Goal: Information Seeking & Learning: Learn about a topic

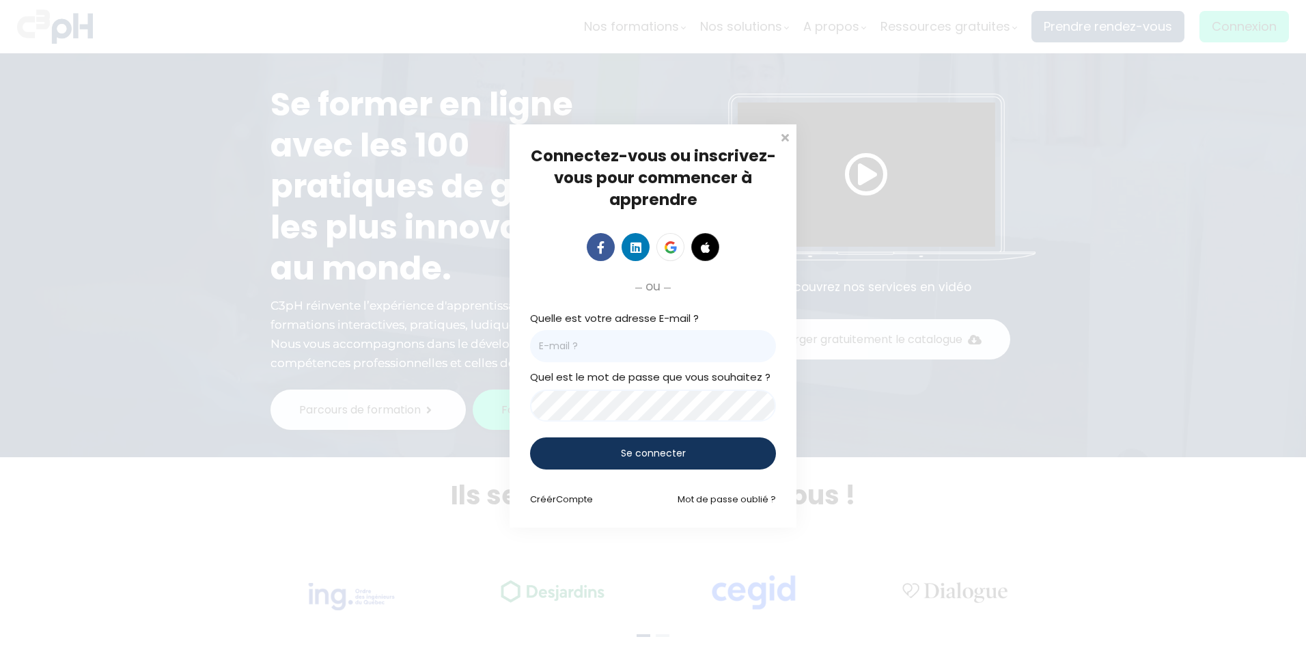
click at [624, 327] on div "Quelle est votre adresse E-mail ?" at bounding box center [653, 336] width 246 height 53
click at [622, 340] on input "email" at bounding box center [653, 346] width 246 height 32
paste input "Yuankang.Lu@giro.ca"
type input "Yuankang.Lu@giro.ca"
click at [657, 461] on div "Se connecter" at bounding box center [653, 453] width 246 height 32
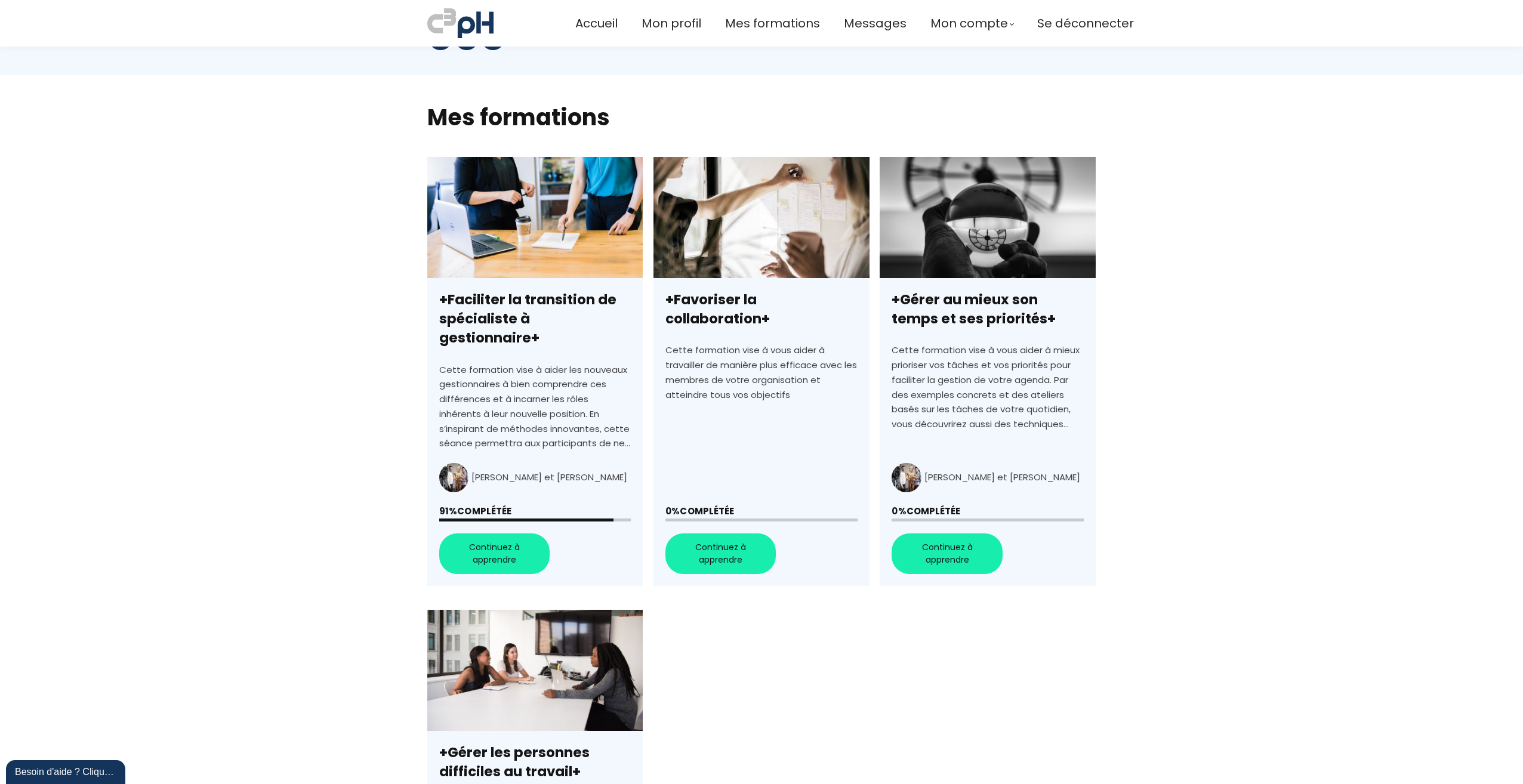
scroll to position [238, 0]
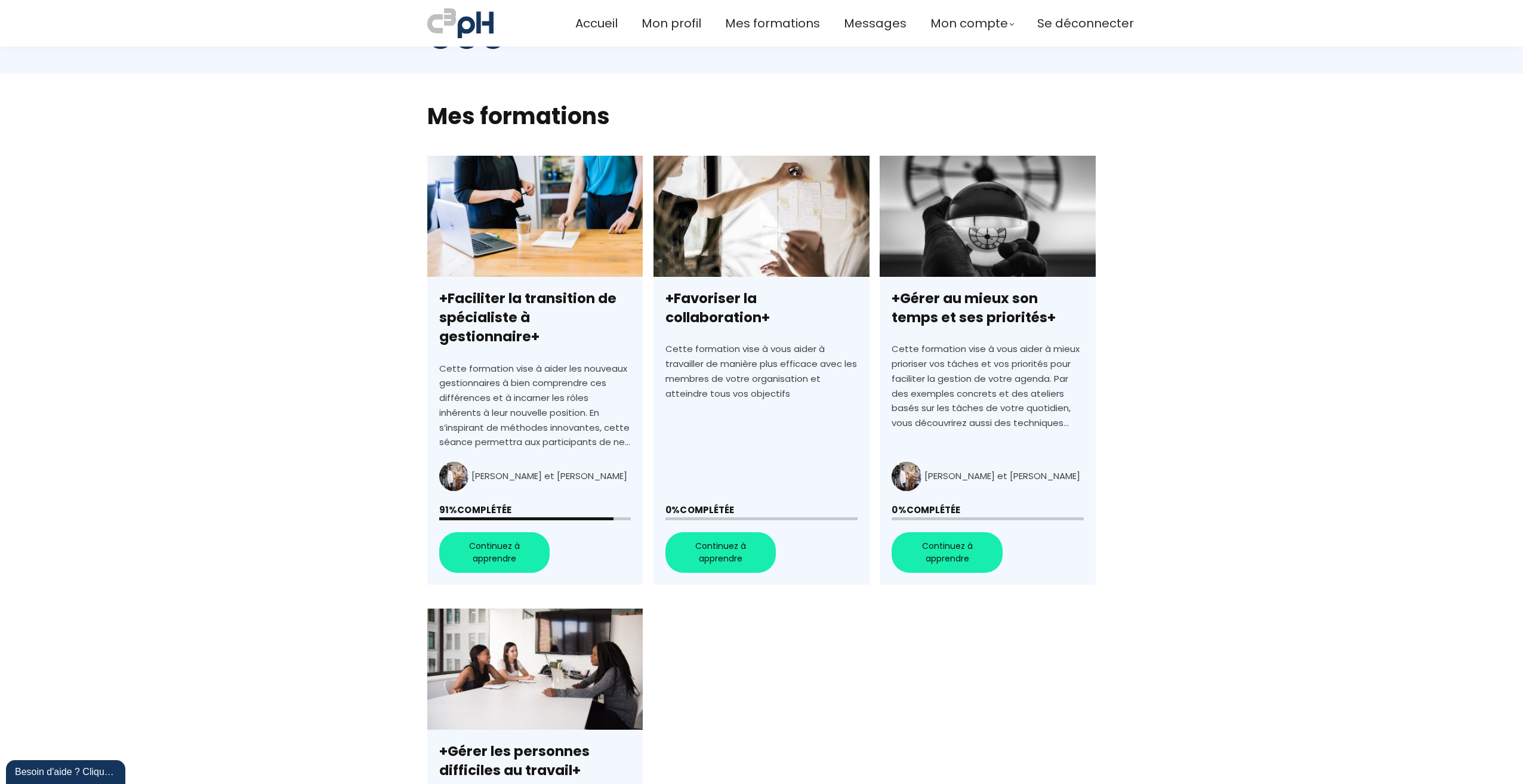
click at [516, 540] on link "+Faciliter la transition de spécialiste à gestionnaire+" at bounding box center [534, 369] width 216 height 429
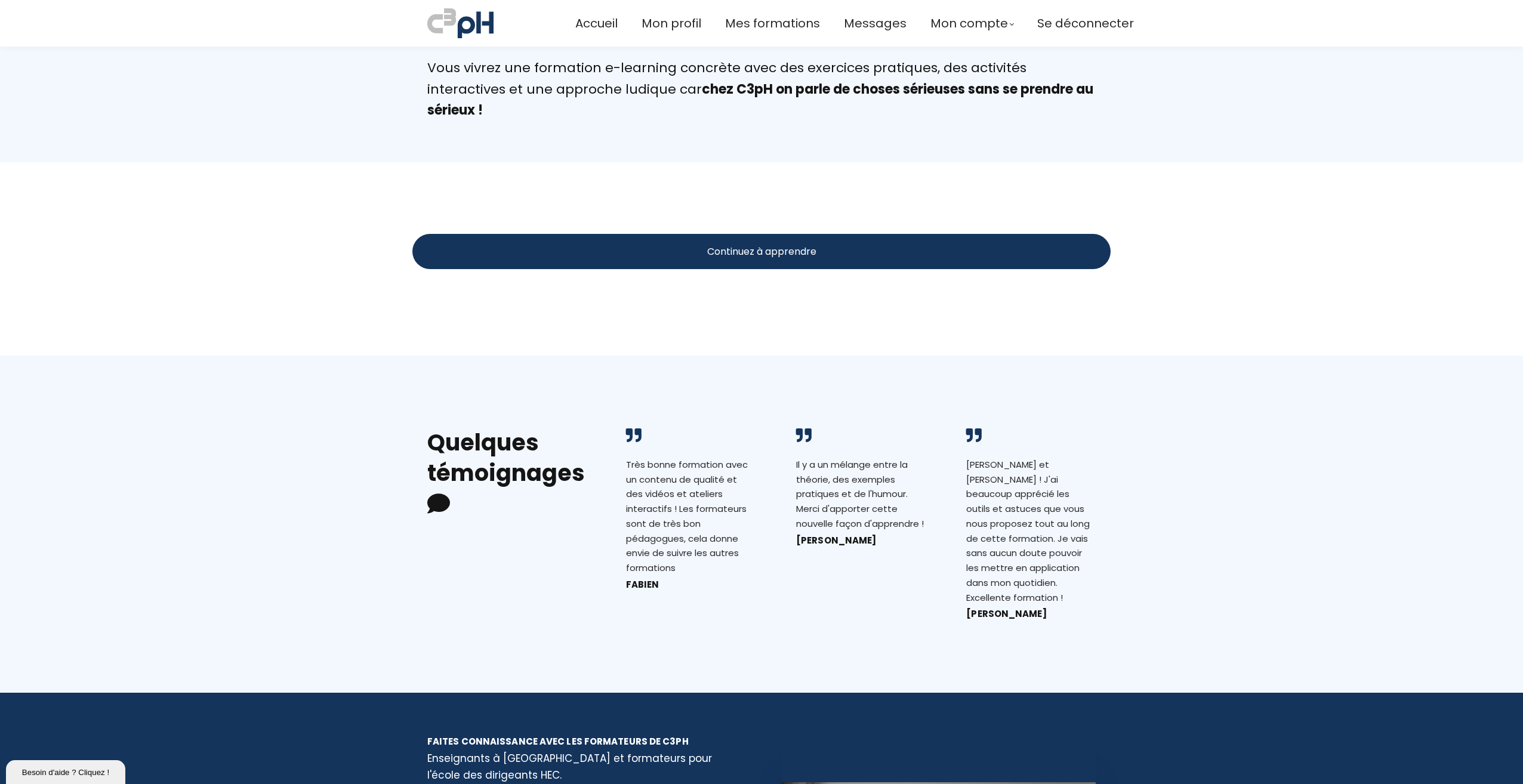
click at [808, 258] on div "Continuez à apprendre" at bounding box center [761, 251] width 698 height 35
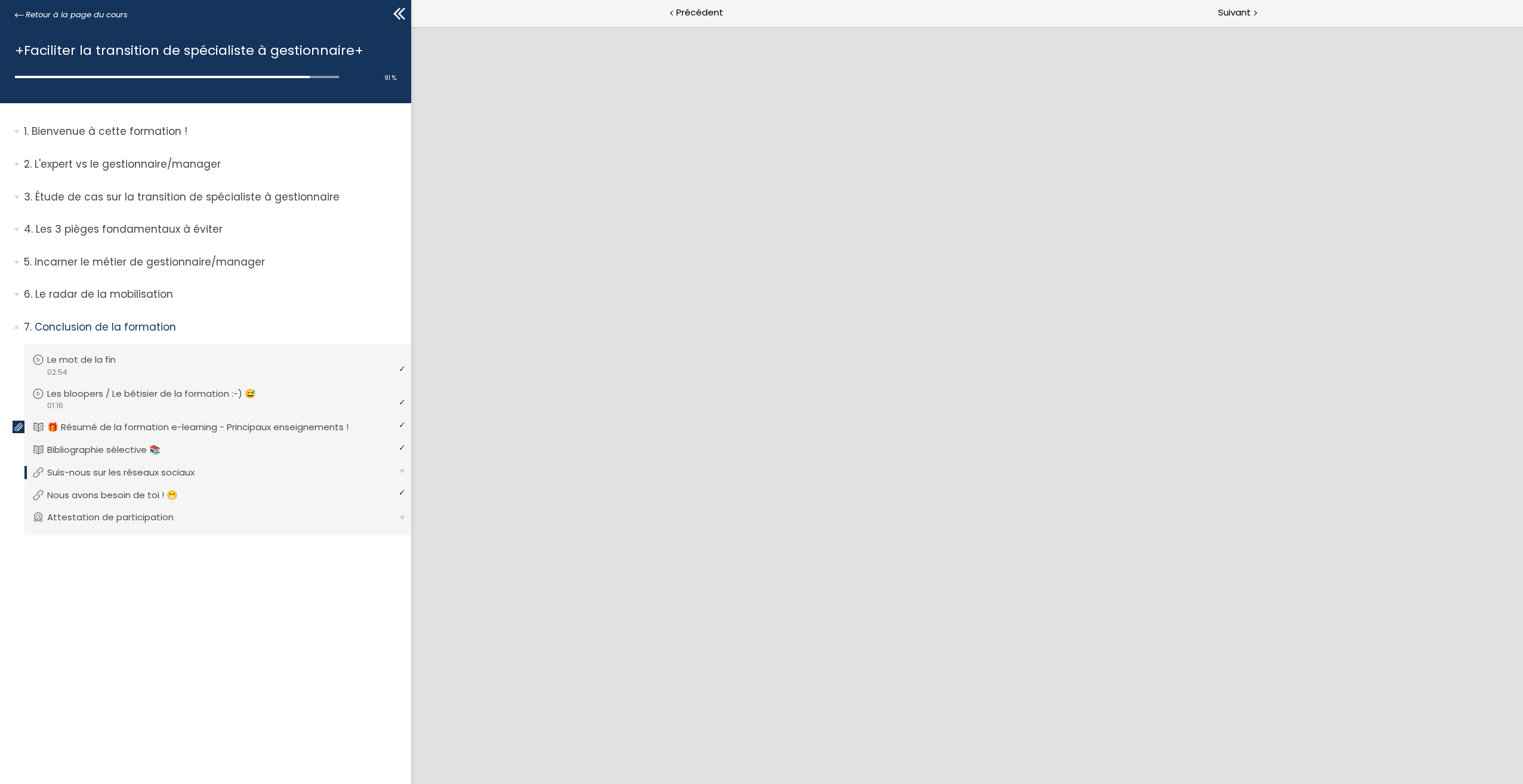
click at [230, 473] on link "Suis-nous sur les réseaux sociaux" at bounding box center [217, 472] width 369 height 13
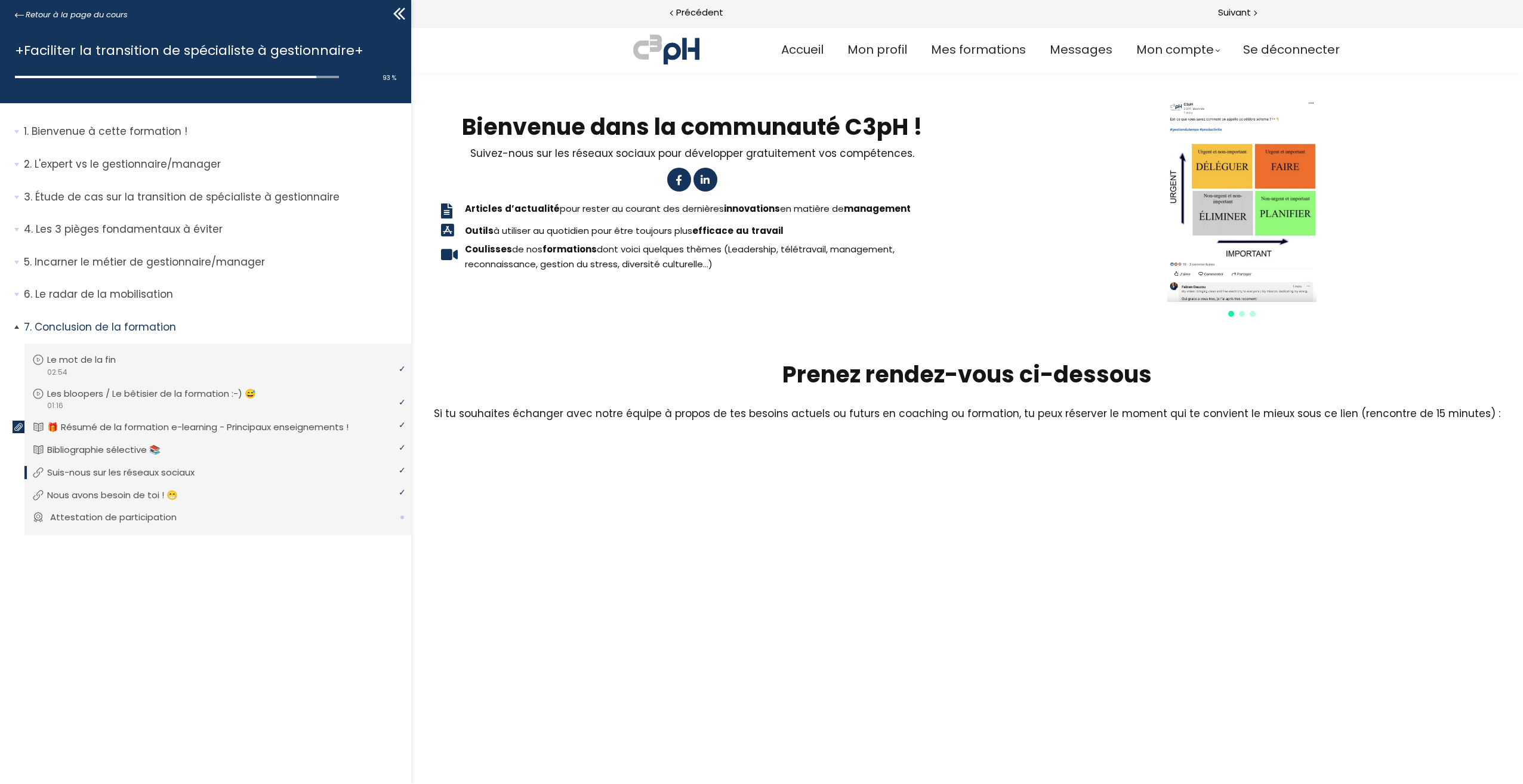
click at [302, 528] on li "Vous devez avoir terminé l'unité (Attestation de participation) pour pouvoir co…" at bounding box center [217, 518] width 387 height 34
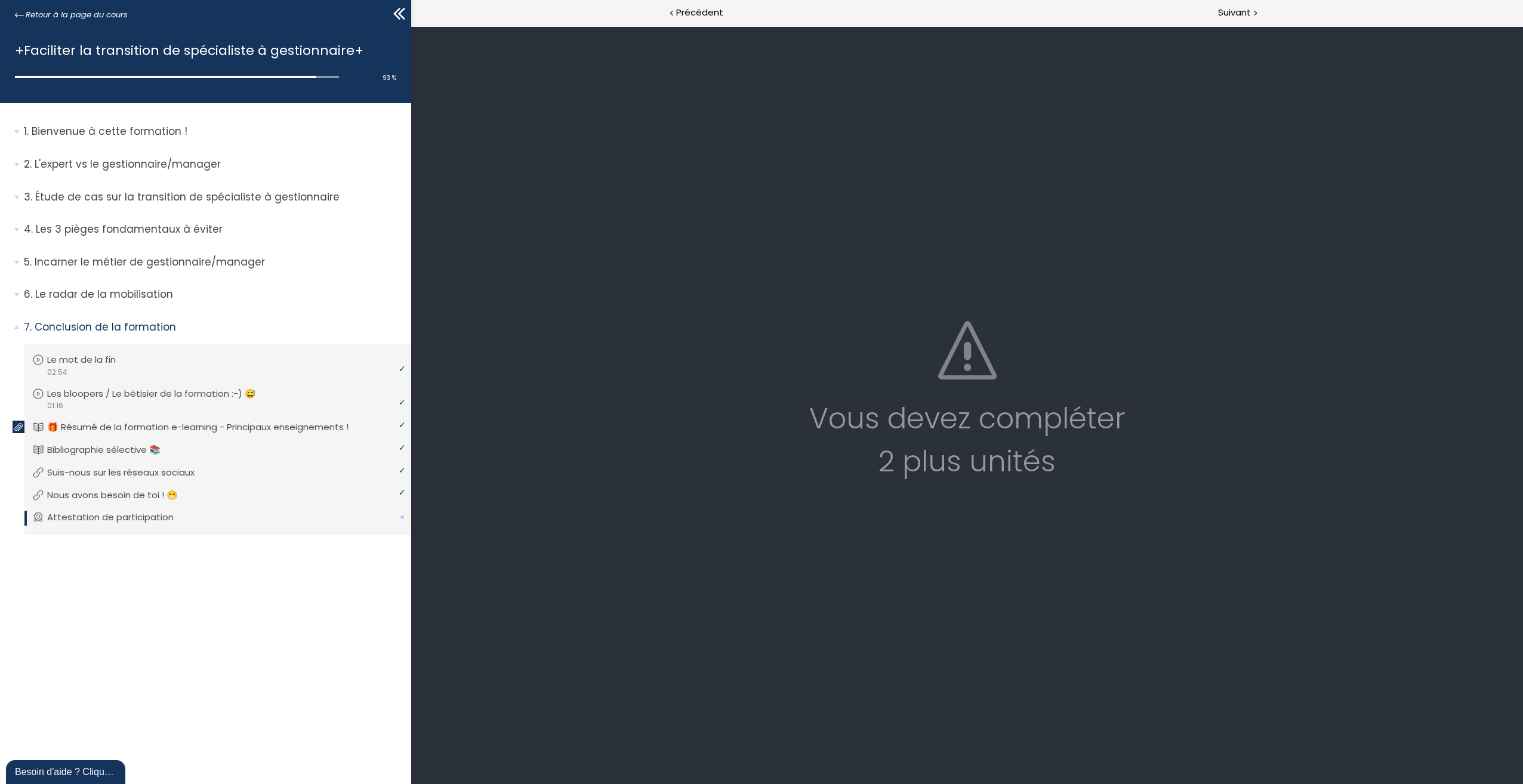
click at [826, 354] on div "Vous devez compléter 2 plus unités" at bounding box center [967, 405] width 1088 height 758
click at [396, 14] on icon at bounding box center [399, 13] width 17 height 17
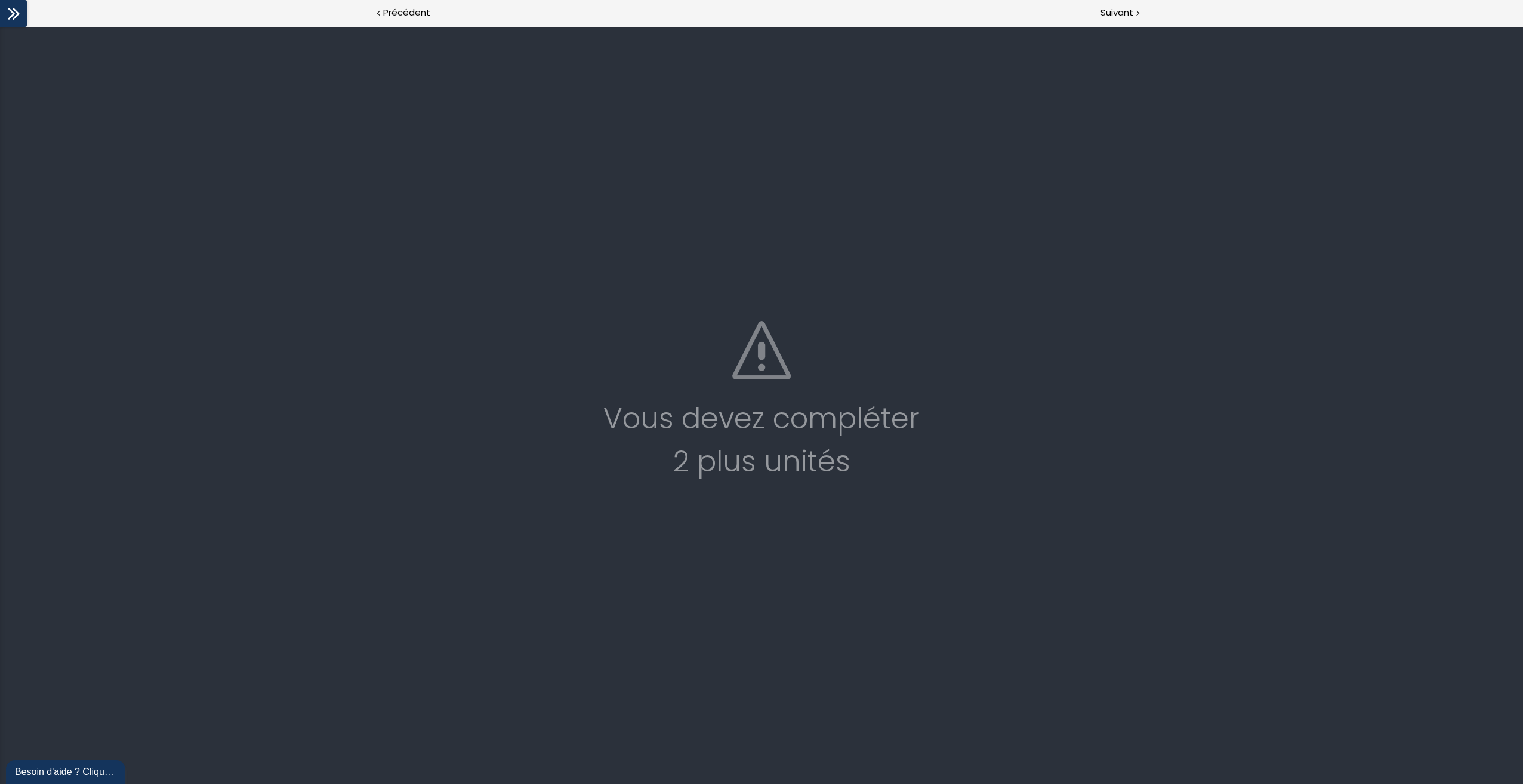
drag, startPoint x: 14, startPoint y: 10, endPoint x: 14, endPoint y: 1, distance: 9.0
click at [15, 10] on icon at bounding box center [13, 13] width 17 height 17
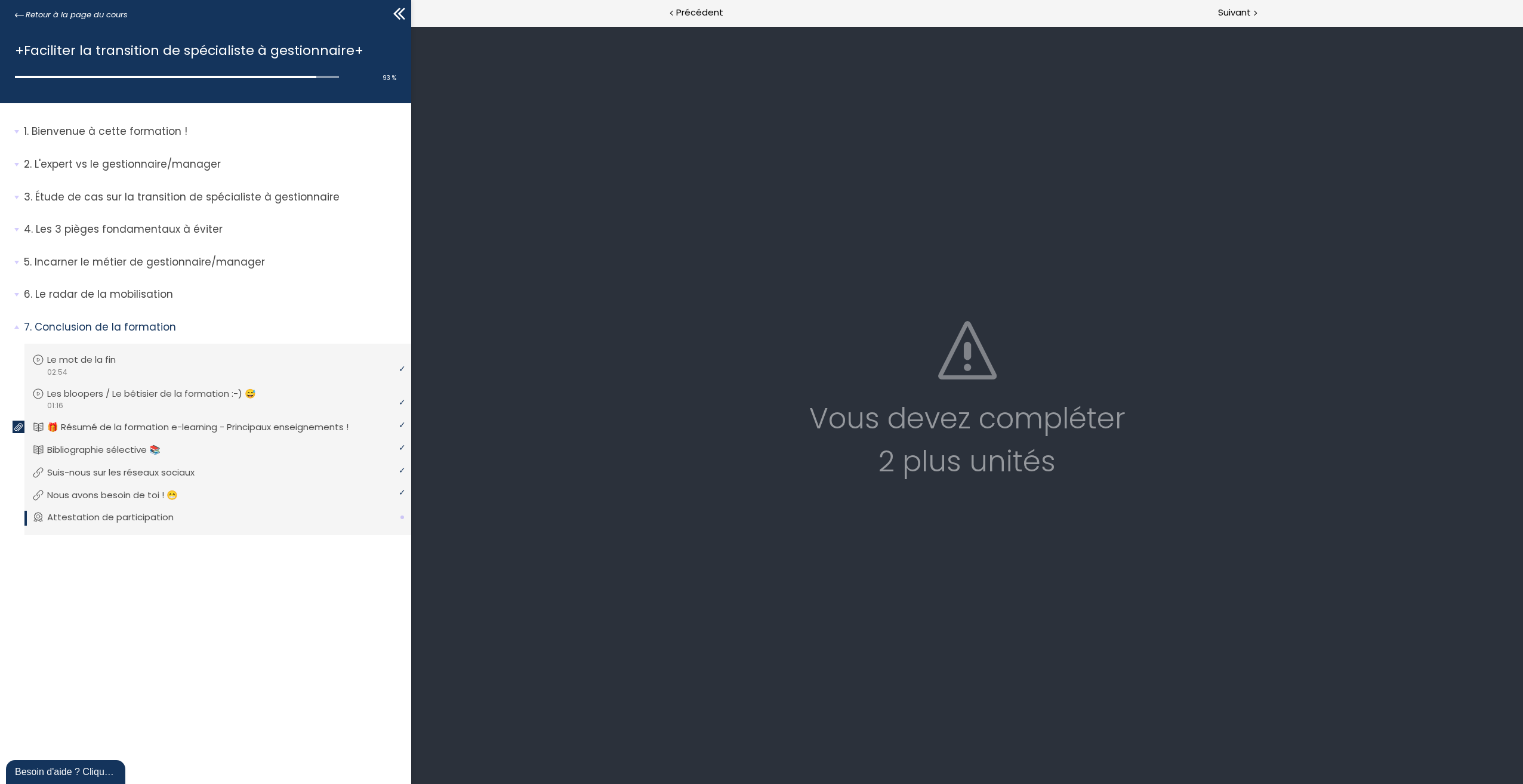
click at [404, 11] on icon at bounding box center [399, 13] width 17 height 17
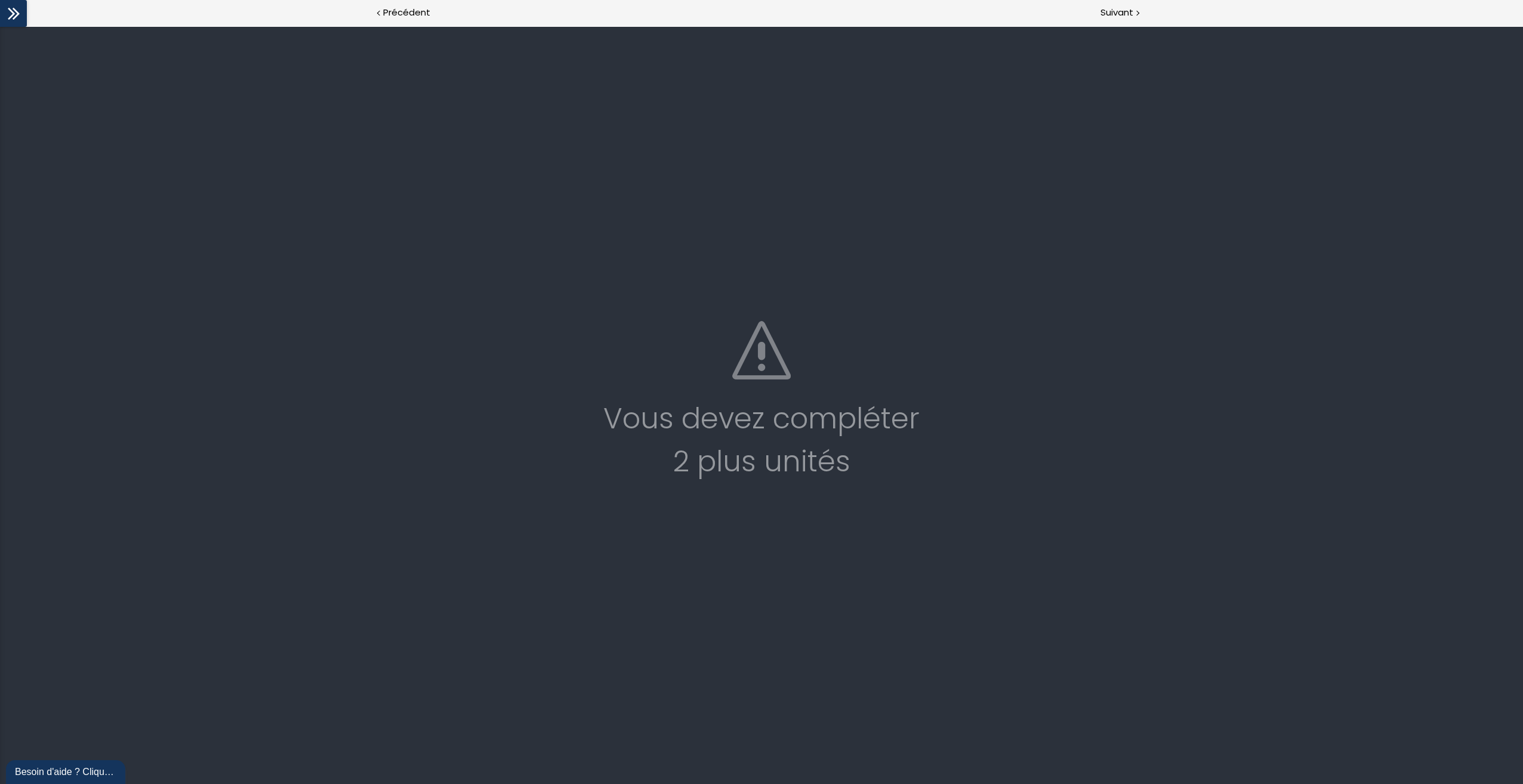
click at [12, 10] on icon at bounding box center [13, 13] width 17 height 17
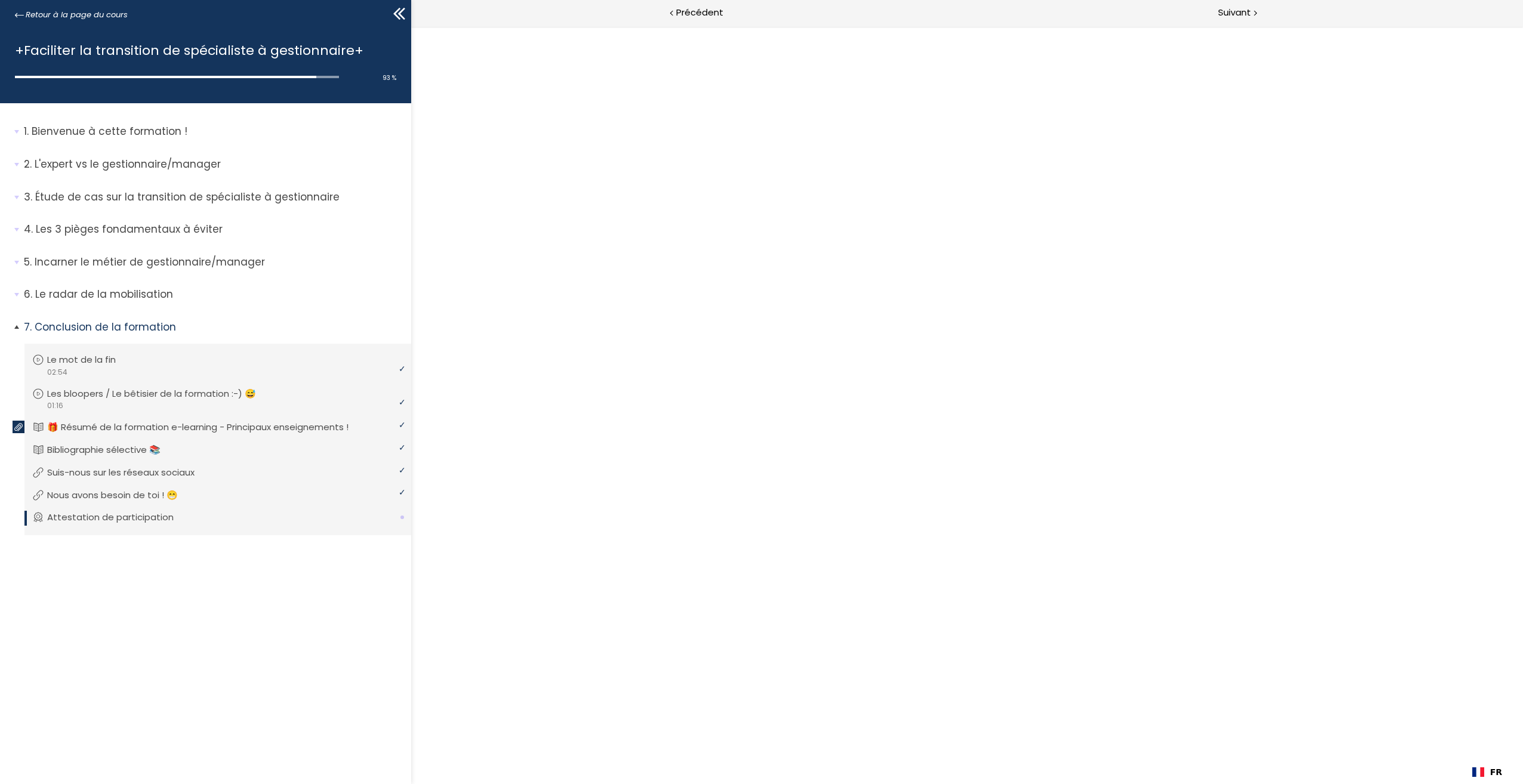
click at [95, 526] on li "Vous devez avoir terminé l'unité (Attestation de participation) pour pouvoir co…" at bounding box center [217, 518] width 387 height 34
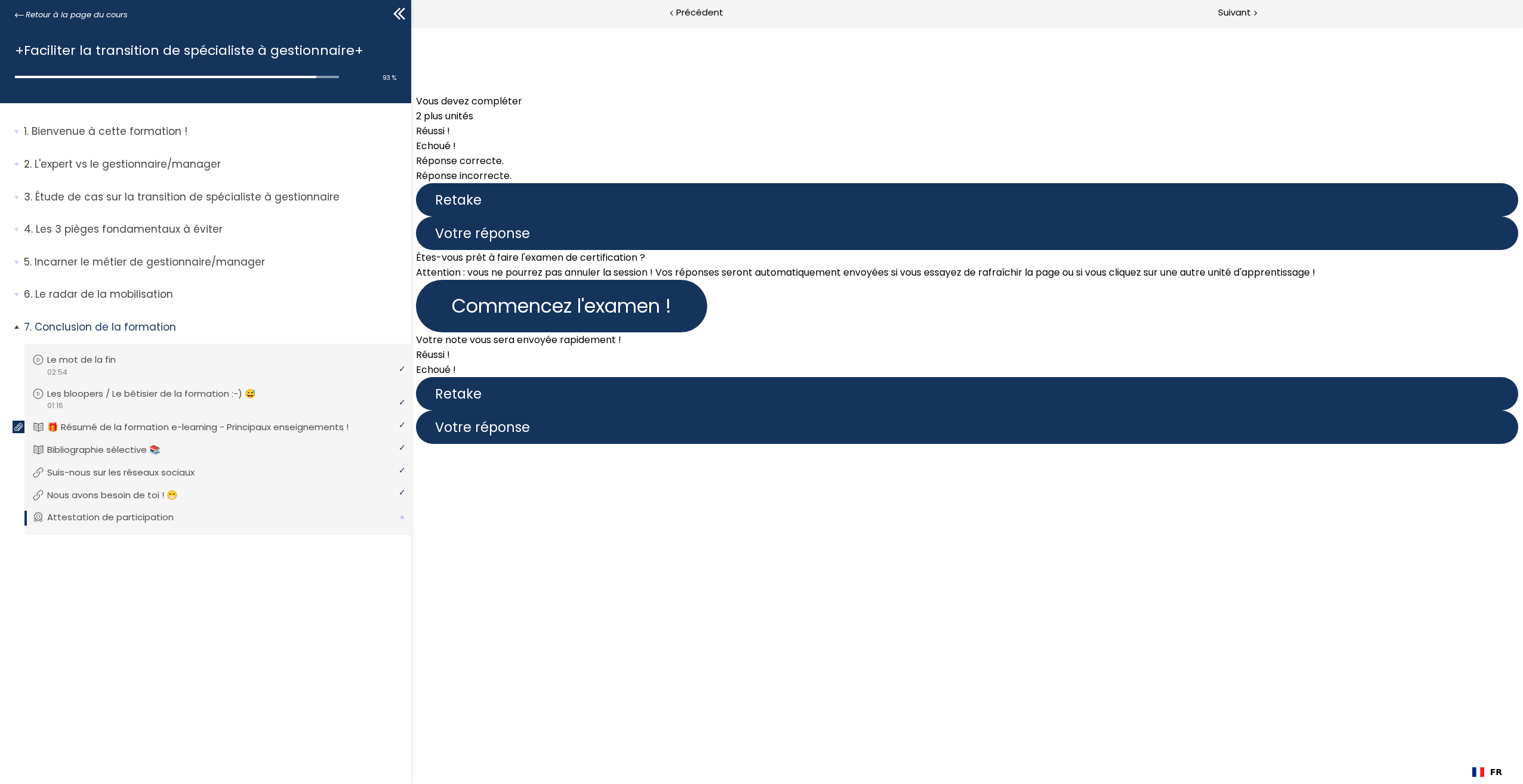
click at [110, 519] on p "Attestation de participation" at bounding box center [119, 517] width 144 height 13
click at [899, 123] on div "Vous devez compléter 2 plus unités" at bounding box center [967, 78] width 1102 height 93
click at [1022, 123] on div "Vous devez compléter 2 plus unités" at bounding box center [967, 108] width 1102 height 30
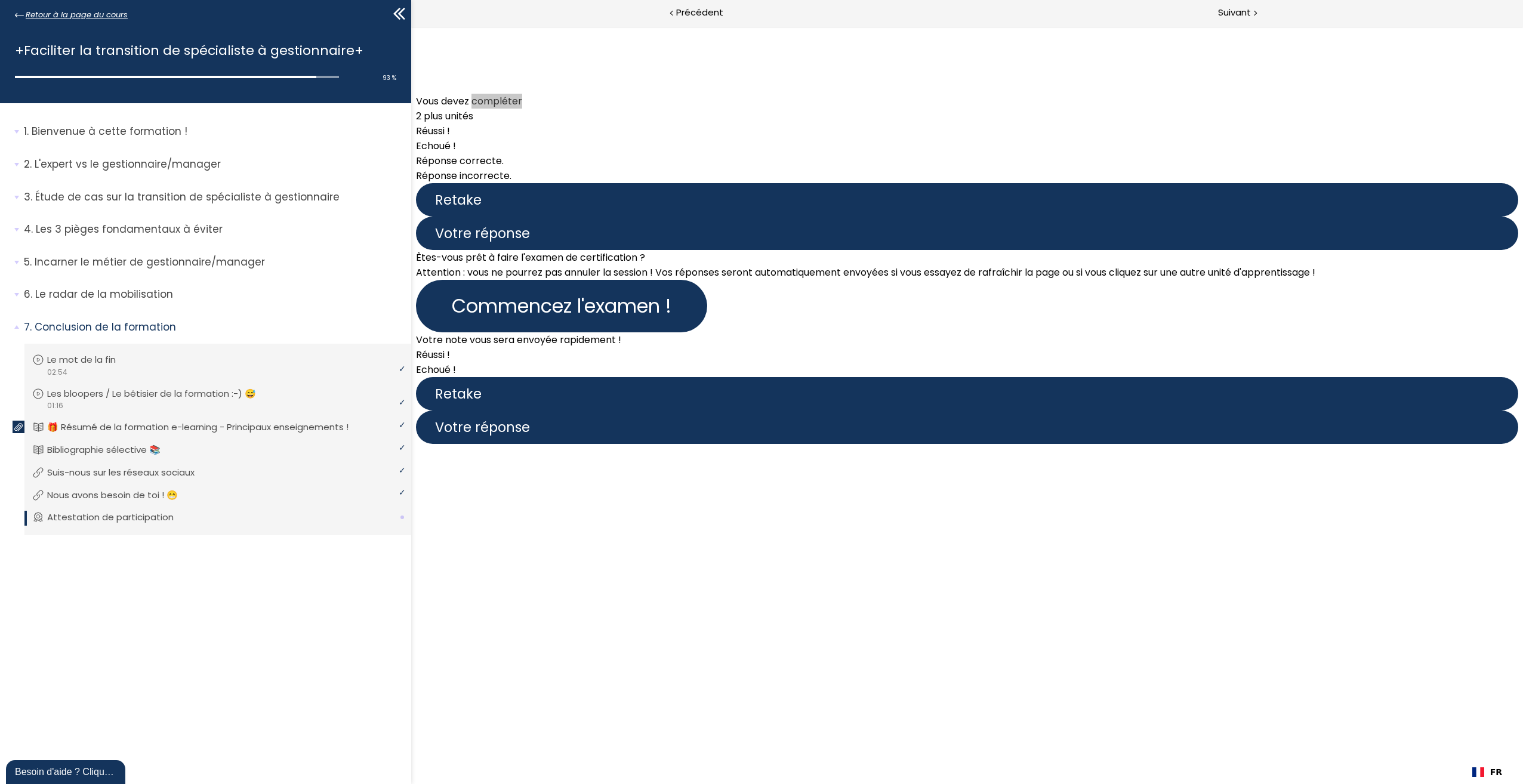
click at [102, 13] on span "Retour à la page du cours" at bounding box center [76, 15] width 102 height 13
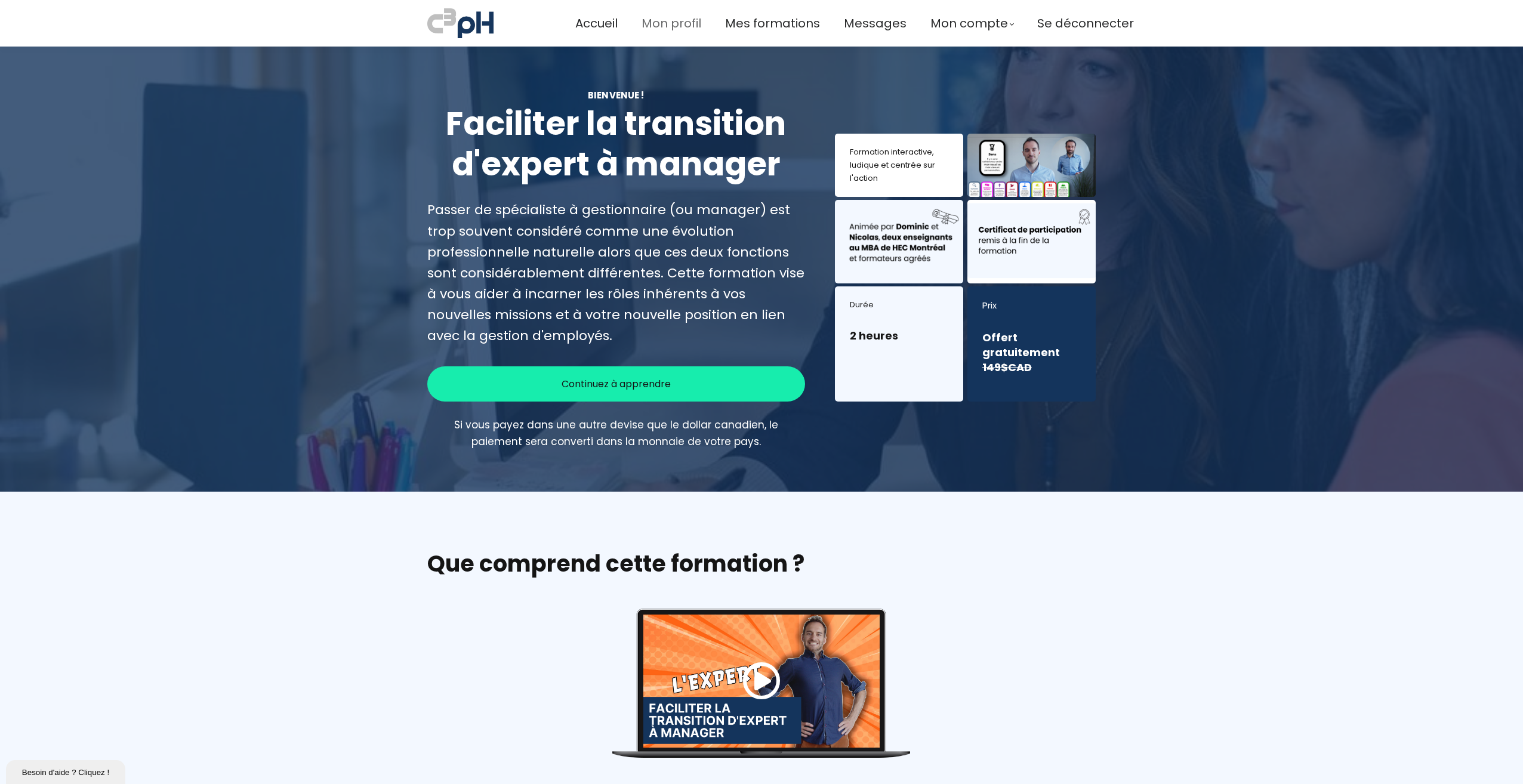
click at [675, 25] on span "Mon profil" at bounding box center [671, 24] width 59 height 20
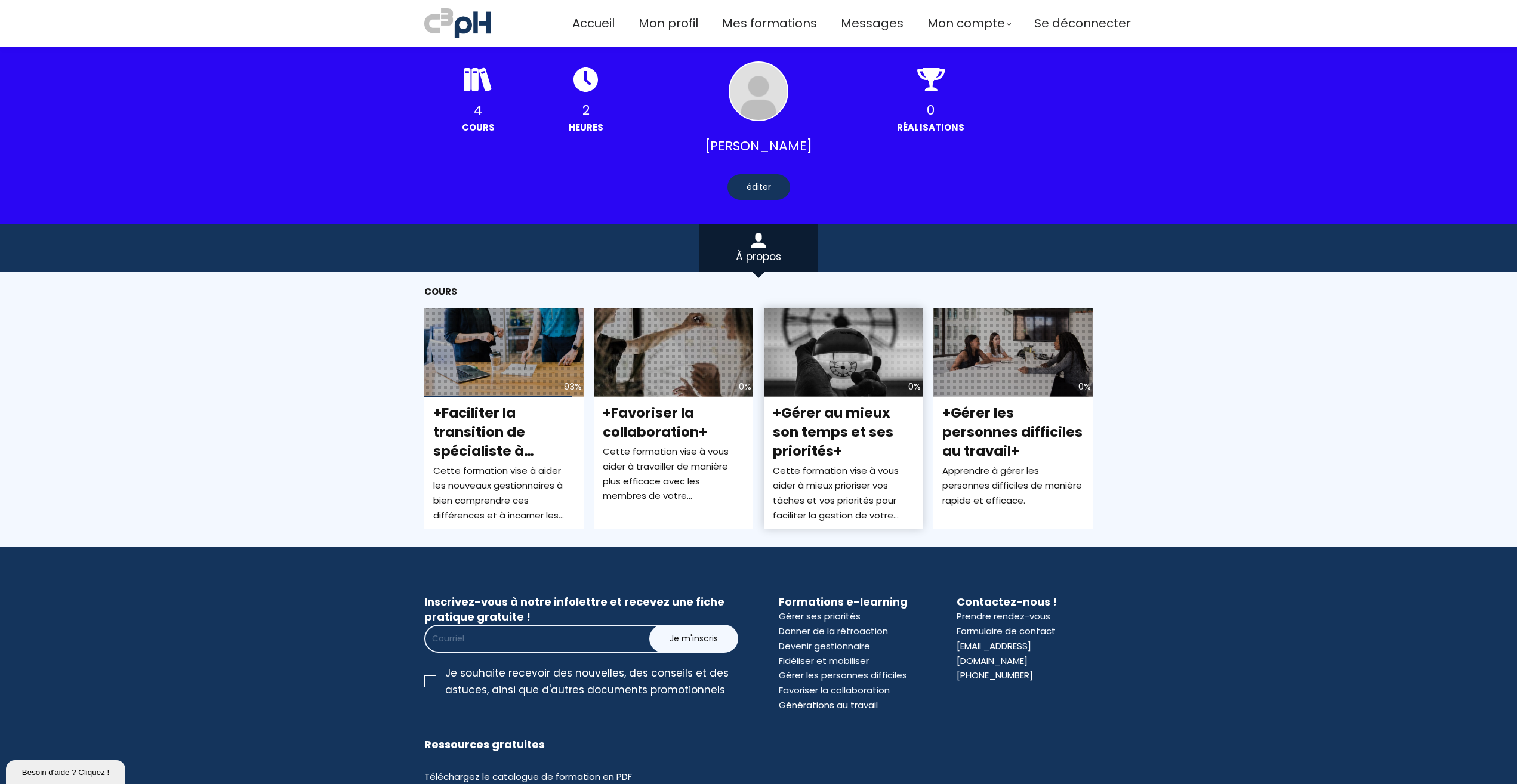
click at [817, 416] on span "+Gérer au mieux son temps et ses priorités+" at bounding box center [833, 432] width 121 height 58
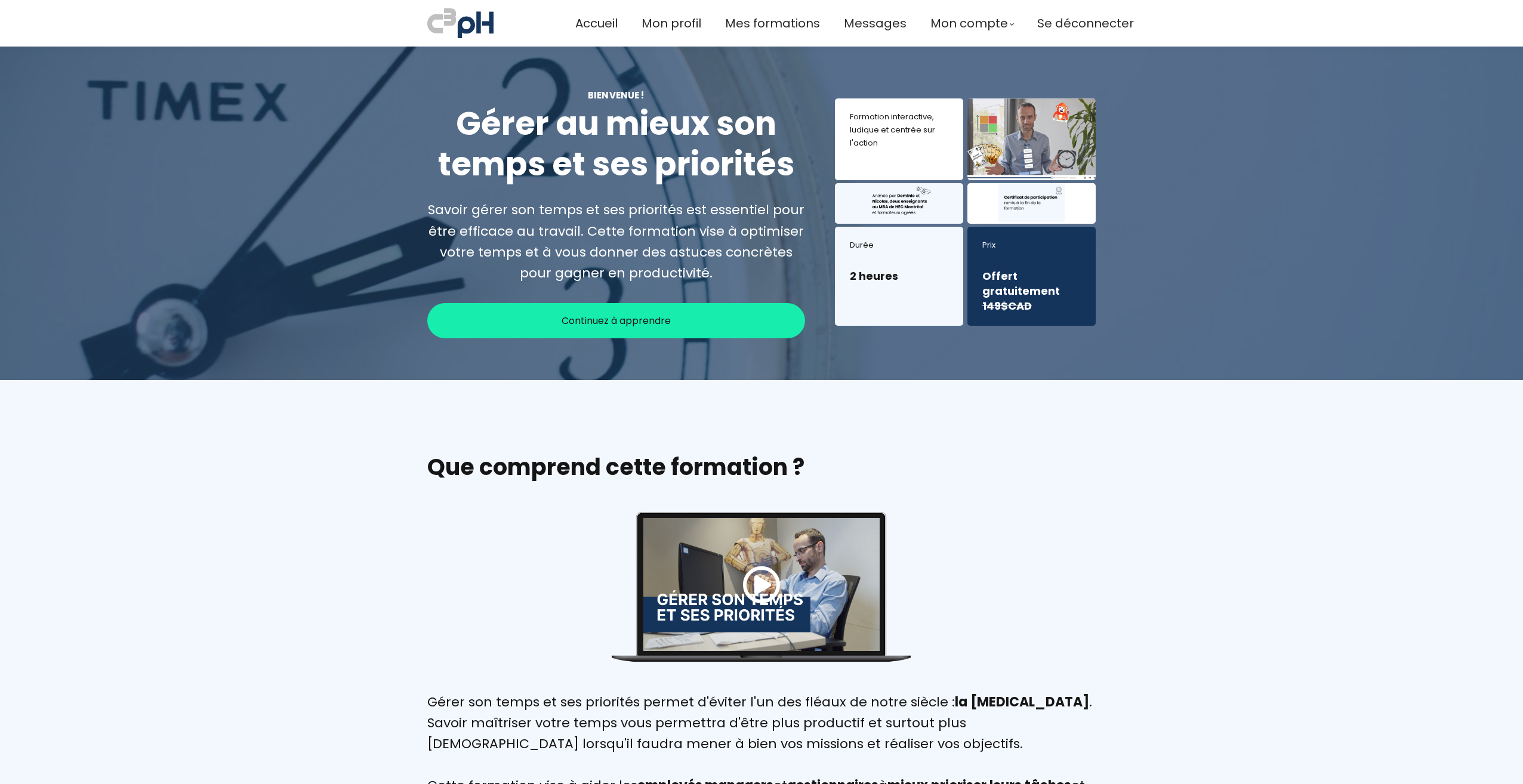
click at [663, 316] on span "Continuez à apprendre" at bounding box center [616, 320] width 109 height 15
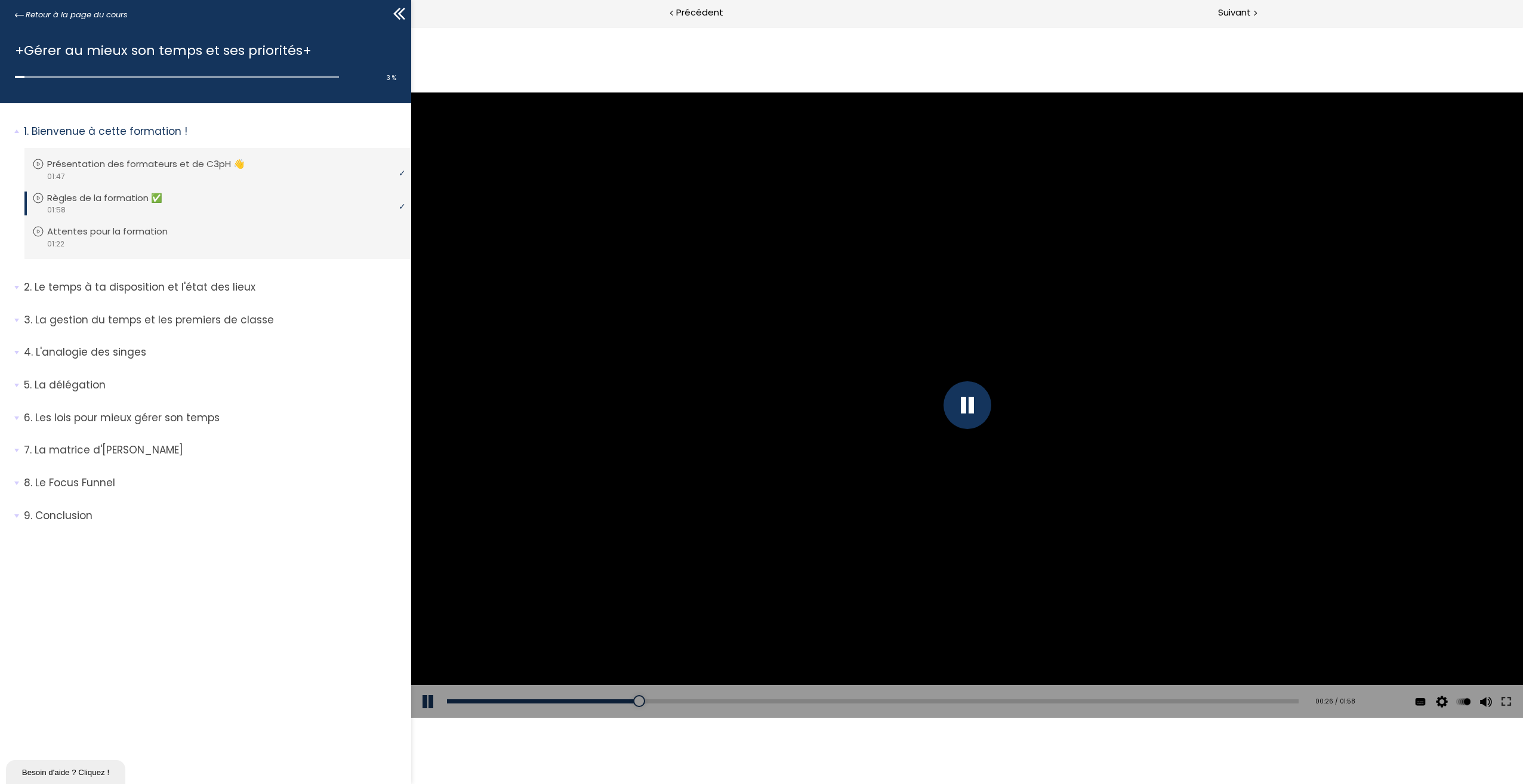
click at [702, 693] on div "Add chapter 00:33" at bounding box center [872, 701] width 851 height 33
click at [713, 699] on div "00:37" at bounding box center [872, 701] width 851 height 4
click at [1222, 699] on div "01:49" at bounding box center [872, 701] width 851 height 4
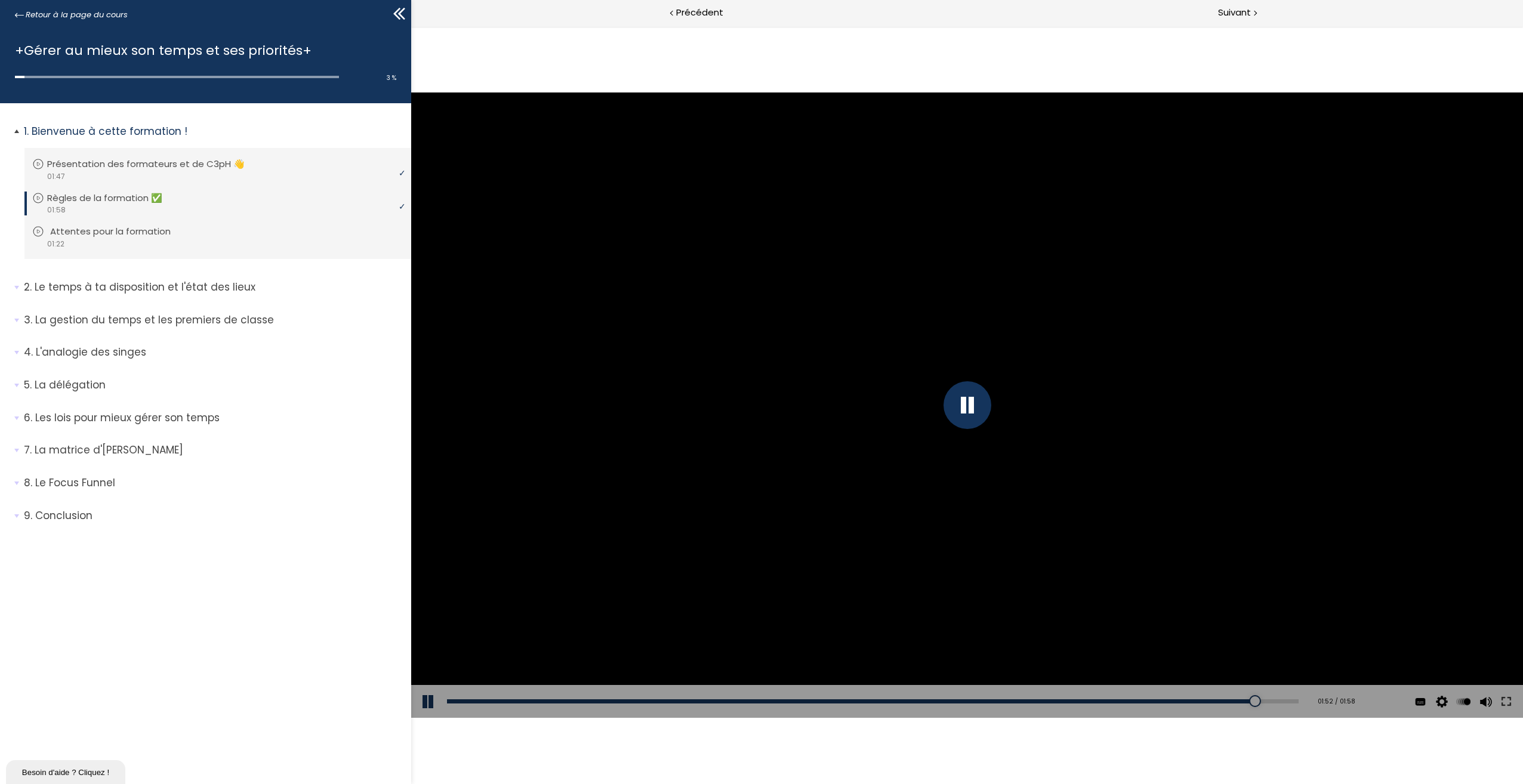
click at [215, 247] on div "video 01:22" at bounding box center [217, 244] width 369 height 11
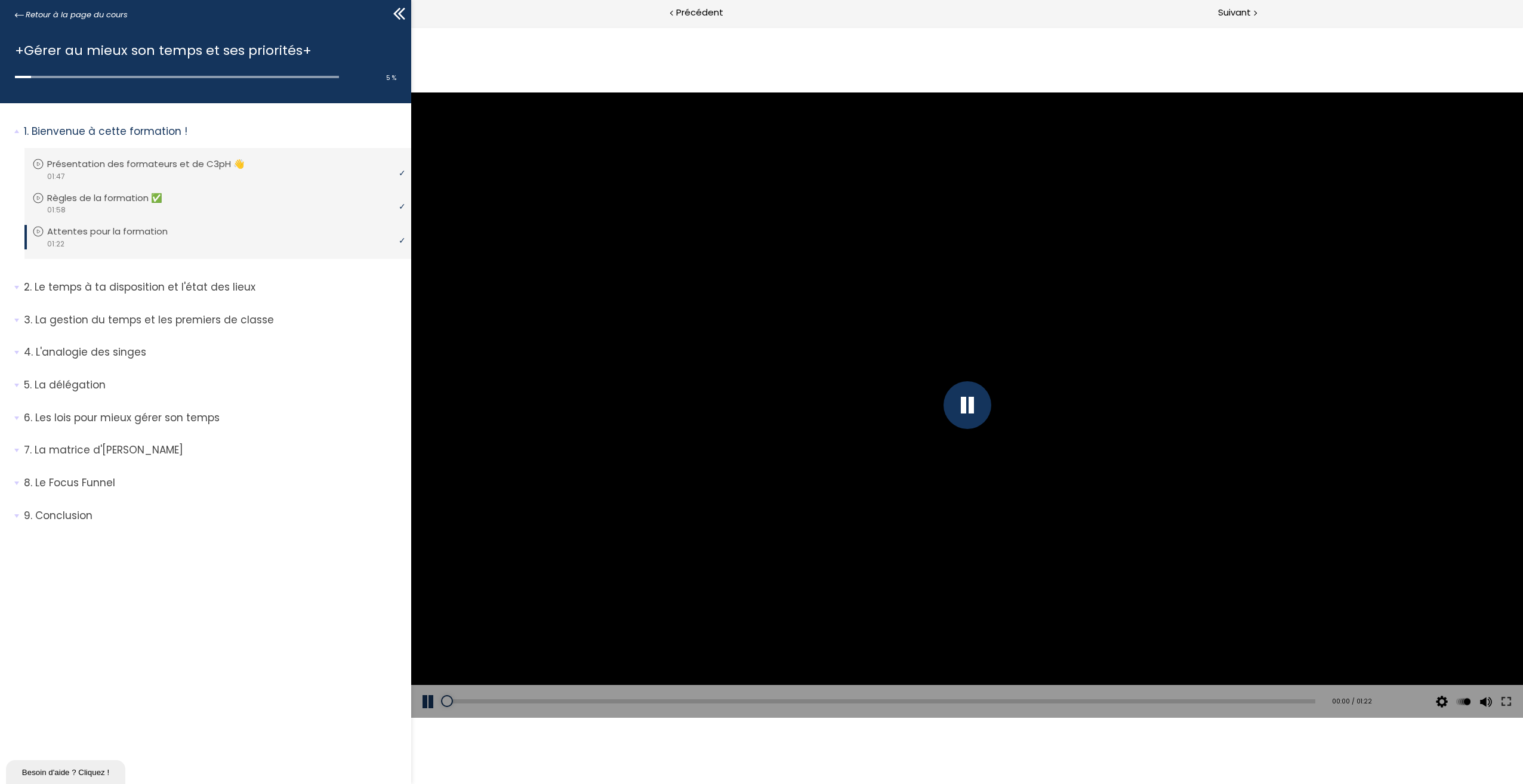
click at [963, 406] on div at bounding box center [967, 405] width 48 height 48
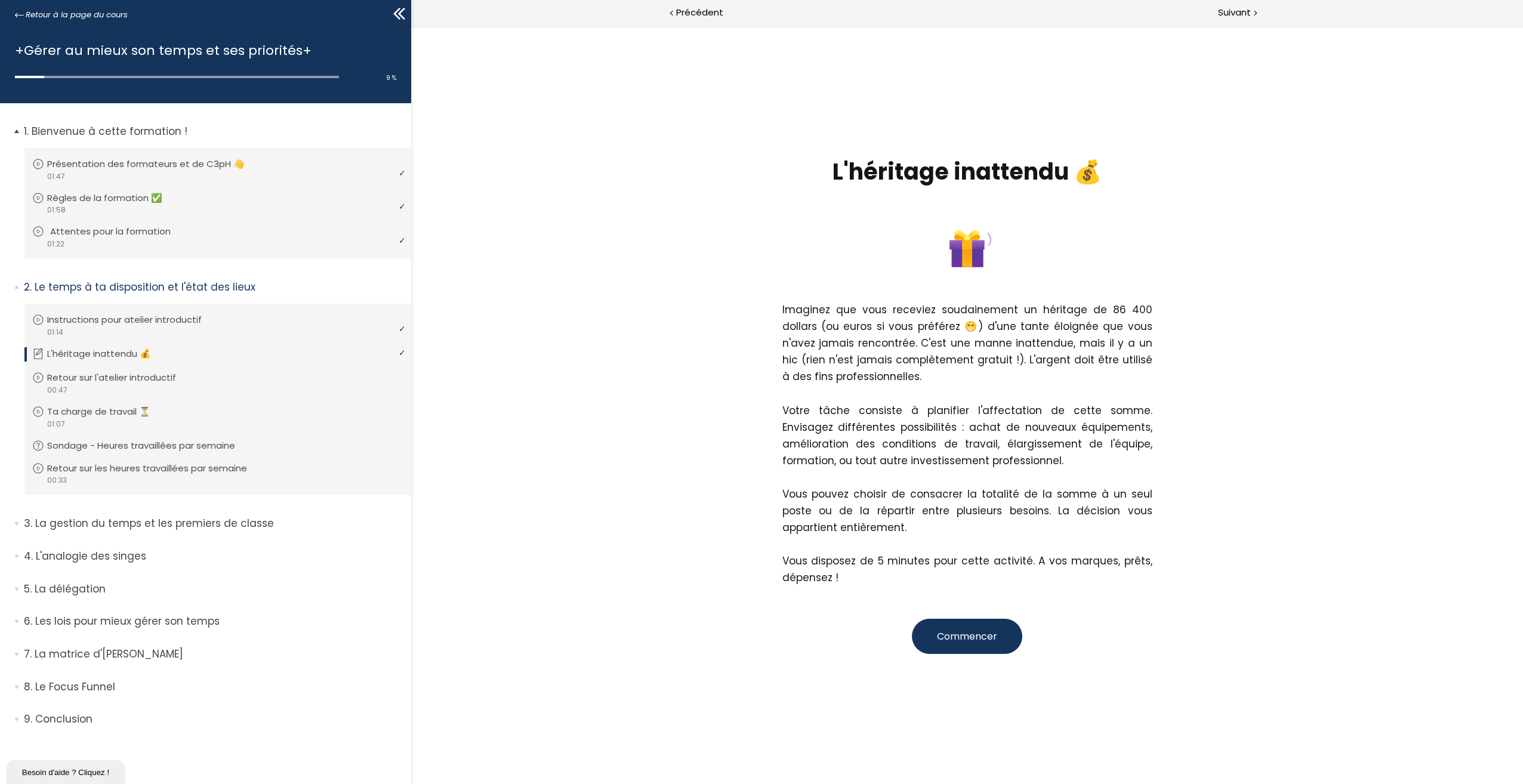
click at [222, 238] on div "video 01:22" at bounding box center [217, 244] width 369 height 11
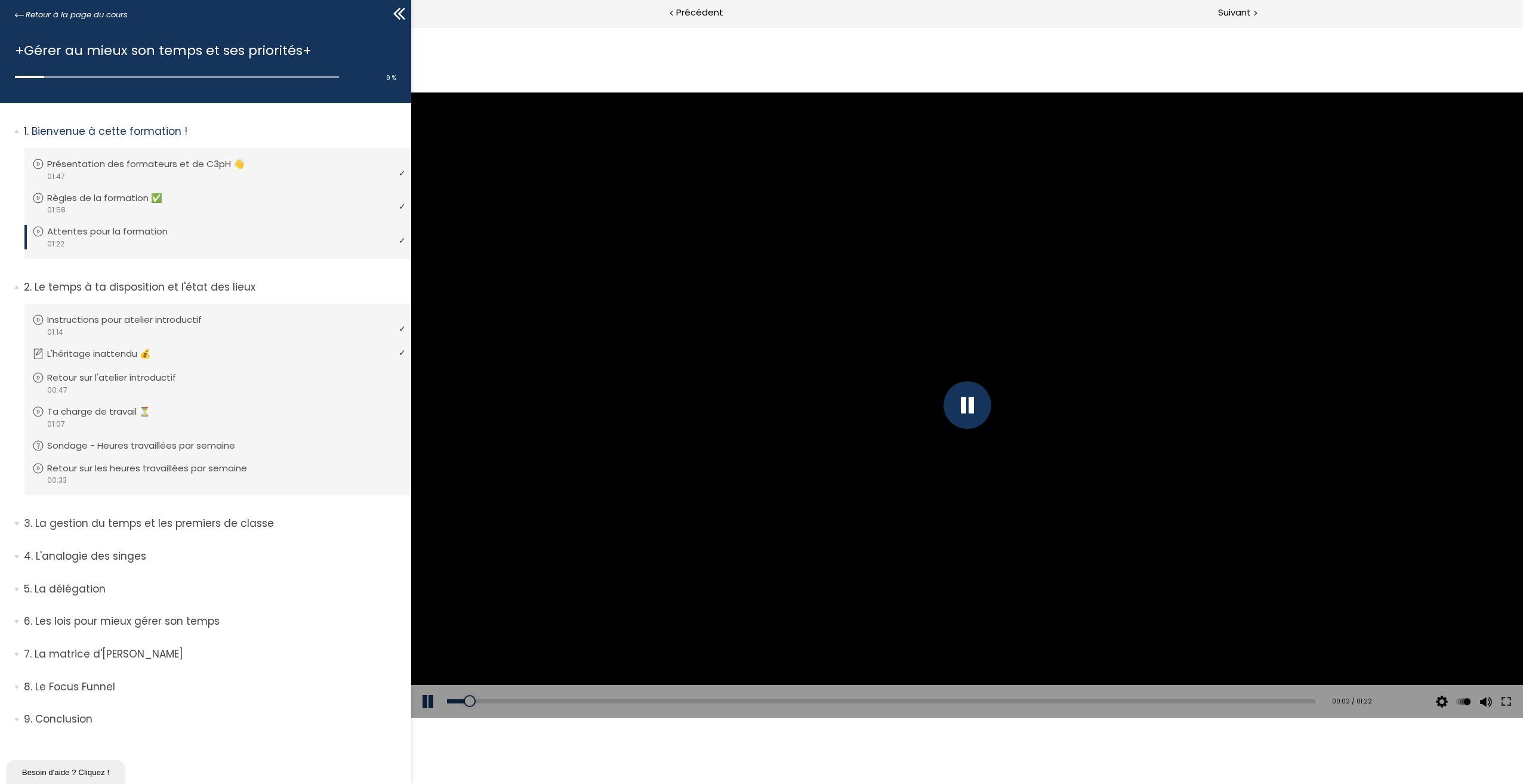
click at [794, 697] on div "Add chapter 00:33" at bounding box center [881, 701] width 868 height 33
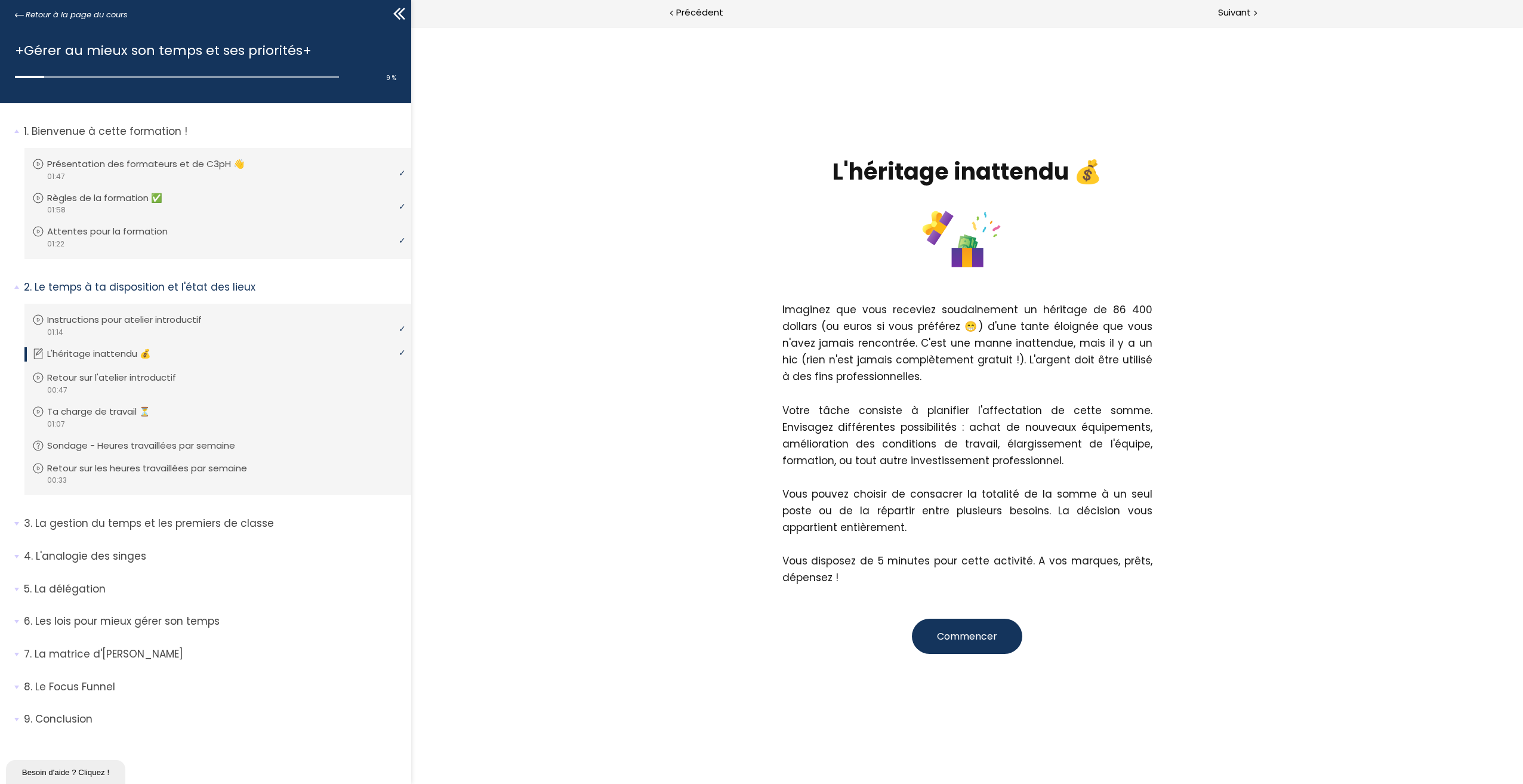
click at [978, 630] on span "Commencer" at bounding box center [967, 636] width 60 height 14
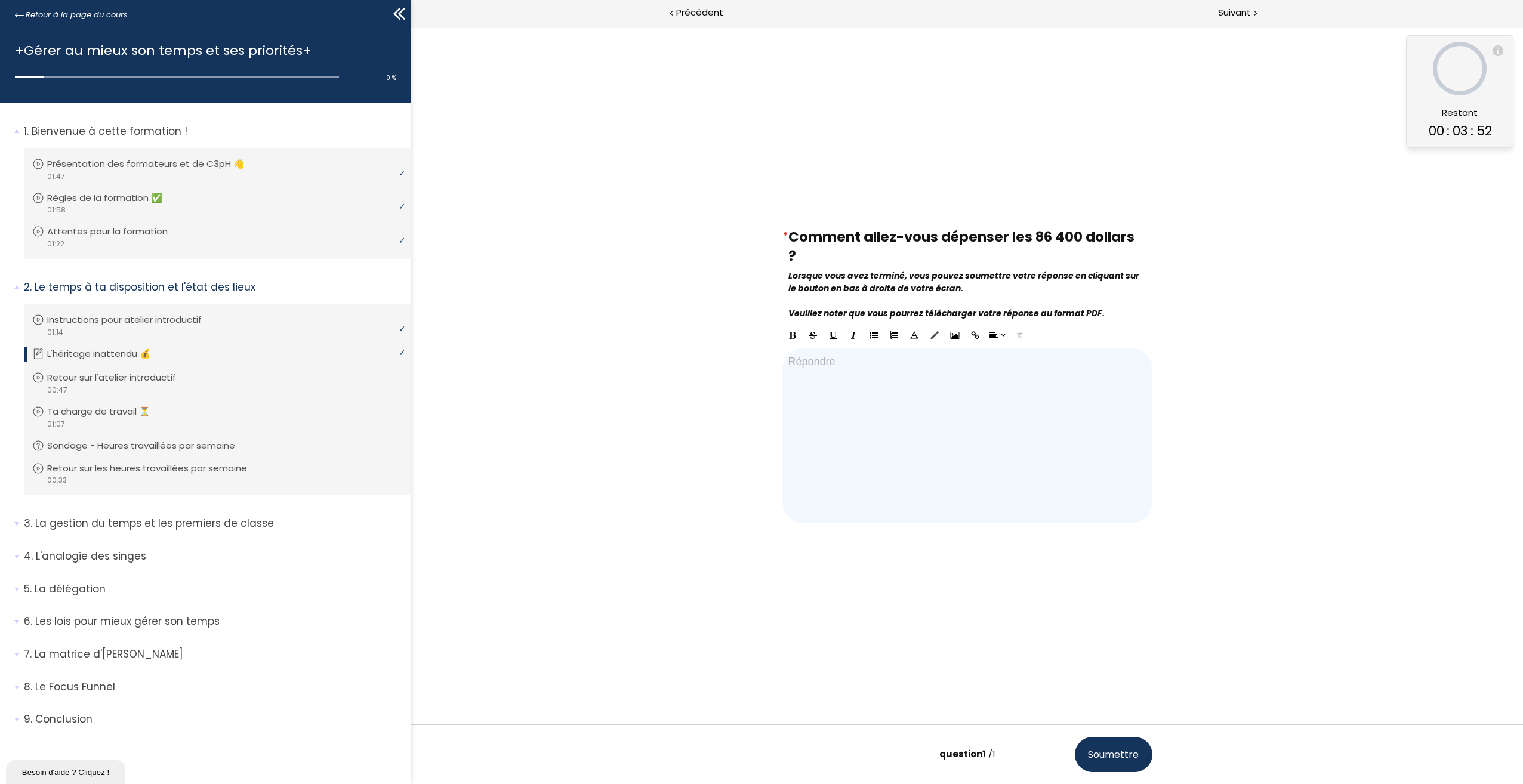
click at [963, 423] on div at bounding box center [968, 435] width 370 height 175
drag, startPoint x: 796, startPoint y: 364, endPoint x: 789, endPoint y: 364, distance: 7.0
click at [789, 364] on div "10000 sur les équipement ﻿20000 sur la formation" at bounding box center [968, 435] width 370 height 175
click at [960, 382] on div "10000 sur les équipement ﻿20000 sur la formation" at bounding box center [968, 435] width 370 height 175
click at [168, 325] on p "Instructions pour atelier introductif" at bounding box center [135, 320] width 172 height 13
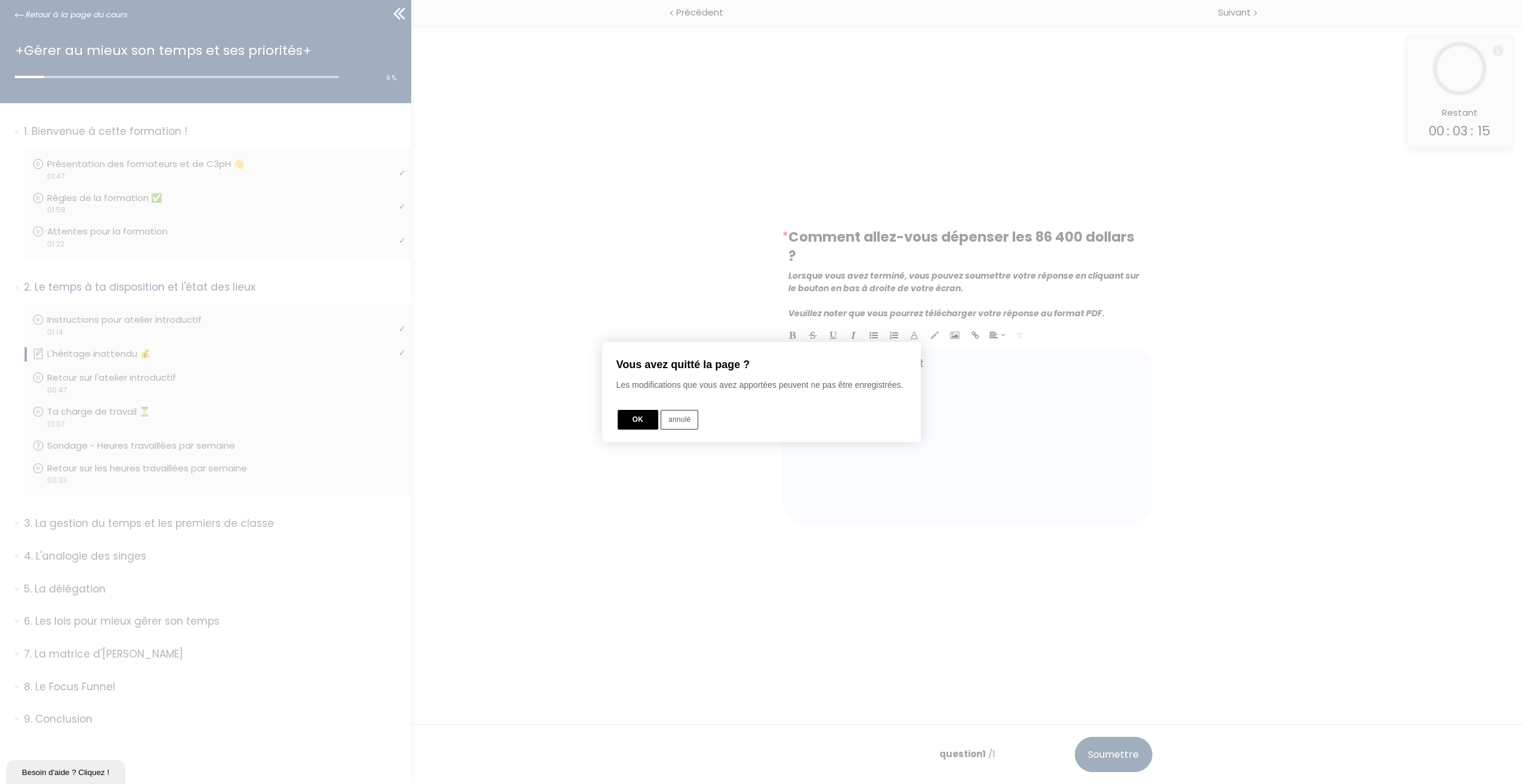
click at [644, 423] on button "OK" at bounding box center [637, 419] width 40 height 20
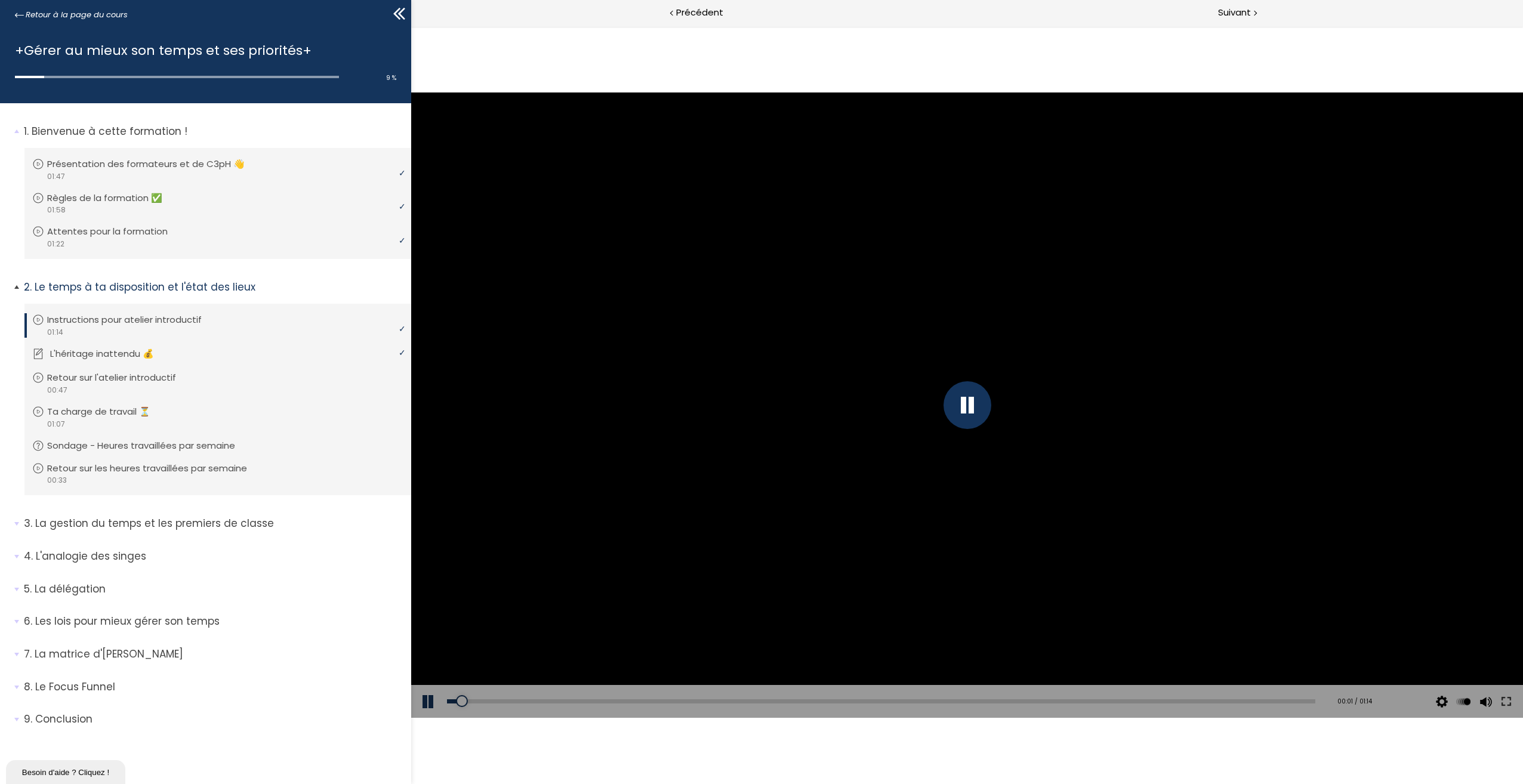
click at [169, 339] on li "Vous devez avoir terminé l'unité (L'héritage inattendu 💰) pour pouvoir continue…" at bounding box center [217, 354] width 387 height 34
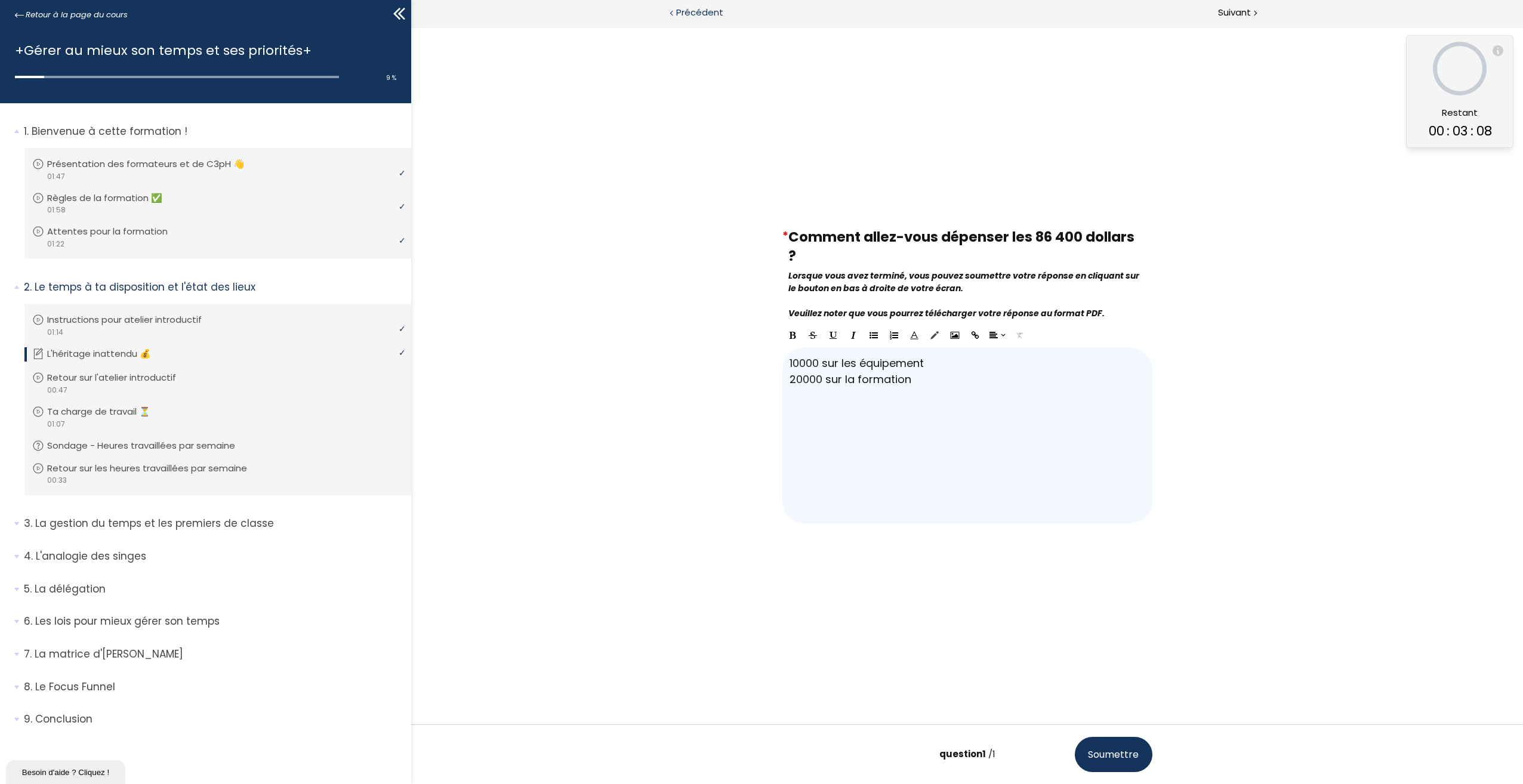
click at [695, 10] on span "Précédent" at bounding box center [699, 12] width 47 height 15
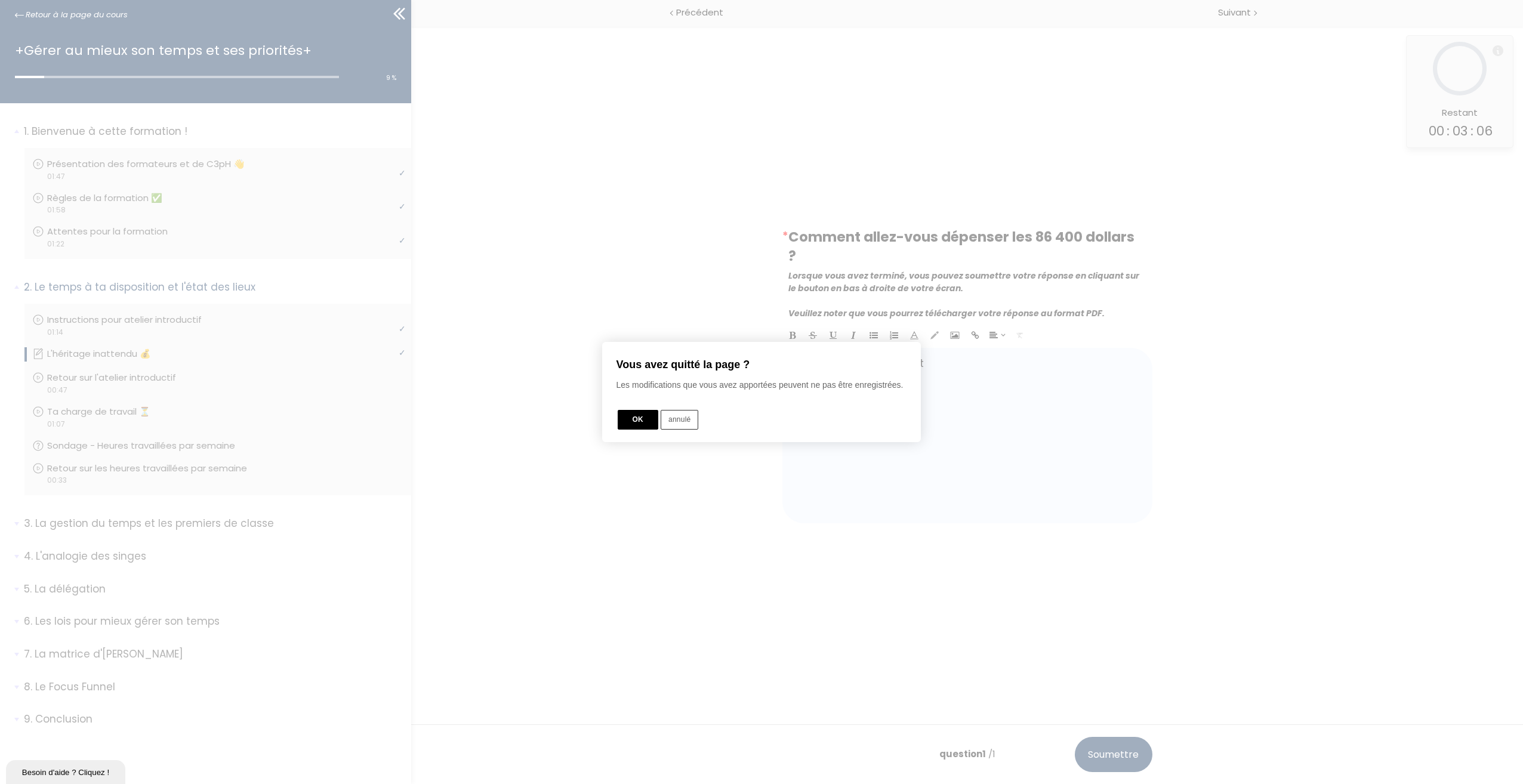
click at [644, 413] on button "OK" at bounding box center [637, 419] width 40 height 20
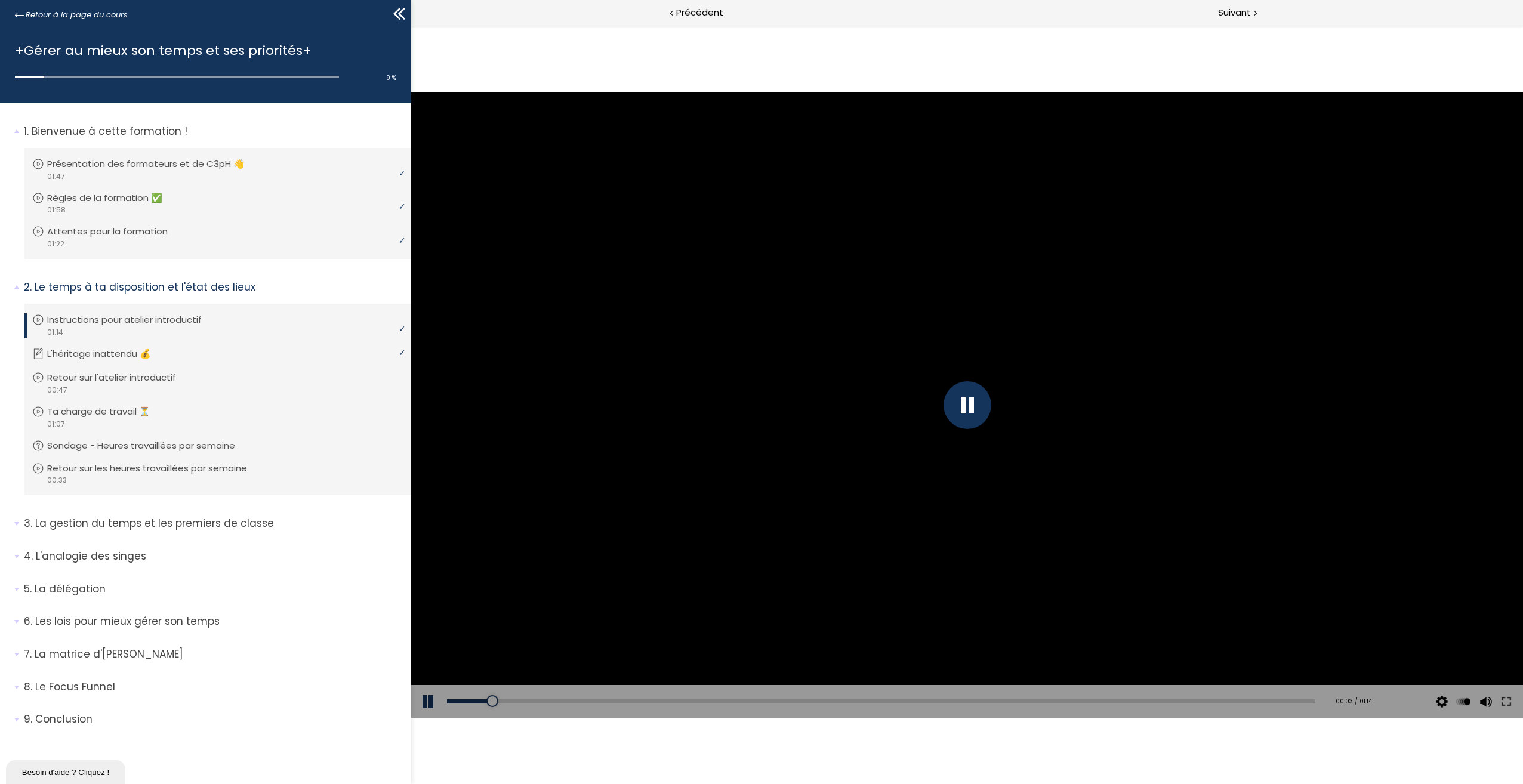
click at [960, 400] on div at bounding box center [967, 405] width 48 height 48
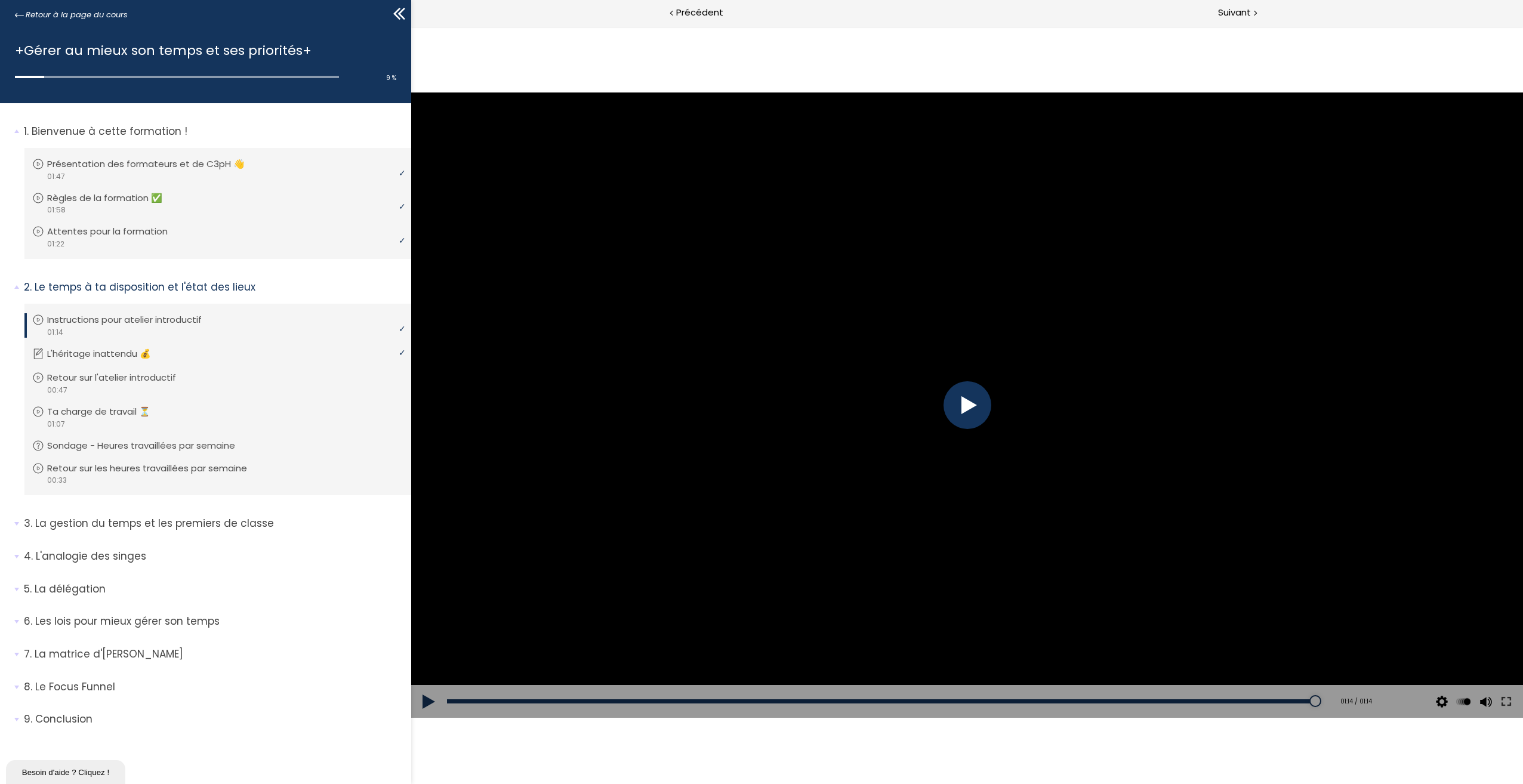
drag, startPoint x: 493, startPoint y: 701, endPoint x: 1426, endPoint y: 678, distance: 933.3
click at [1426, 678] on div "Click for sound @keyframes VOLUME_SMALL_WAVE_FLASH { 0% { opacity: 0; } 33% { o…" at bounding box center [967, 405] width 1112 height 625
click at [993, 396] on div at bounding box center [967, 405] width 1112 height 625
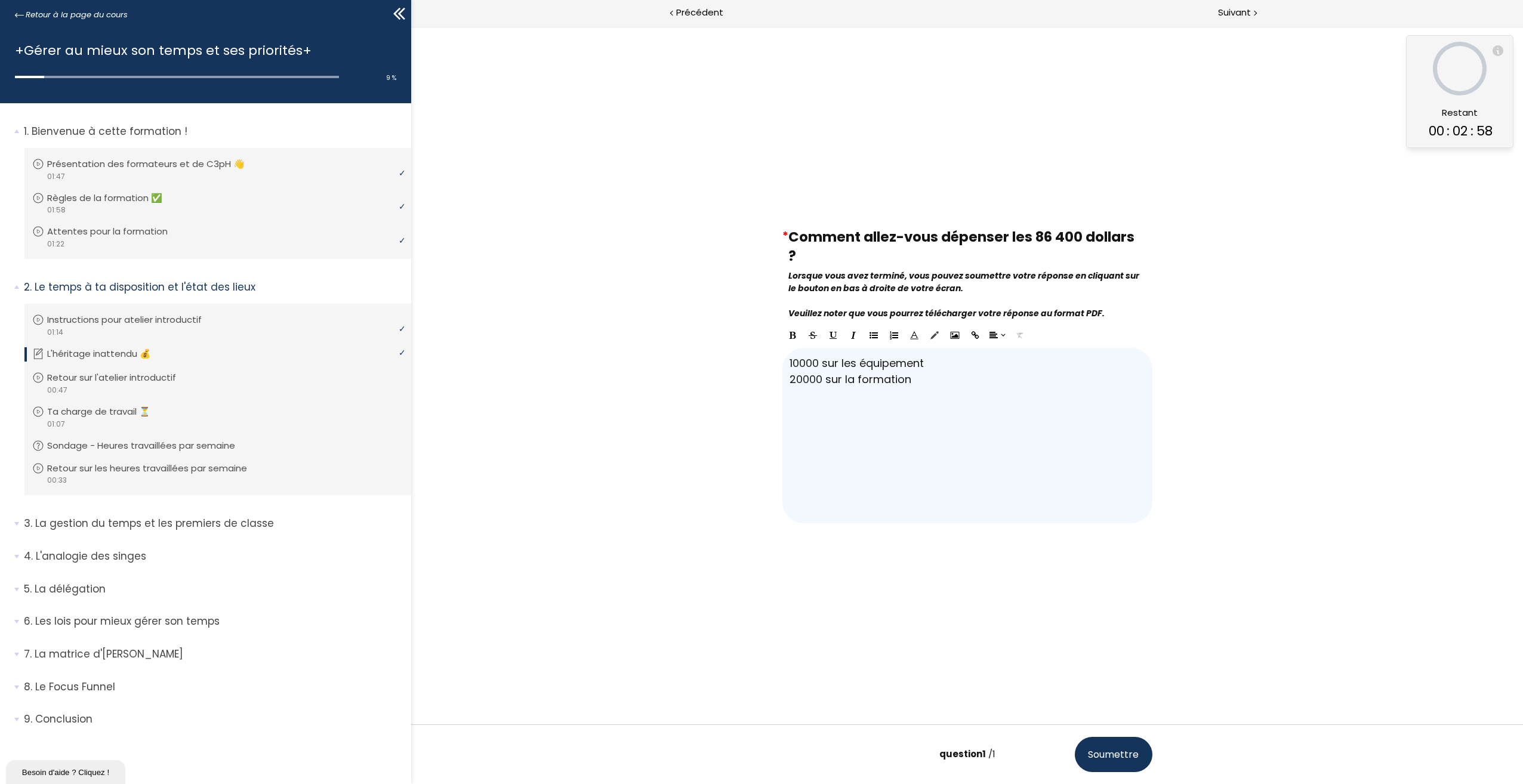
click at [934, 387] on div "10000 sur les équipement 20000 sur la formation" at bounding box center [968, 435] width 370 height 175
drag, startPoint x: 792, startPoint y: 361, endPoint x: 771, endPoint y: 361, distance: 21.0
click at [771, 361] on div "10000 sur les équipement 20000 sur la formation Répondre 0/0 Remplacer XXXXXXXX…" at bounding box center [967, 424] width 394 height 210
click at [920, 380] on div "20000 sur les équipement 20000 sur la formation" at bounding box center [968, 435] width 370 height 175
click at [947, 365] on div "20000 sur les équipement 20000 sur la formation" at bounding box center [968, 435] width 370 height 175
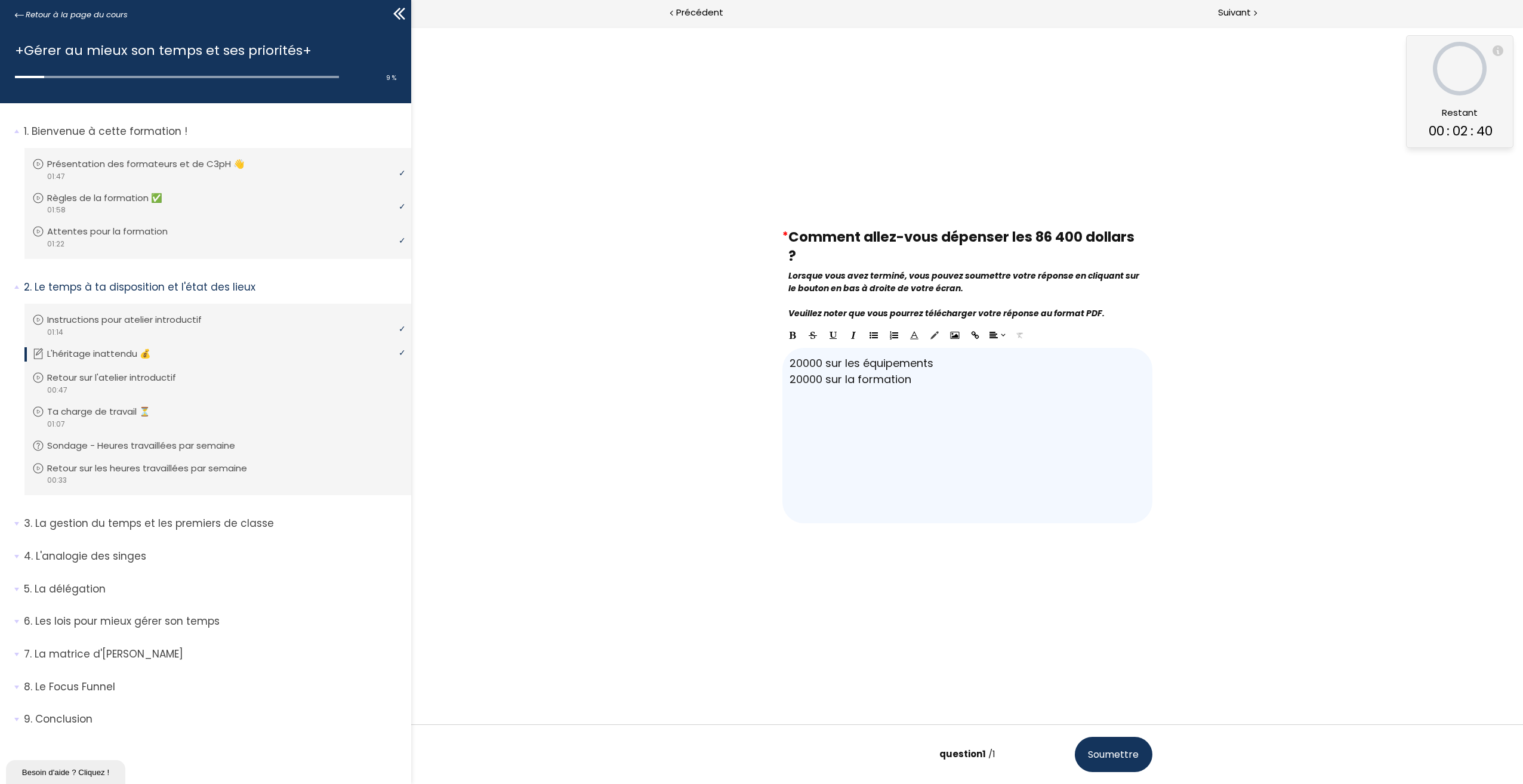
click at [930, 378] on div "20000 sur les équipements 20000 sur la formation" at bounding box center [968, 435] width 370 height 175
drag, startPoint x: 795, startPoint y: 377, endPoint x: 789, endPoint y: 377, distance: 6.0
click at [789, 377] on div "20000 sur les équipements 20000 sur la formation" at bounding box center [968, 435] width 370 height 175
drag, startPoint x: 796, startPoint y: 361, endPoint x: 802, endPoint y: 361, distance: 6.0
click at [802, 361] on div "20000 sur les équipements 60000 sur la formation" at bounding box center [968, 435] width 370 height 175
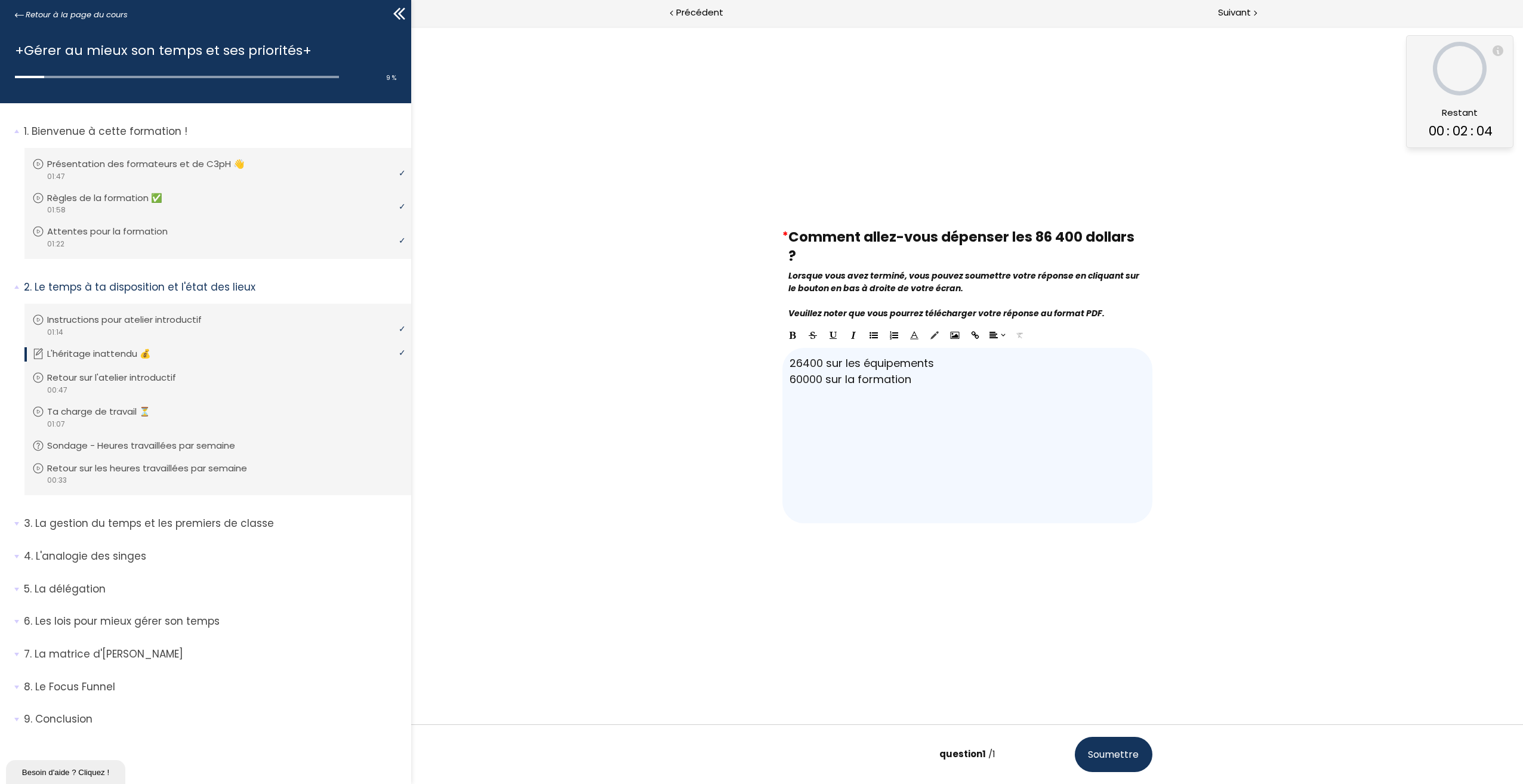
click at [1117, 746] on button "Soumettre" at bounding box center [1113, 754] width 78 height 35
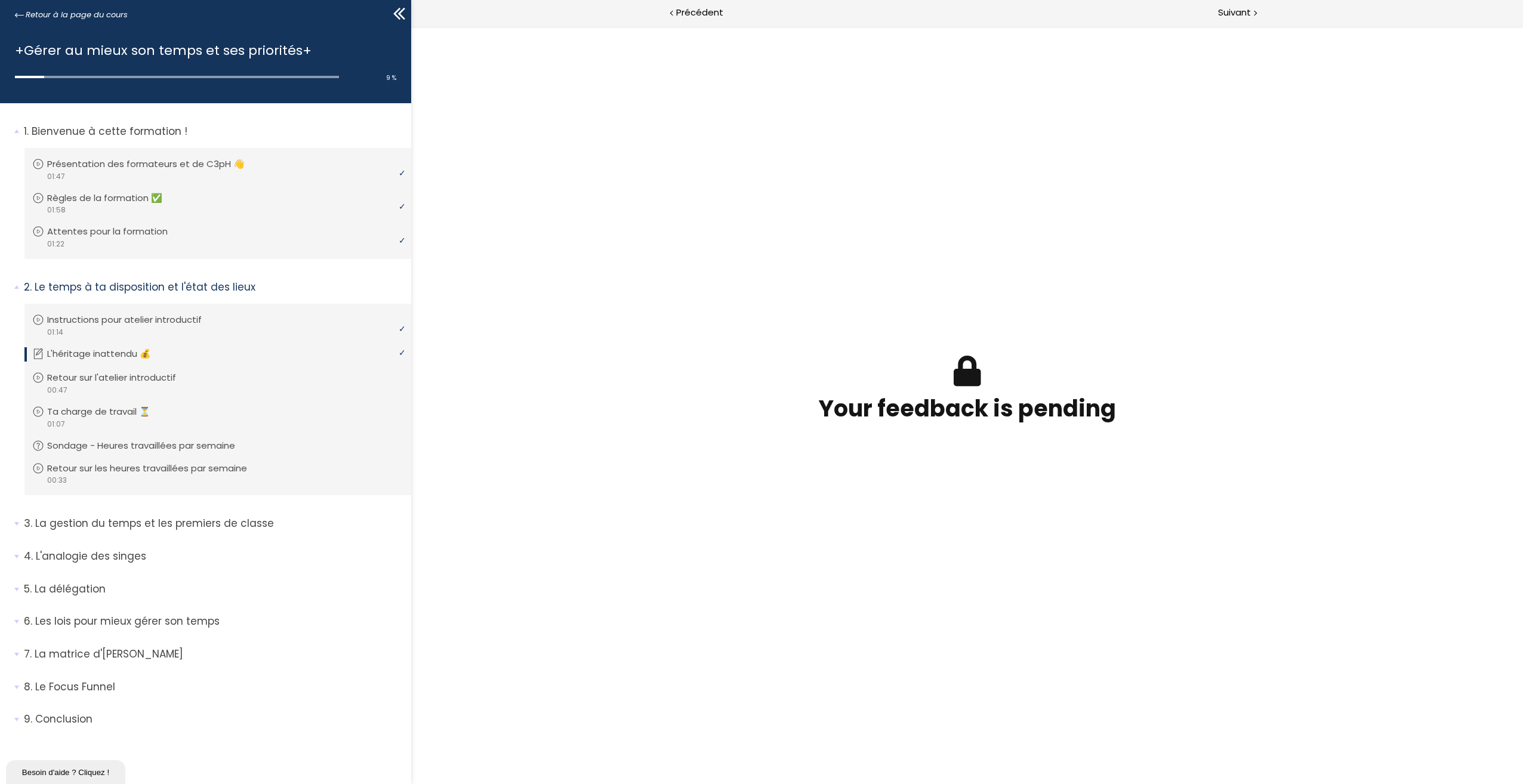
click at [1059, 408] on h3 "Your feedback is pending" at bounding box center [967, 409] width 346 height 31
click at [1229, 12] on span "Suivant" at bounding box center [1234, 12] width 33 height 15
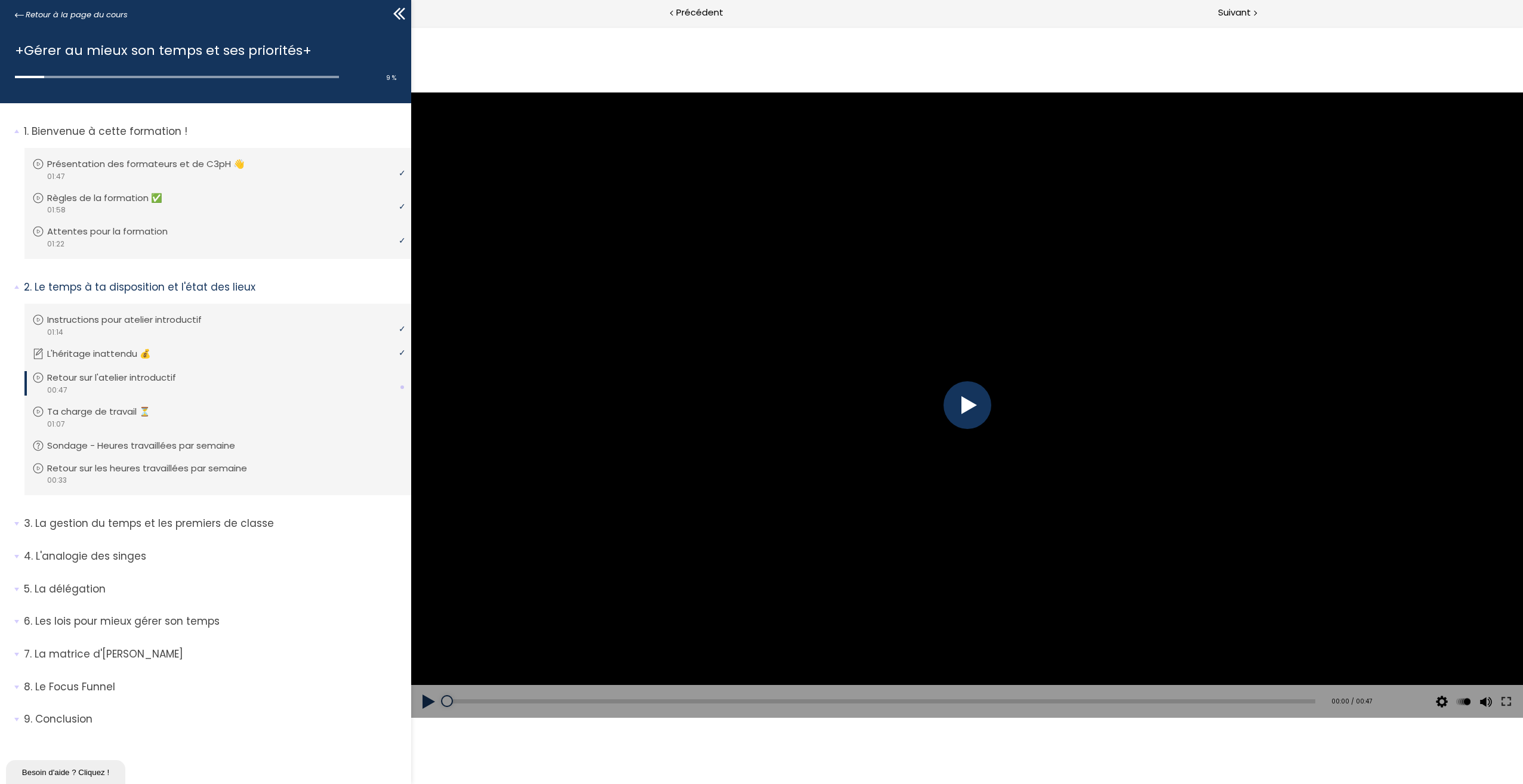
click at [968, 407] on div at bounding box center [967, 405] width 48 height 48
click at [1139, 248] on div at bounding box center [967, 405] width 1112 height 625
click at [968, 413] on div at bounding box center [967, 405] width 1112 height 625
click at [967, 405] on div at bounding box center [967, 405] width 48 height 48
click at [830, 430] on div at bounding box center [967, 405] width 1112 height 625
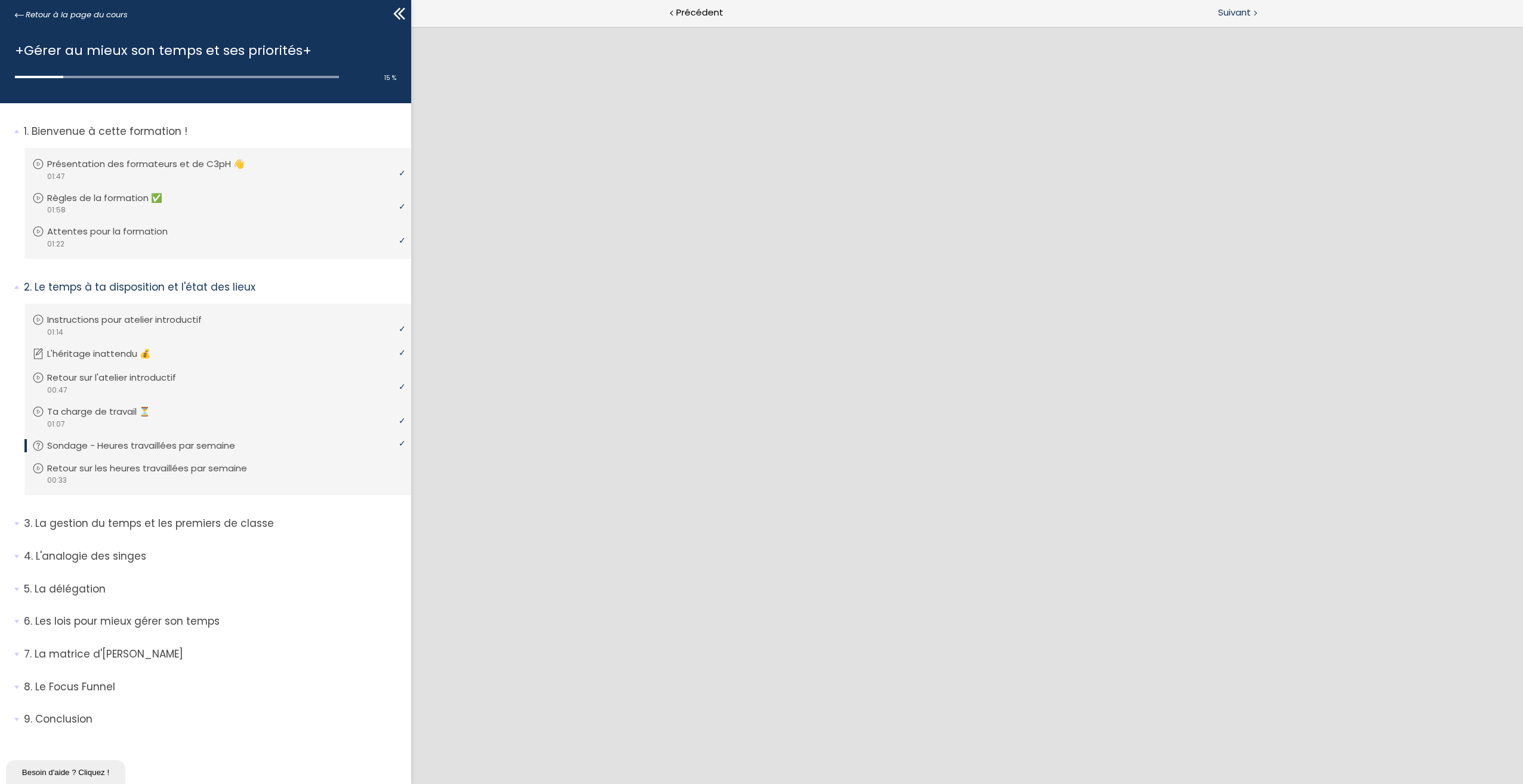
click at [1224, 10] on span "Suivant" at bounding box center [1234, 12] width 33 height 15
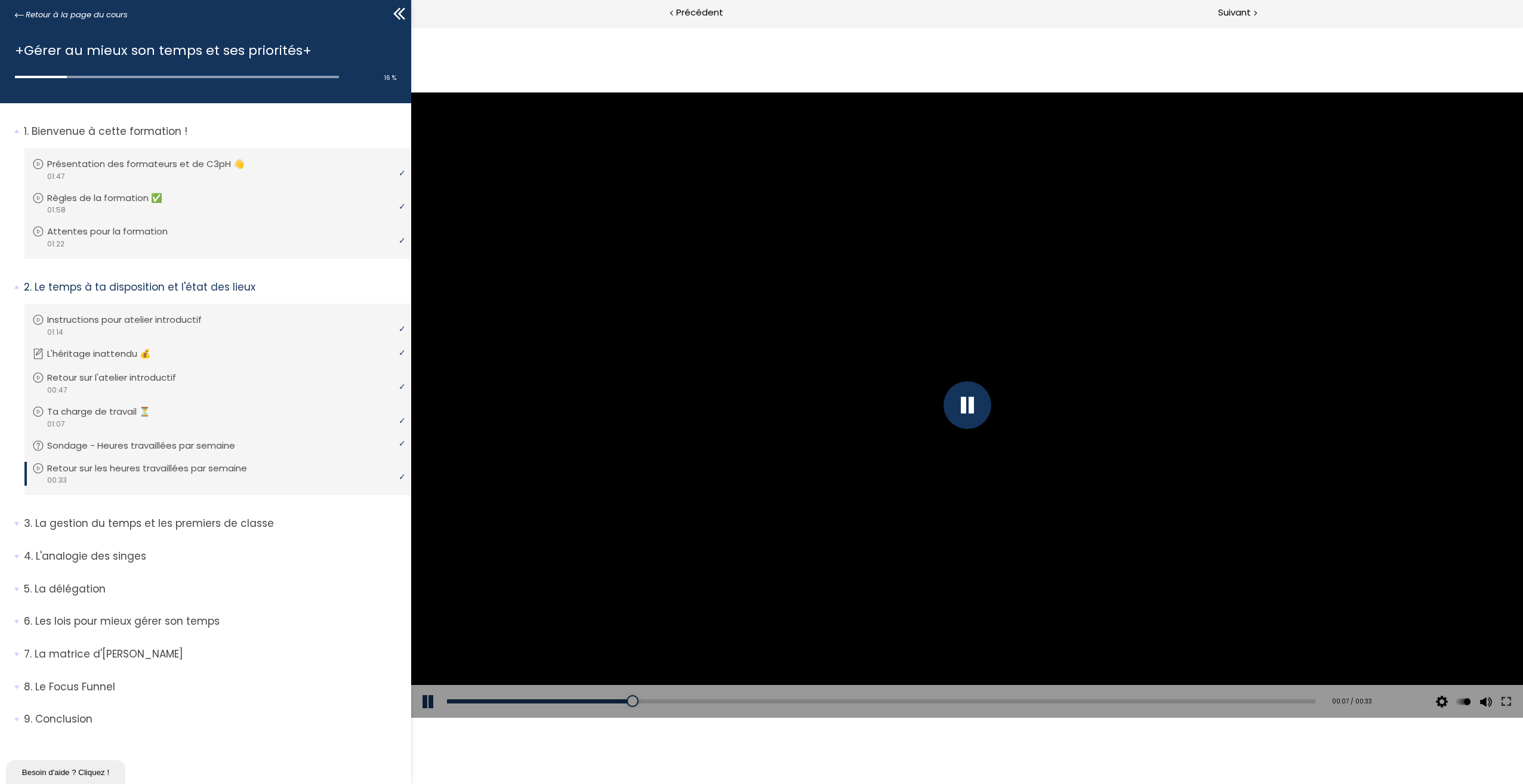
click at [967, 403] on div at bounding box center [967, 405] width 48 height 48
click at [967, 404] on div at bounding box center [967, 405] width 1112 height 625
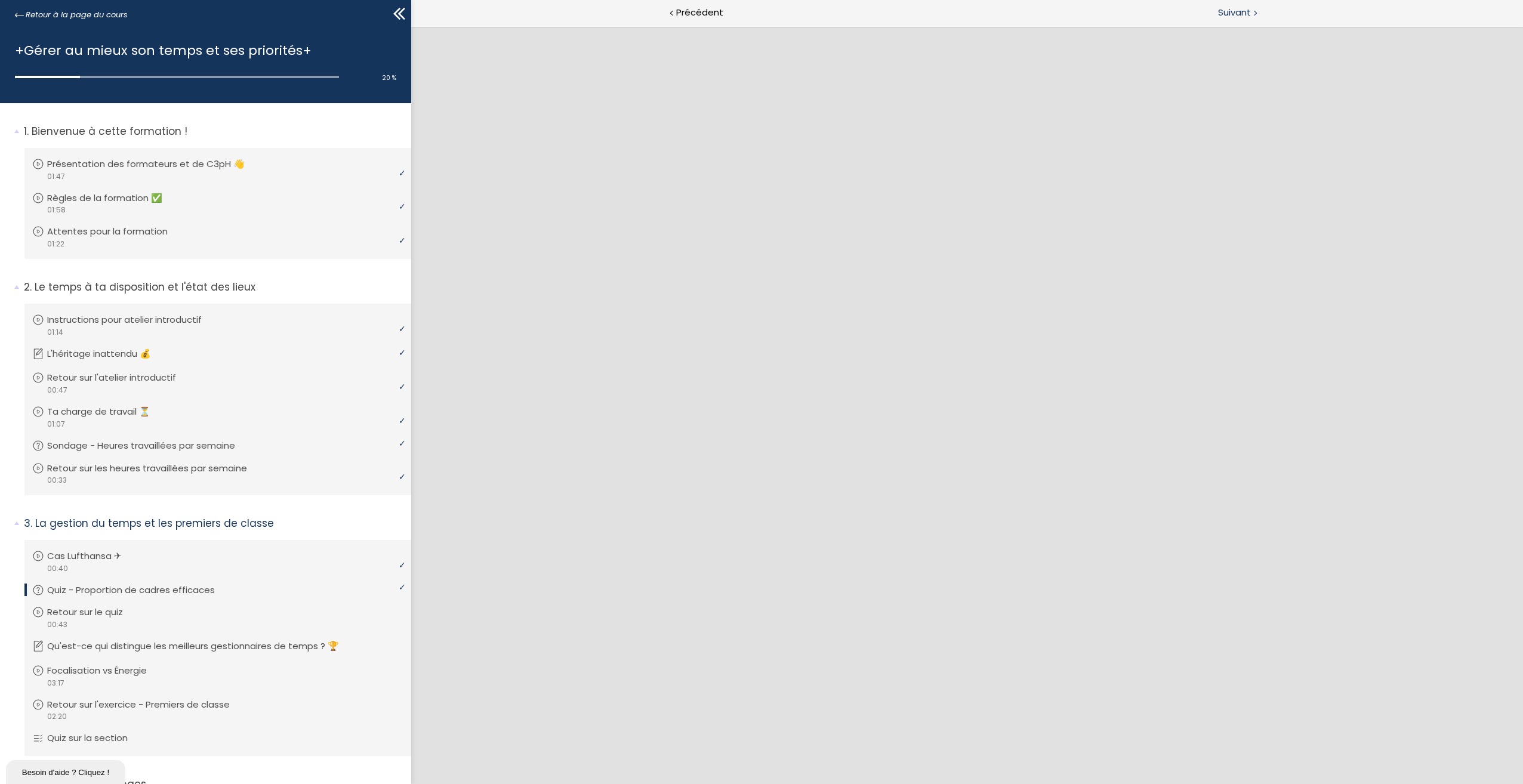
click at [1233, 12] on span "Suivant" at bounding box center [1234, 12] width 33 height 15
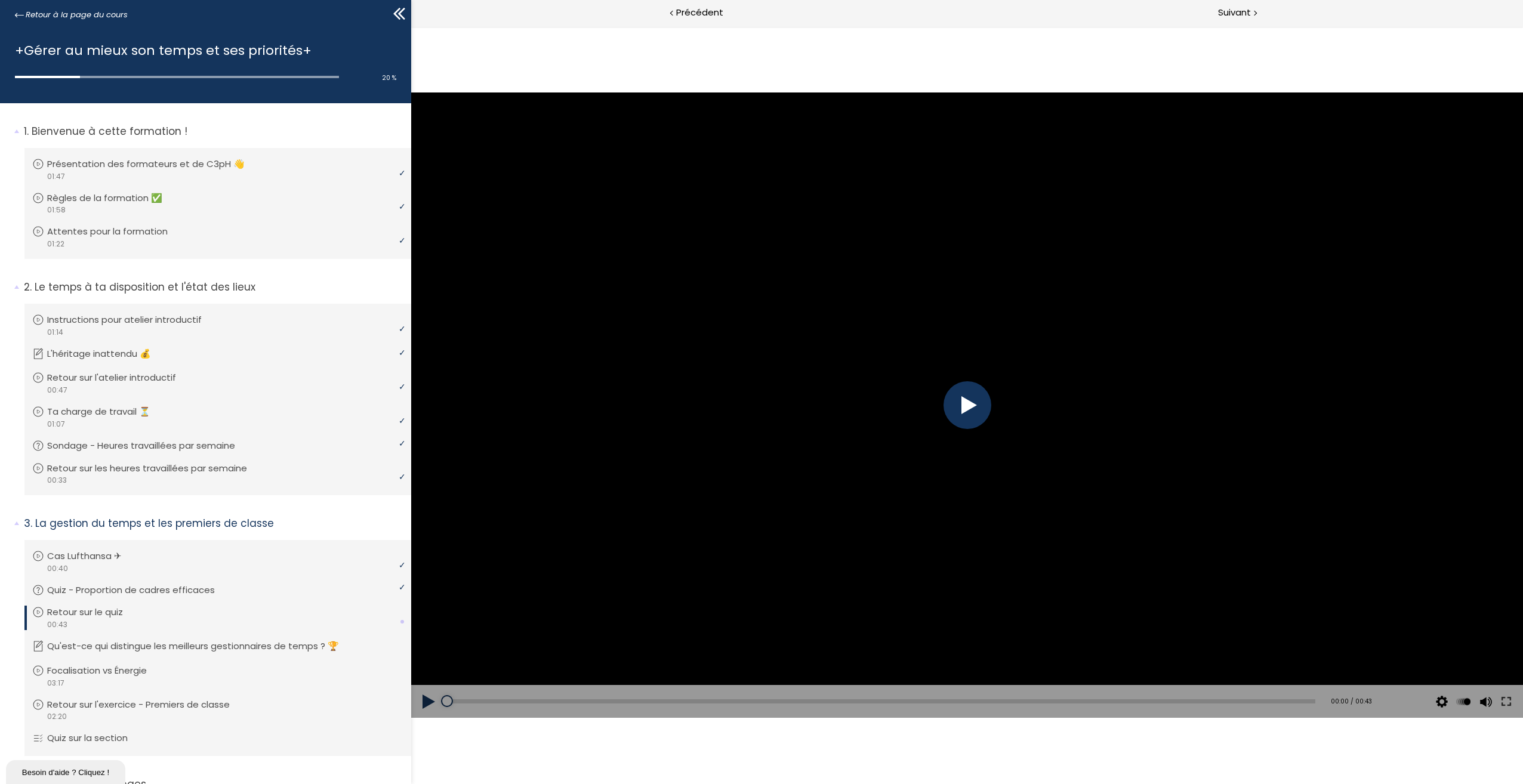
click at [970, 415] on div at bounding box center [967, 405] width 48 height 48
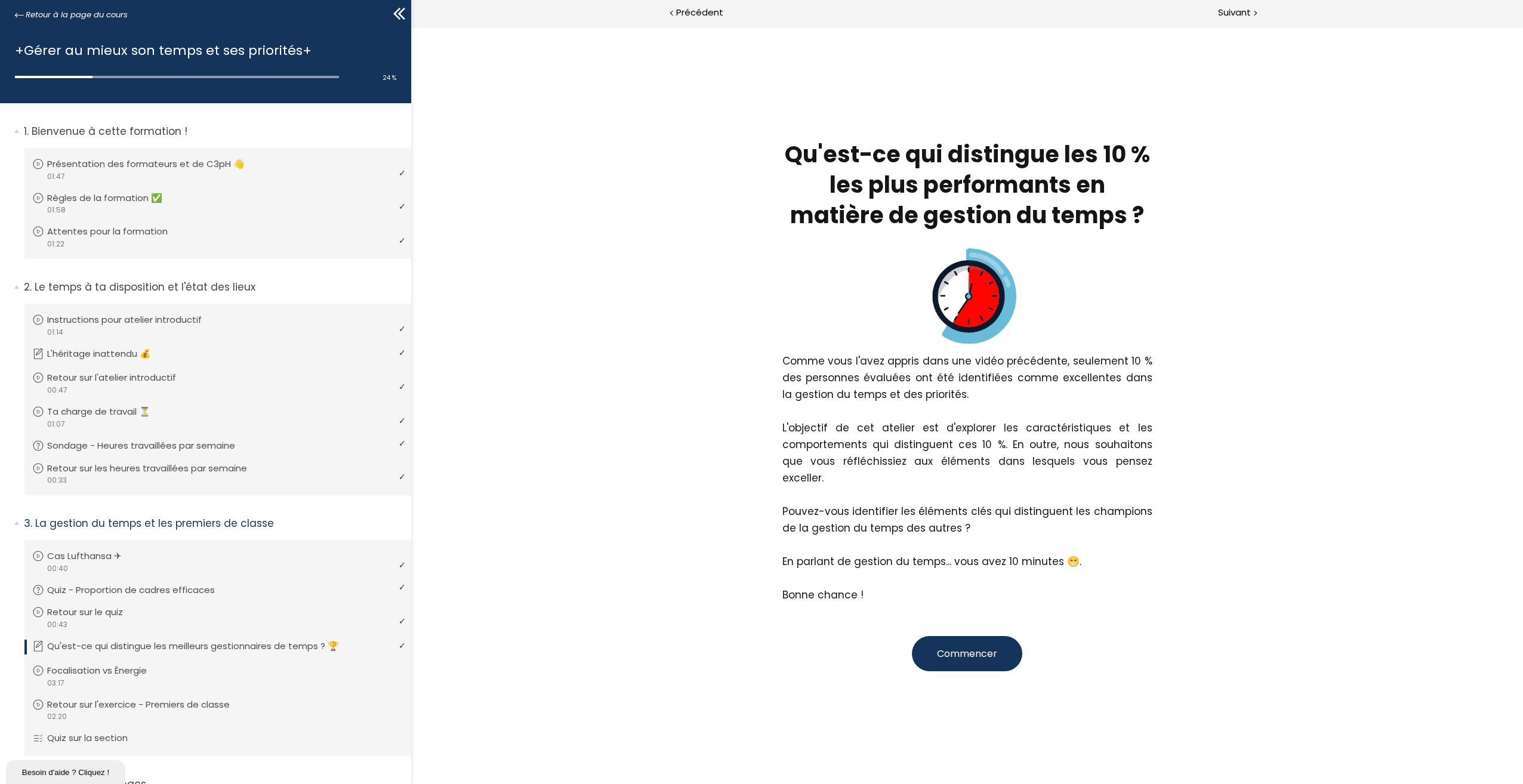
click at [986, 647] on span "Commencer" at bounding box center [967, 654] width 60 height 14
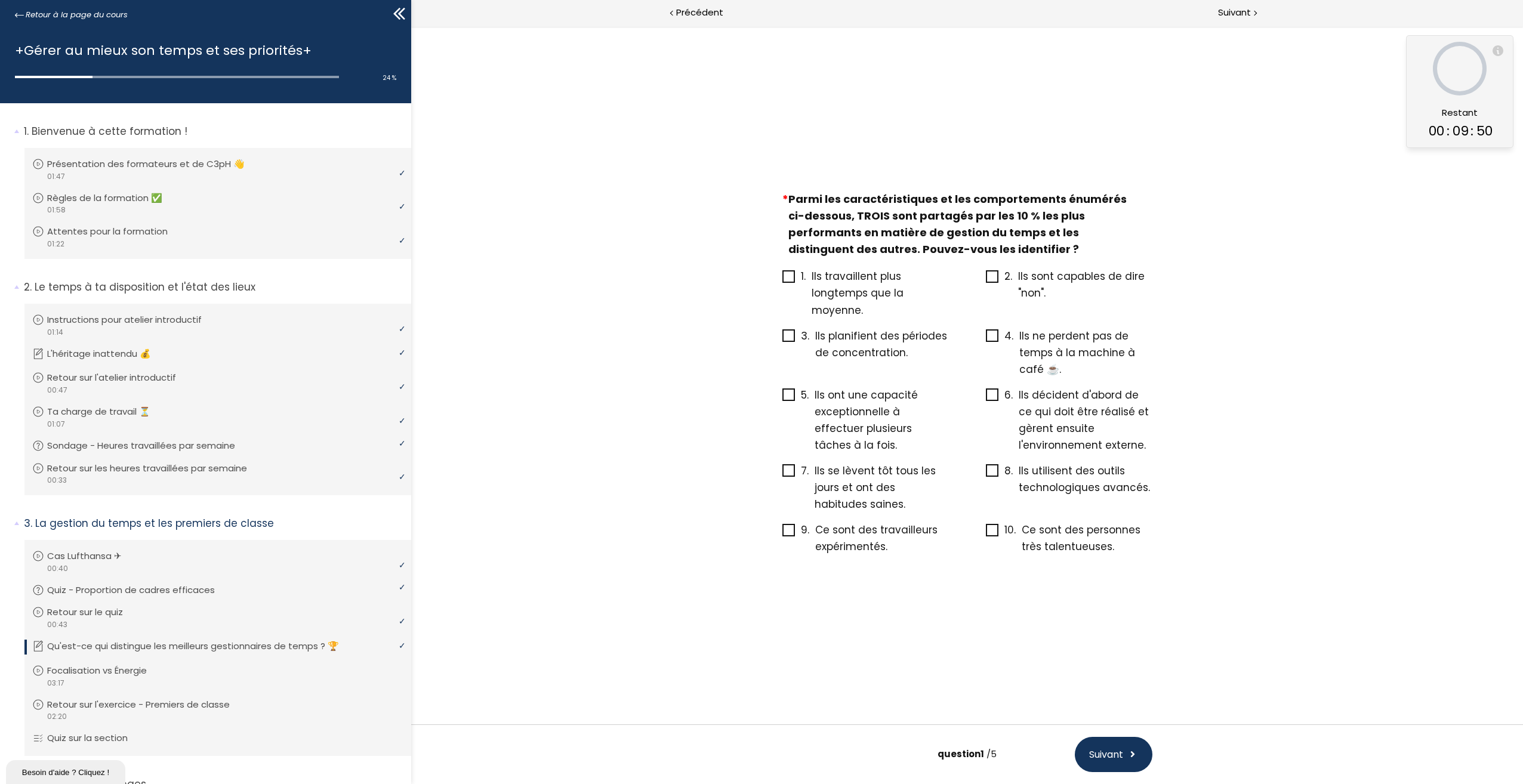
click at [999, 279] on span "2." at bounding box center [1002, 276] width 32 height 17
click at [986, 279] on input "2. Ils sont capables de dire "non"." at bounding box center [986, 279] width 0 height 0
click at [789, 339] on icon at bounding box center [789, 335] width 10 height 10
click at [782, 340] on input "3. Ils planifient des périodes de concentration." at bounding box center [782, 340] width 0 height 0
click at [996, 395] on icon at bounding box center [992, 395] width 10 height 10
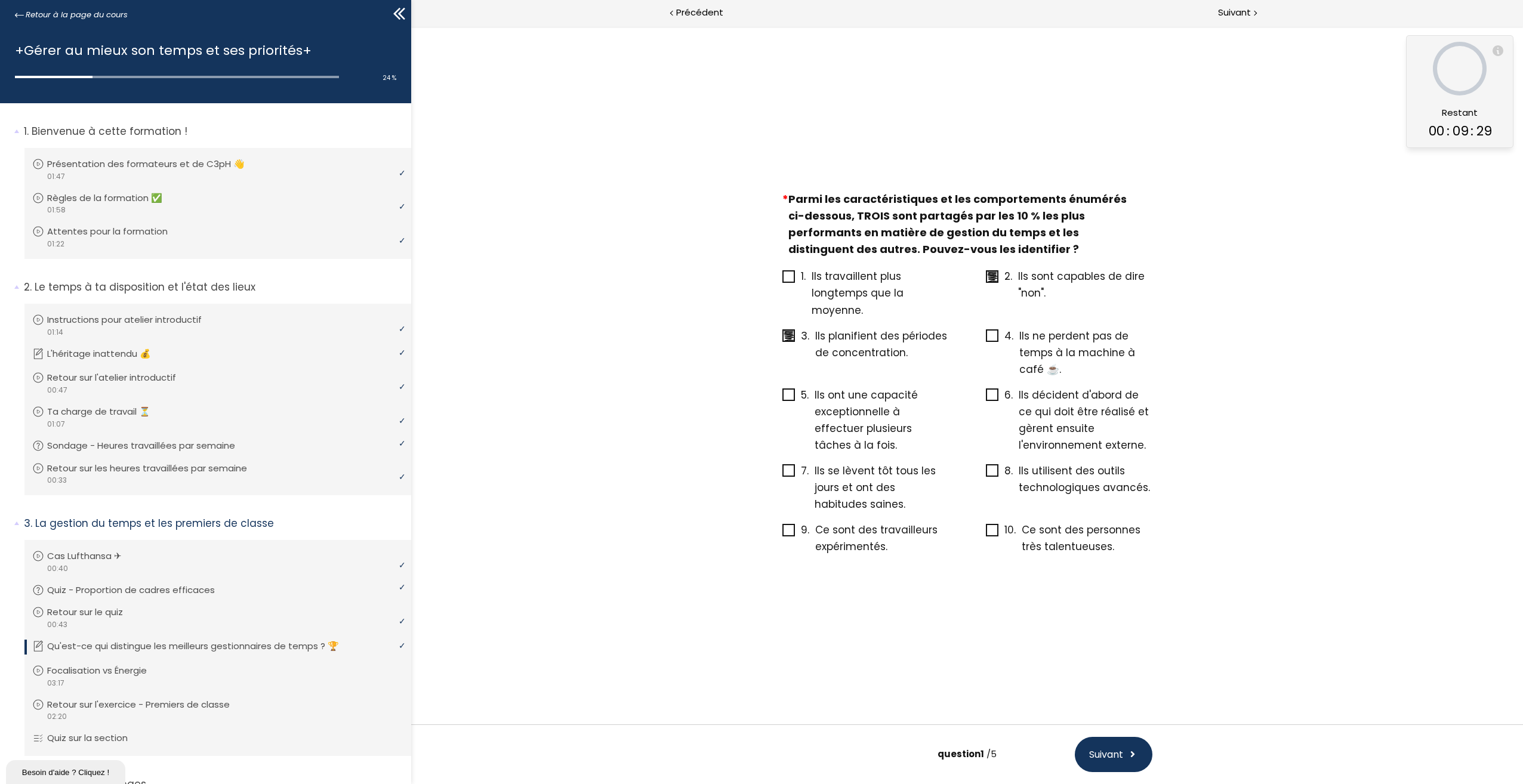
click at [986, 398] on input "6. Ils décident d'abord de ce qui doit être réalisé et gèrent ensuite l'environ…" at bounding box center [986, 398] width 0 height 0
click at [1111, 754] on span "Suivant" at bounding box center [1106, 753] width 34 height 15
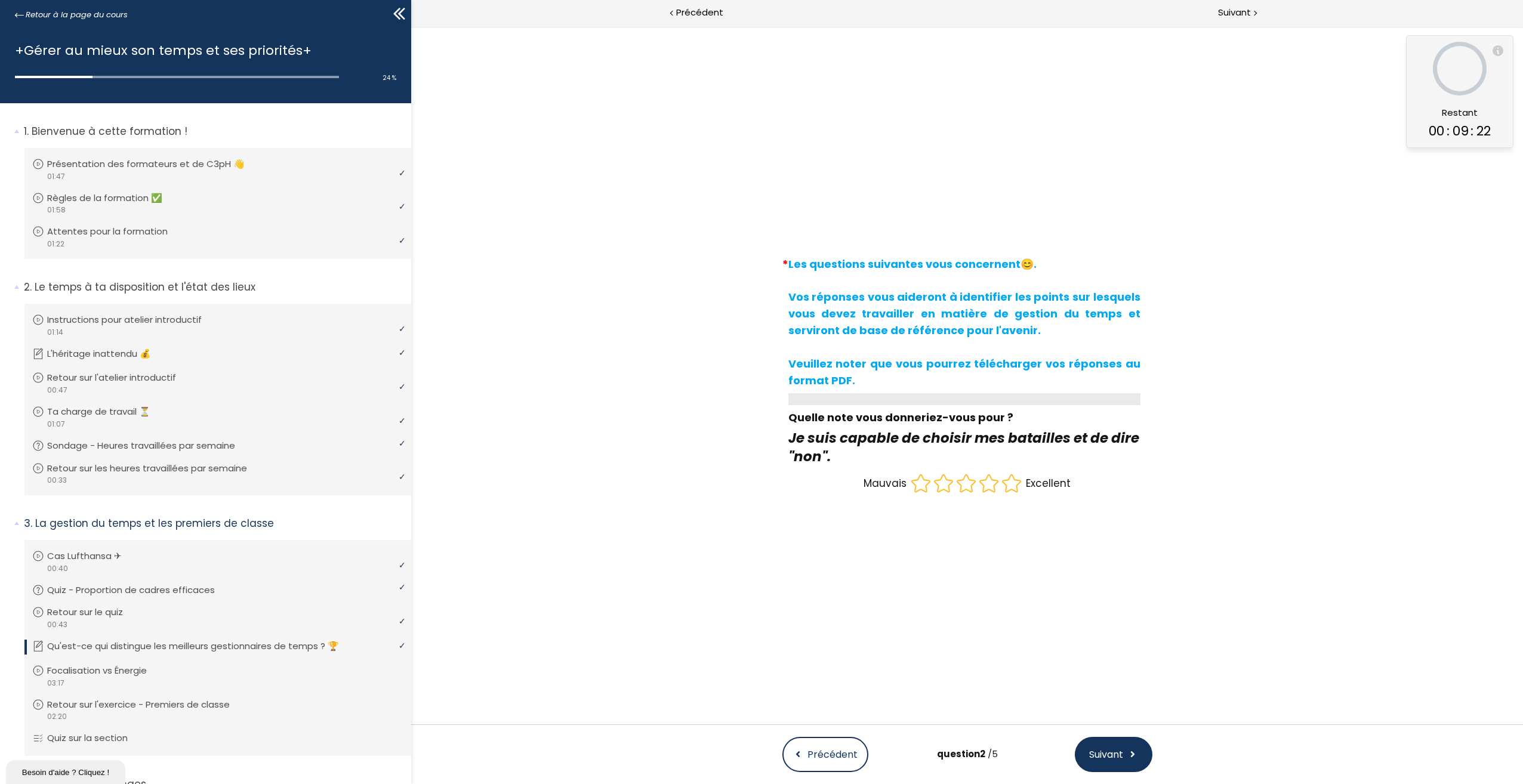
click at [1113, 747] on span "Suivant" at bounding box center [1106, 753] width 34 height 15
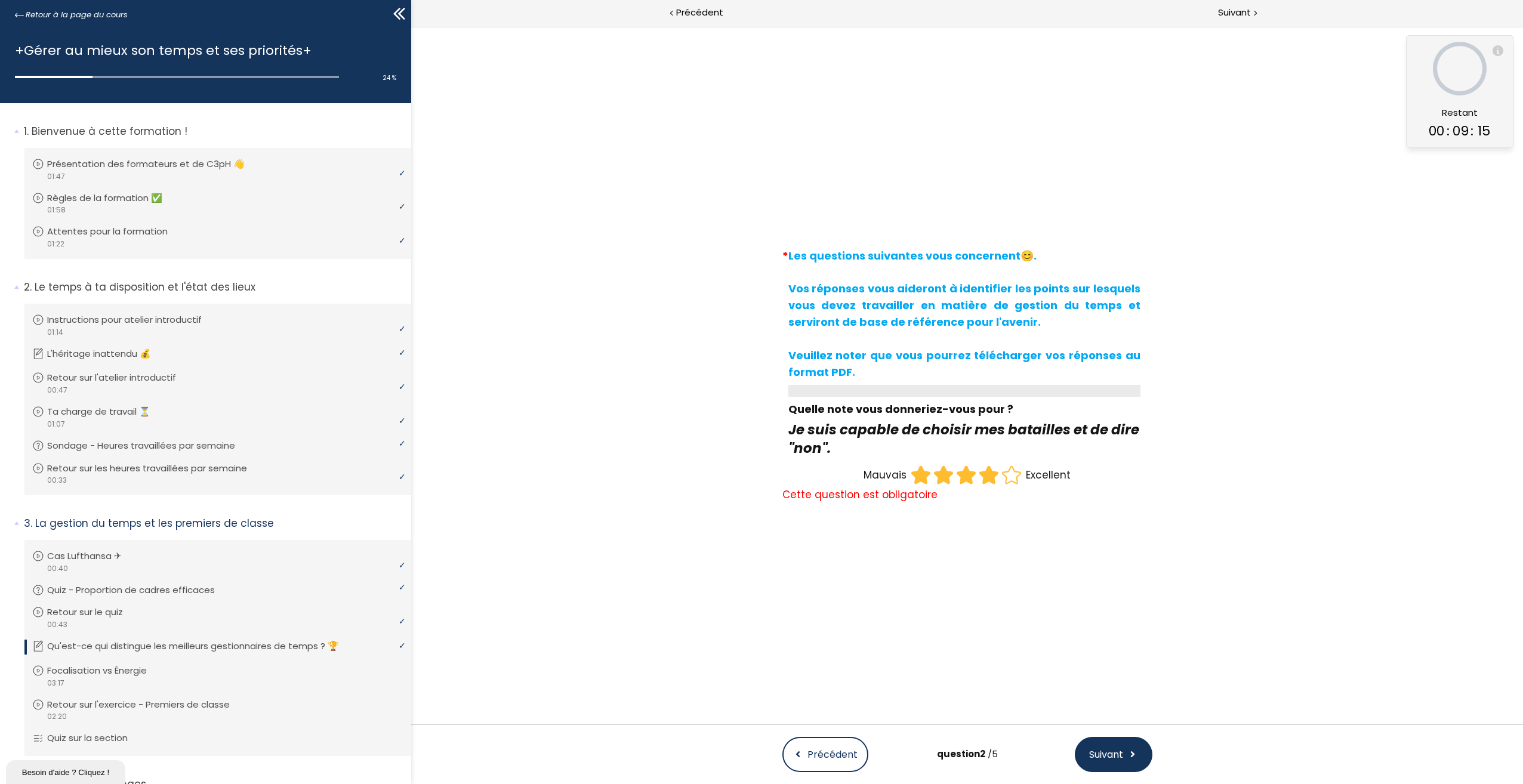
click at [989, 479] on icon at bounding box center [989, 475] width 17 height 17
click at [977, 464] on input "radio" at bounding box center [977, 464] width 0 height 0
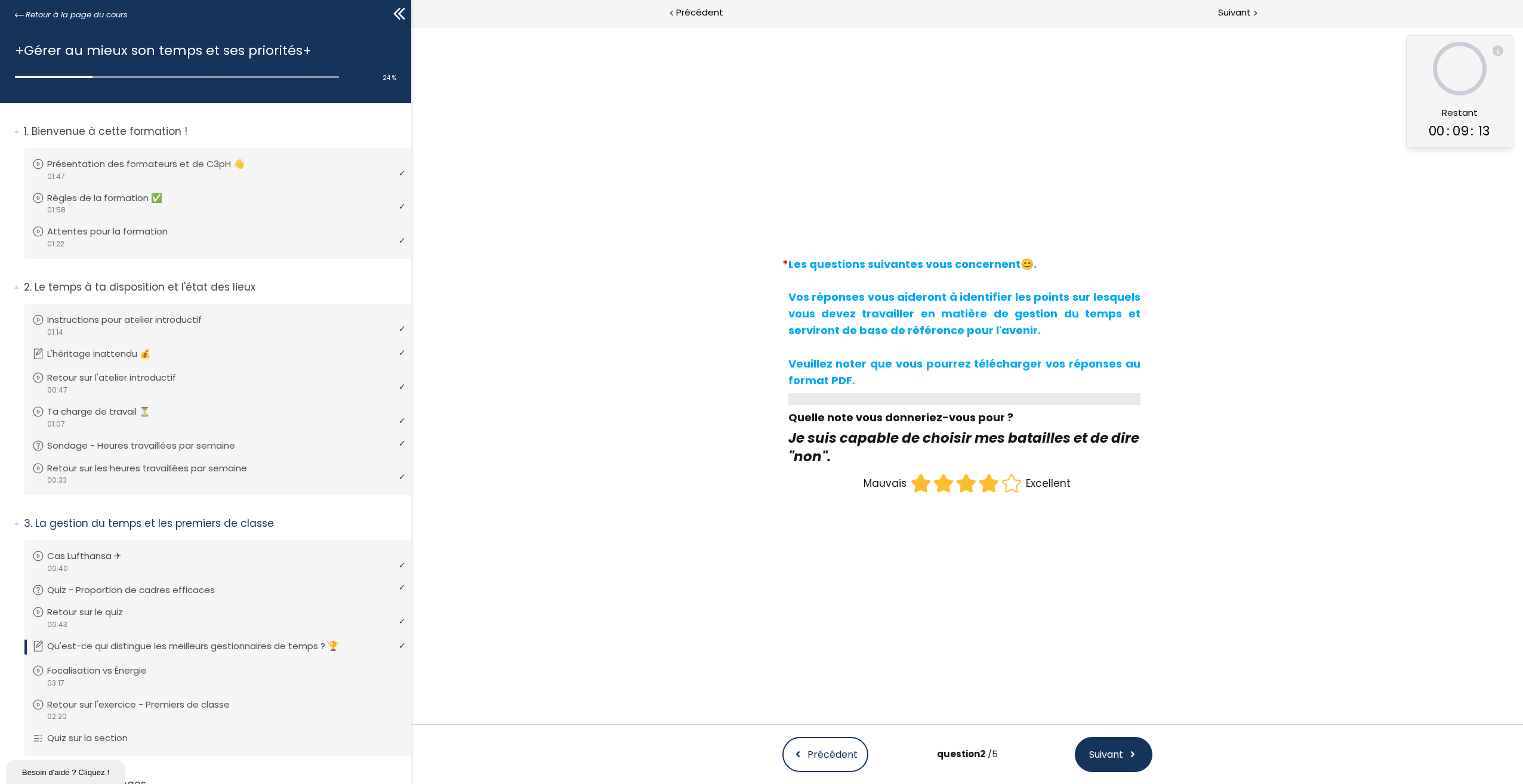
click at [1116, 754] on span "Suivant" at bounding box center [1106, 753] width 34 height 15
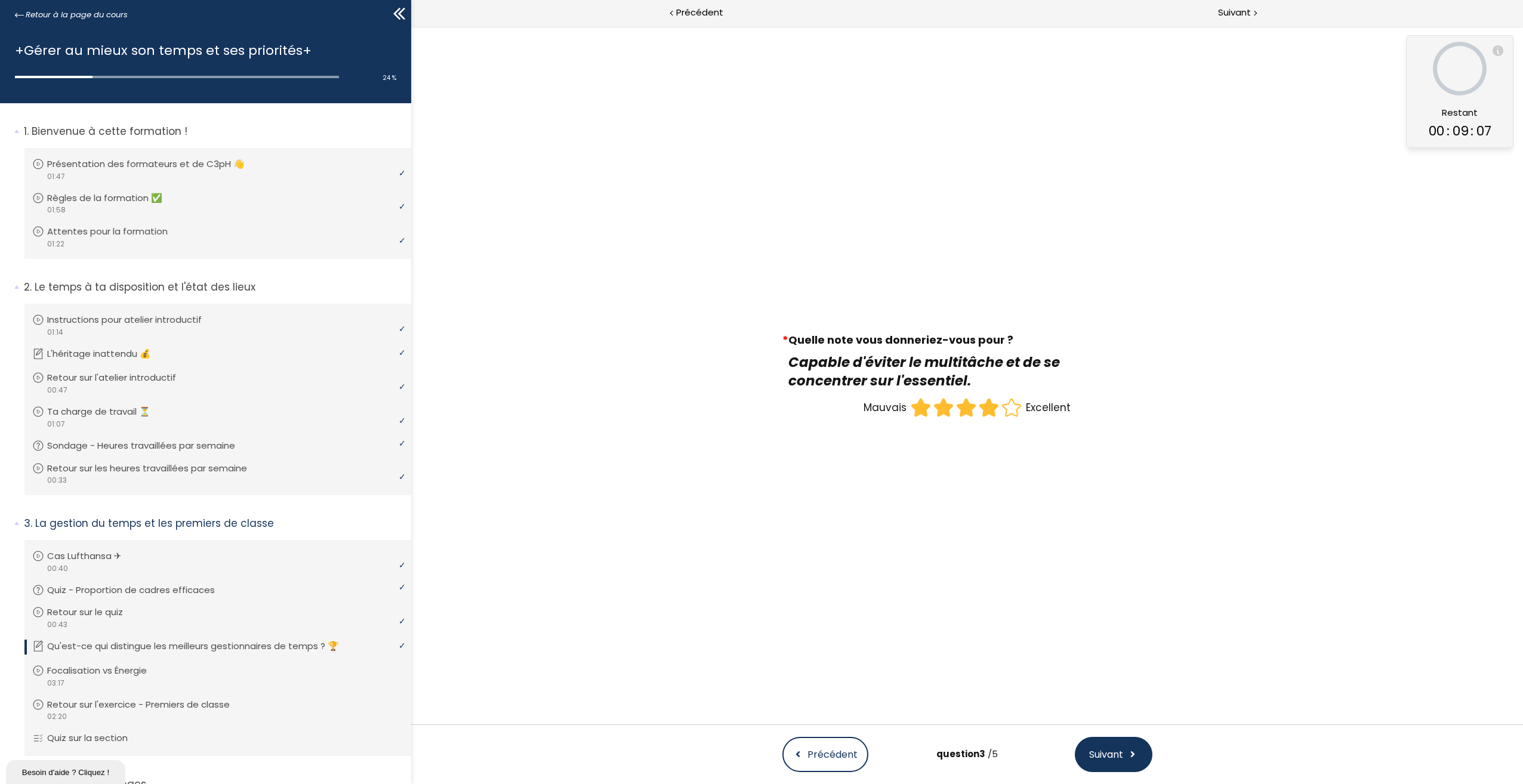
click at [984, 413] on icon at bounding box center [989, 407] width 17 height 17
click at [977, 396] on input "radio" at bounding box center [977, 396] width 0 height 0
click at [1113, 755] on span "Suivant" at bounding box center [1106, 753] width 34 height 15
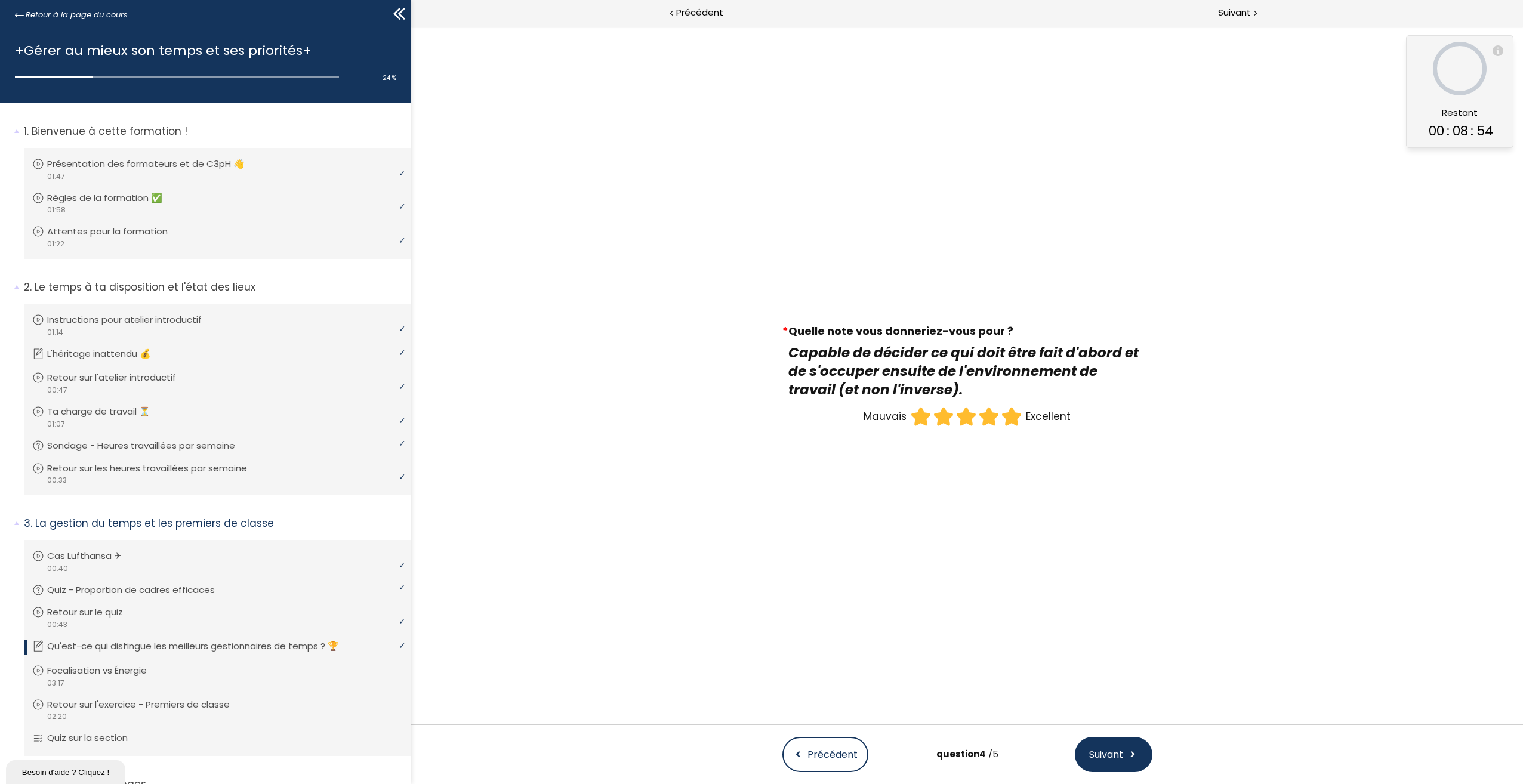
click at [1002, 423] on icon at bounding box center [1011, 416] width 23 height 23
click at [1000, 405] on input "radio" at bounding box center [1000, 405] width 0 height 0
click at [1113, 753] on span "Suivant" at bounding box center [1106, 753] width 34 height 15
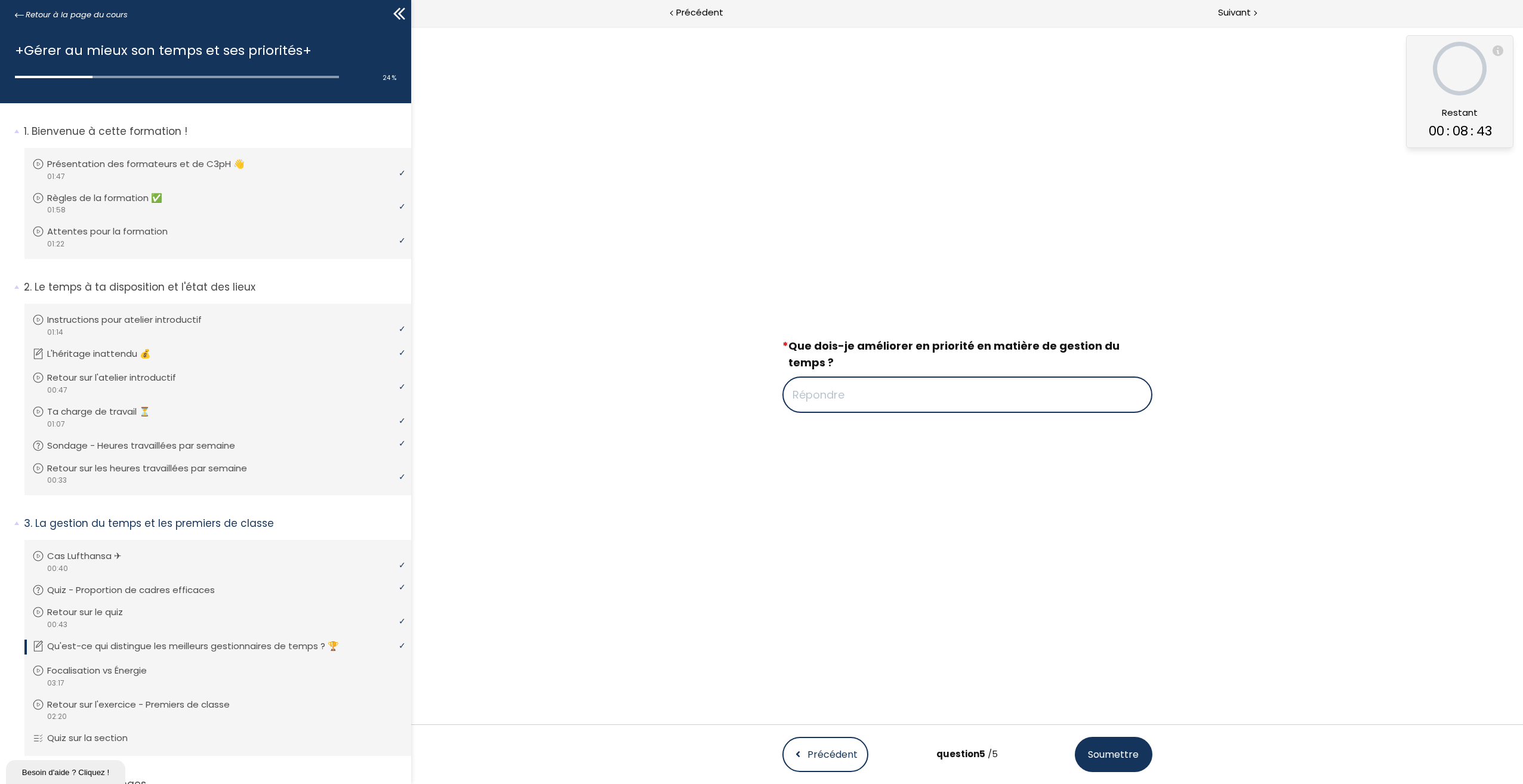
click at [997, 408] on input "text" at bounding box center [968, 395] width 370 height 37
click at [864, 378] on input "text" at bounding box center [968, 387] width 370 height 37
type input "R"
type input "Revoir périodiquement mon emploi du temps. Planifier les semaines en avance sel…"
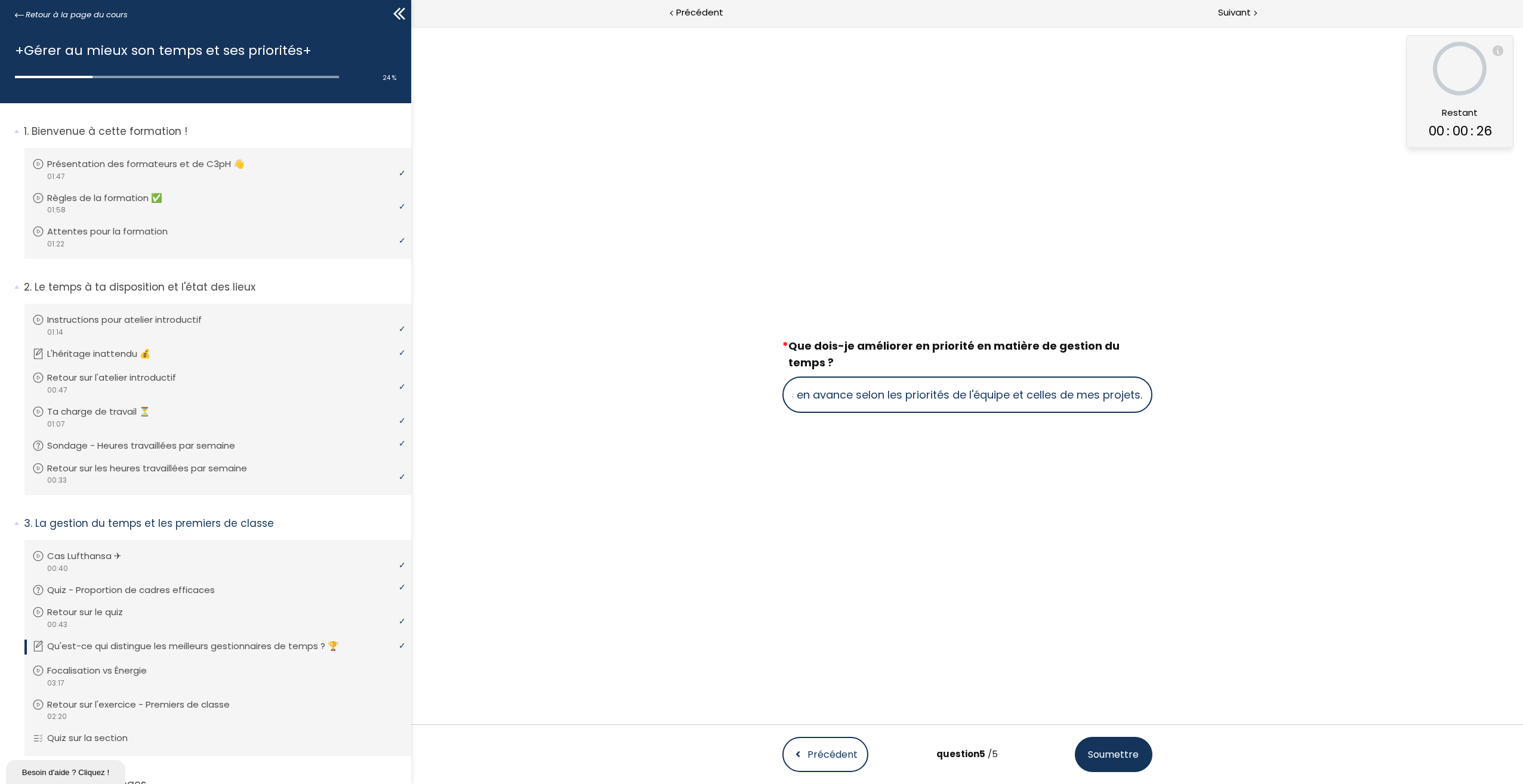
click at [1109, 744] on button "Soumettre" at bounding box center [1113, 754] width 78 height 35
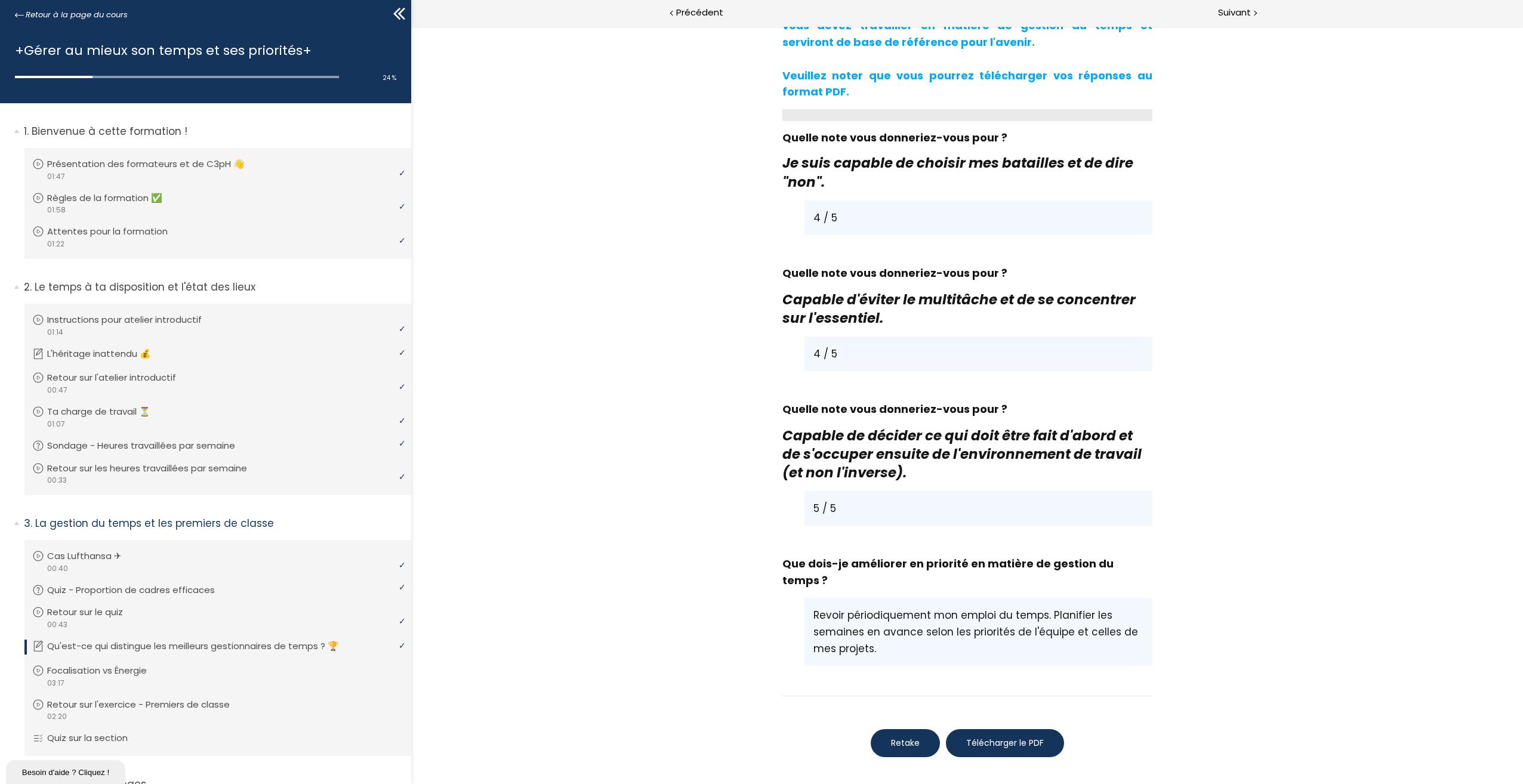
scroll to position [933, 0]
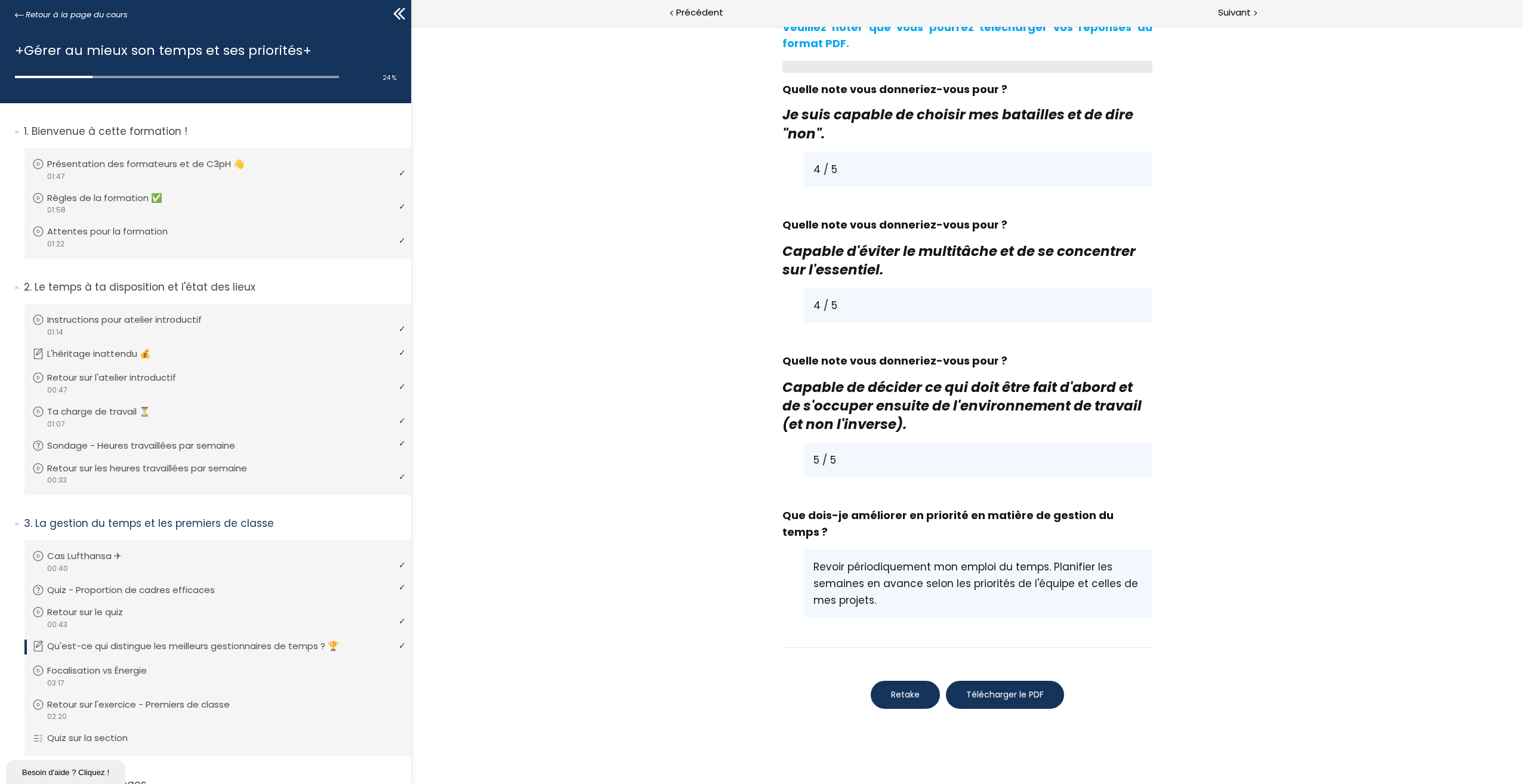
click at [992, 688] on span "Télécharger le PDF" at bounding box center [1004, 694] width 78 height 12
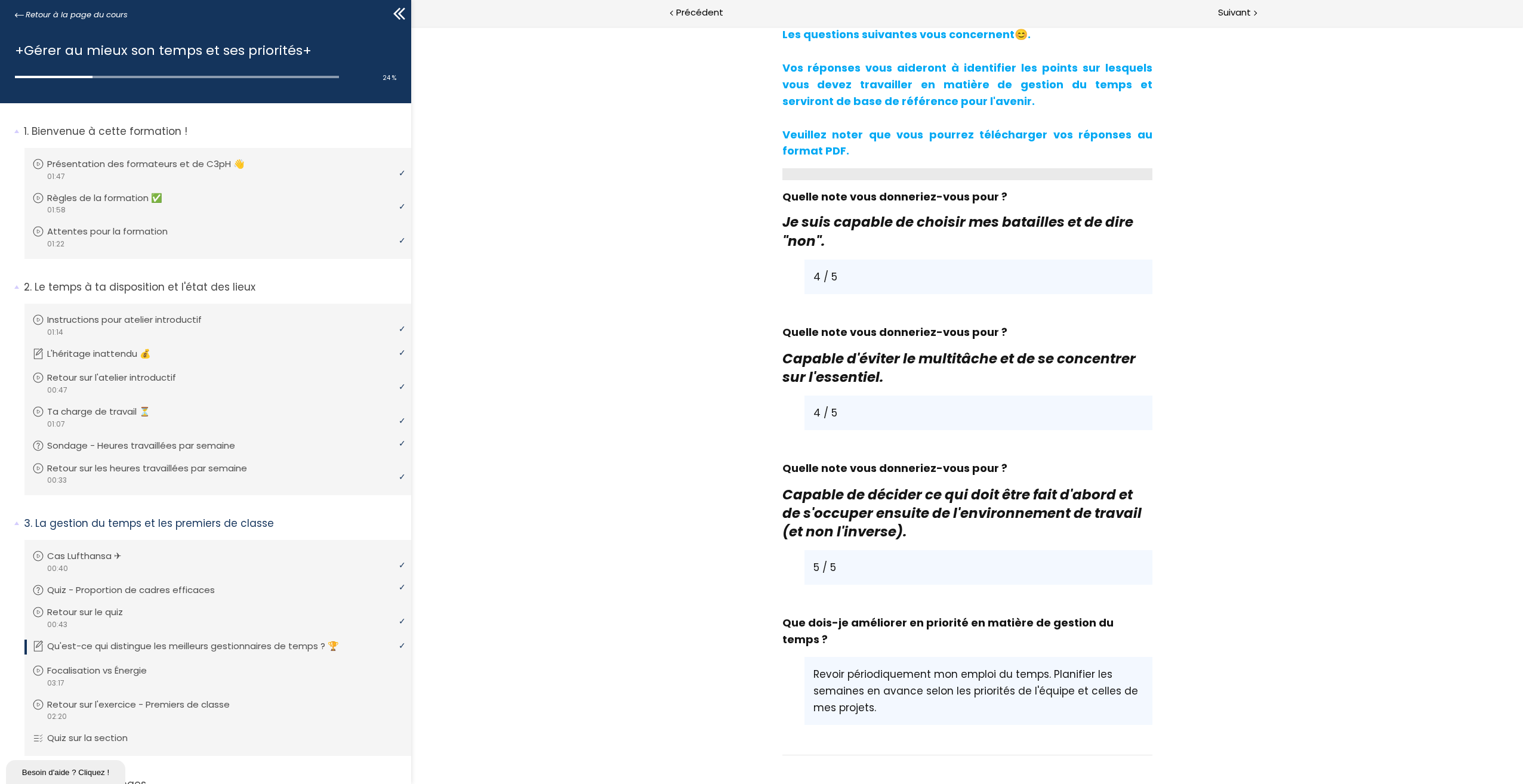
scroll to position [754, 0]
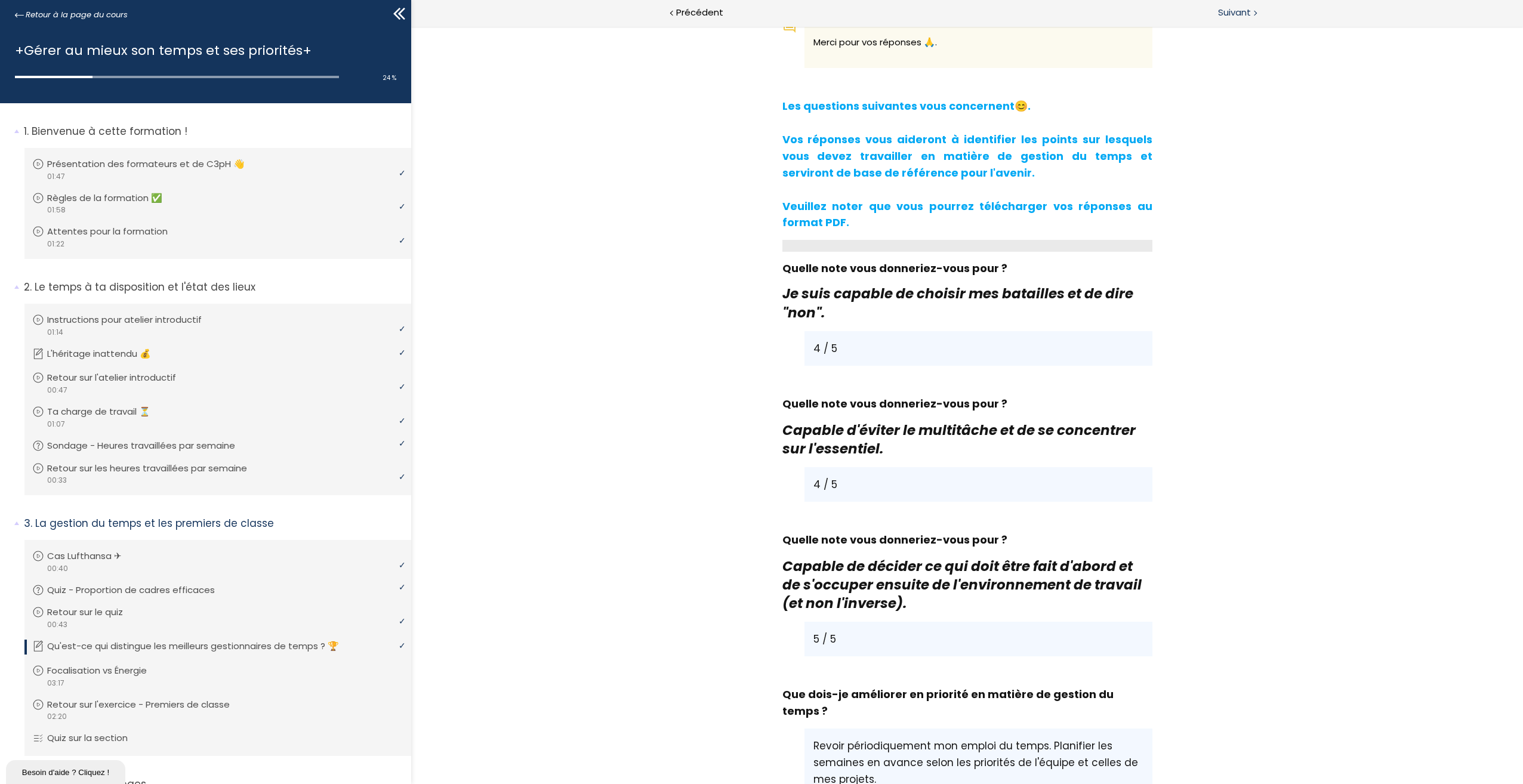
click at [1243, 16] on span "Suivant" at bounding box center [1234, 12] width 33 height 15
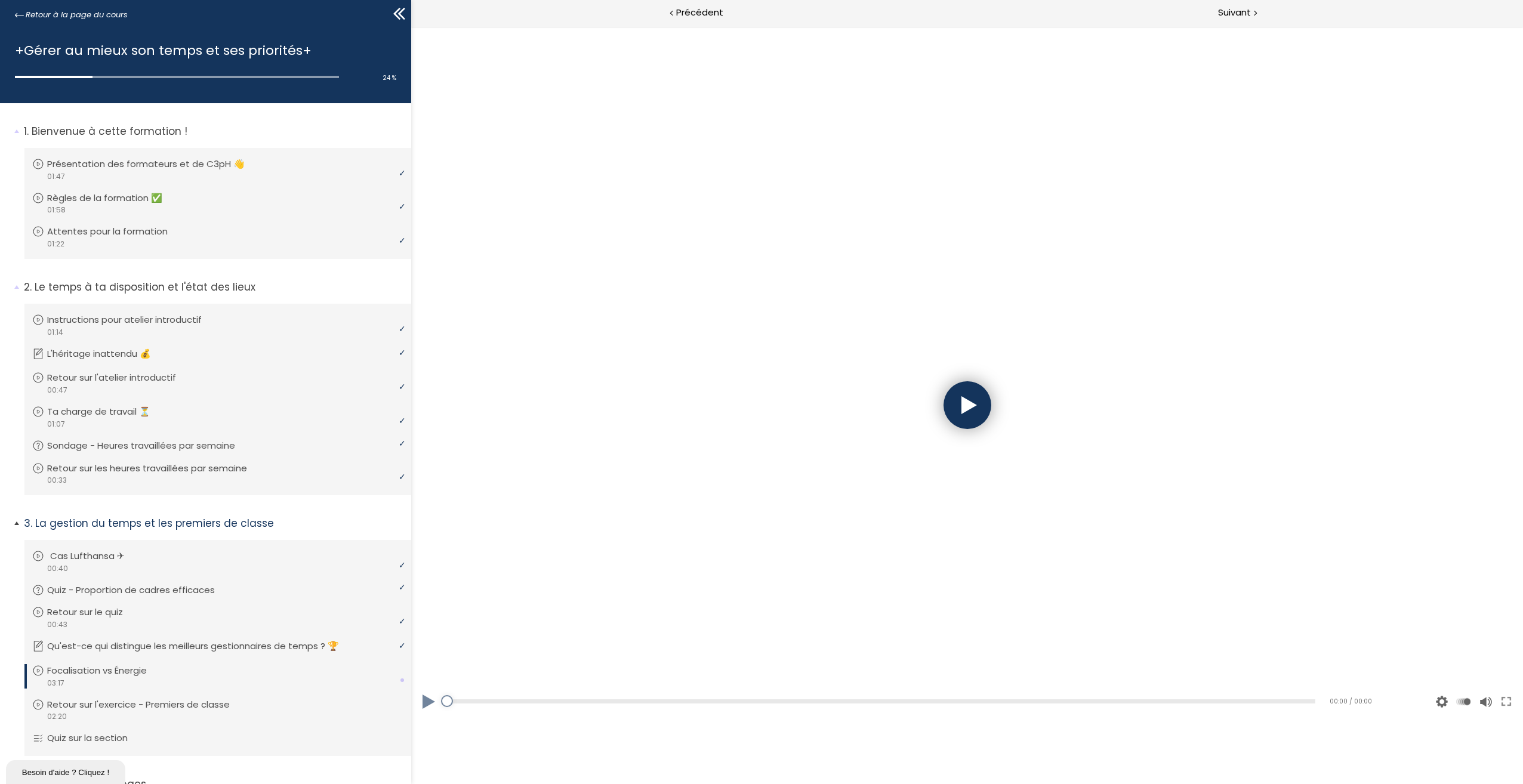
scroll to position [217, 0]
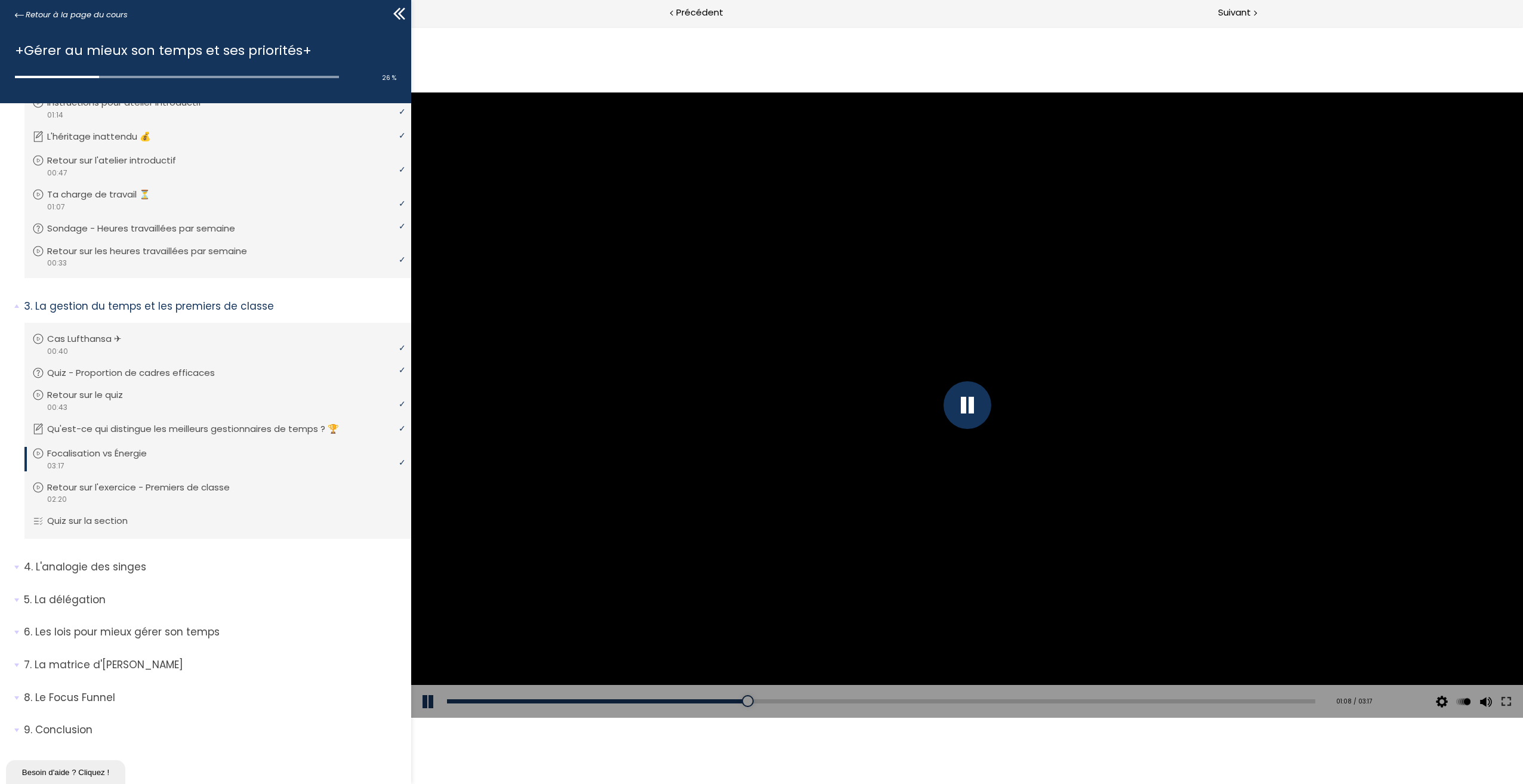
click at [662, 704] on div "Add chapter 00:50" at bounding box center [881, 701] width 868 height 33
click at [668, 701] on div "00:50" at bounding box center [881, 701] width 868 height 4
click at [965, 417] on div at bounding box center [967, 405] width 48 height 48
click at [434, 698] on button at bounding box center [429, 701] width 36 height 33
click at [968, 416] on div at bounding box center [967, 405] width 48 height 48
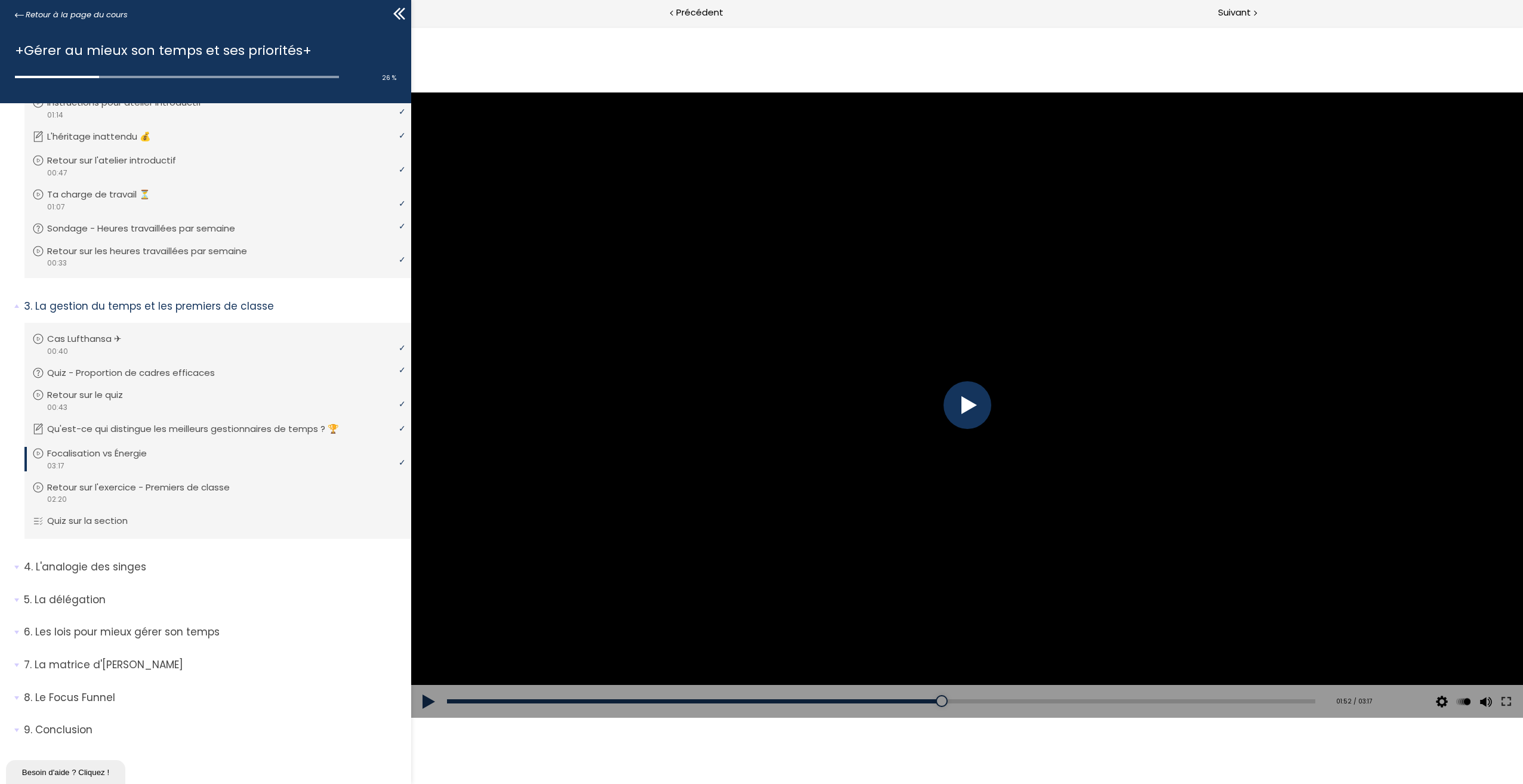
click at [968, 416] on div at bounding box center [967, 405] width 48 height 48
click at [1041, 702] on div "02:16" at bounding box center [881, 701] width 868 height 4
click at [972, 700] on div "02:00" at bounding box center [881, 701] width 868 height 4
click at [932, 701] on div "01:51" at bounding box center [881, 701] width 868 height 4
click at [458, 701] on div "00:02" at bounding box center [881, 701] width 868 height 4
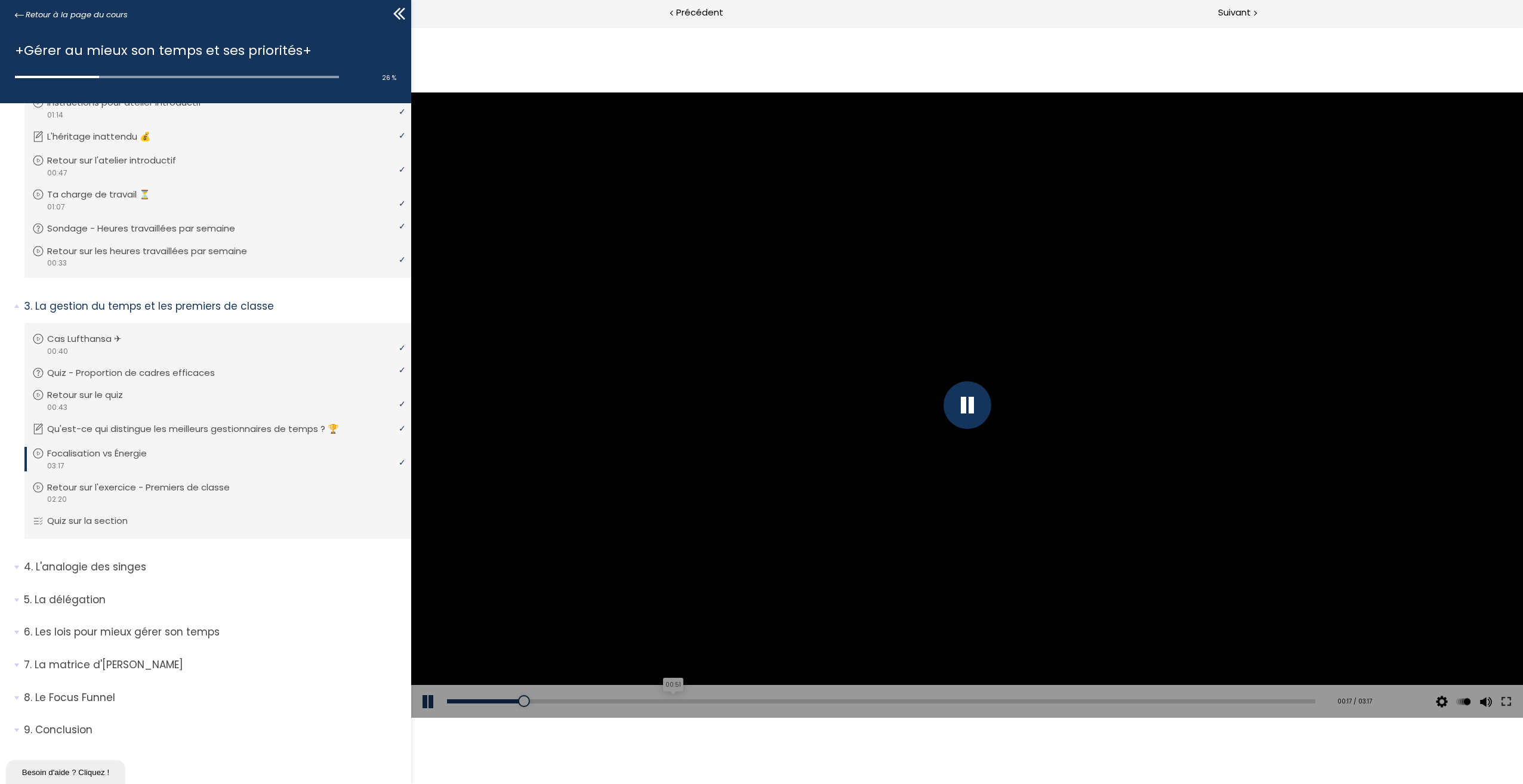
click at [670, 701] on div "00:51" at bounding box center [881, 701] width 868 height 4
click at [719, 701] on div "01:02" at bounding box center [881, 701] width 868 height 4
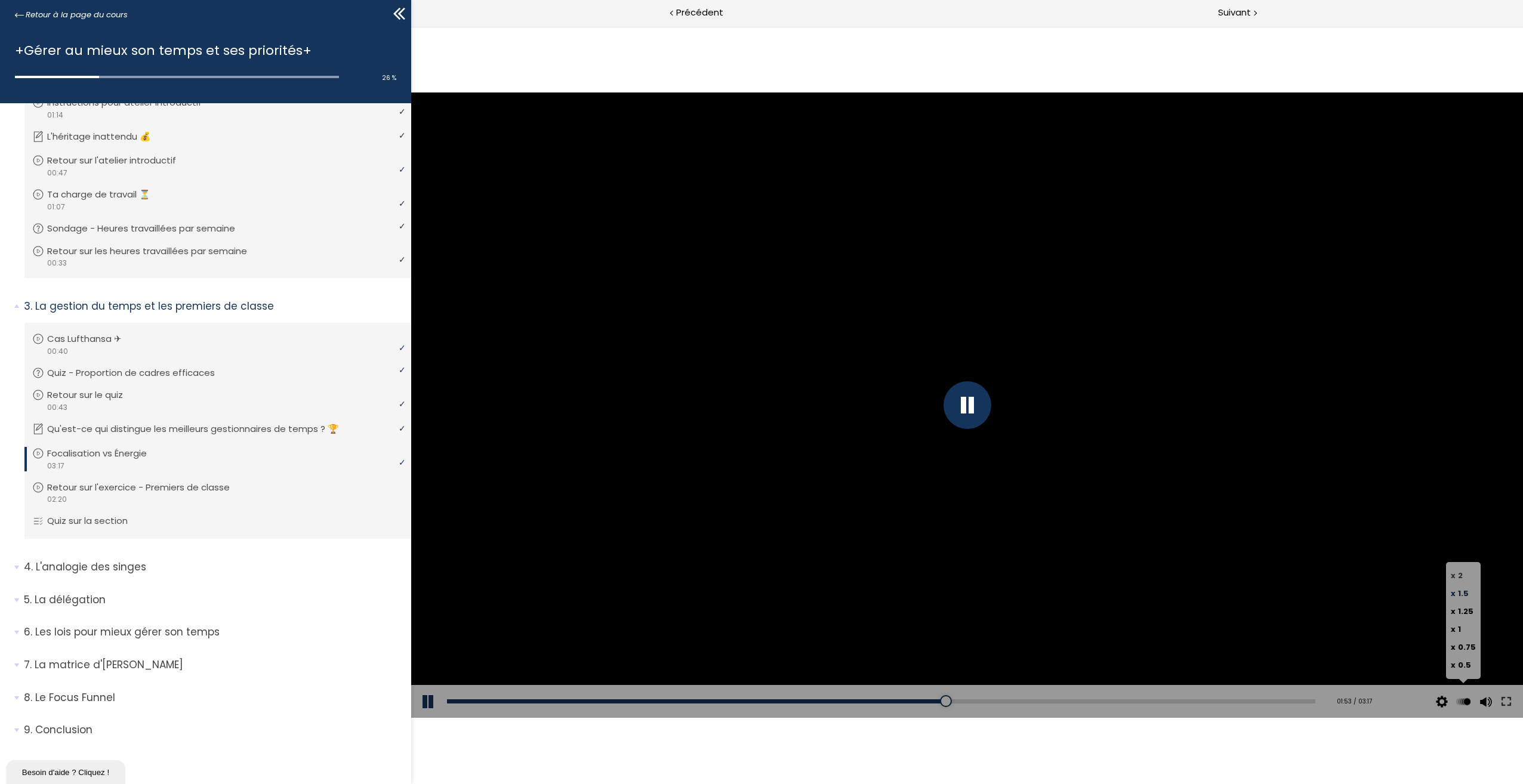
click at [1461, 572] on span "2" at bounding box center [1459, 574] width 4 height 11
click at [411, 26] on input "x 2" at bounding box center [411, 26] width 0 height 0
click at [1461, 588] on div at bounding box center [967, 405] width 1112 height 625
click at [1458, 599] on label "x 1.5" at bounding box center [1463, 594] width 25 height 17
click at [411, 26] on input "x 1.5" at bounding box center [411, 26] width 0 height 0
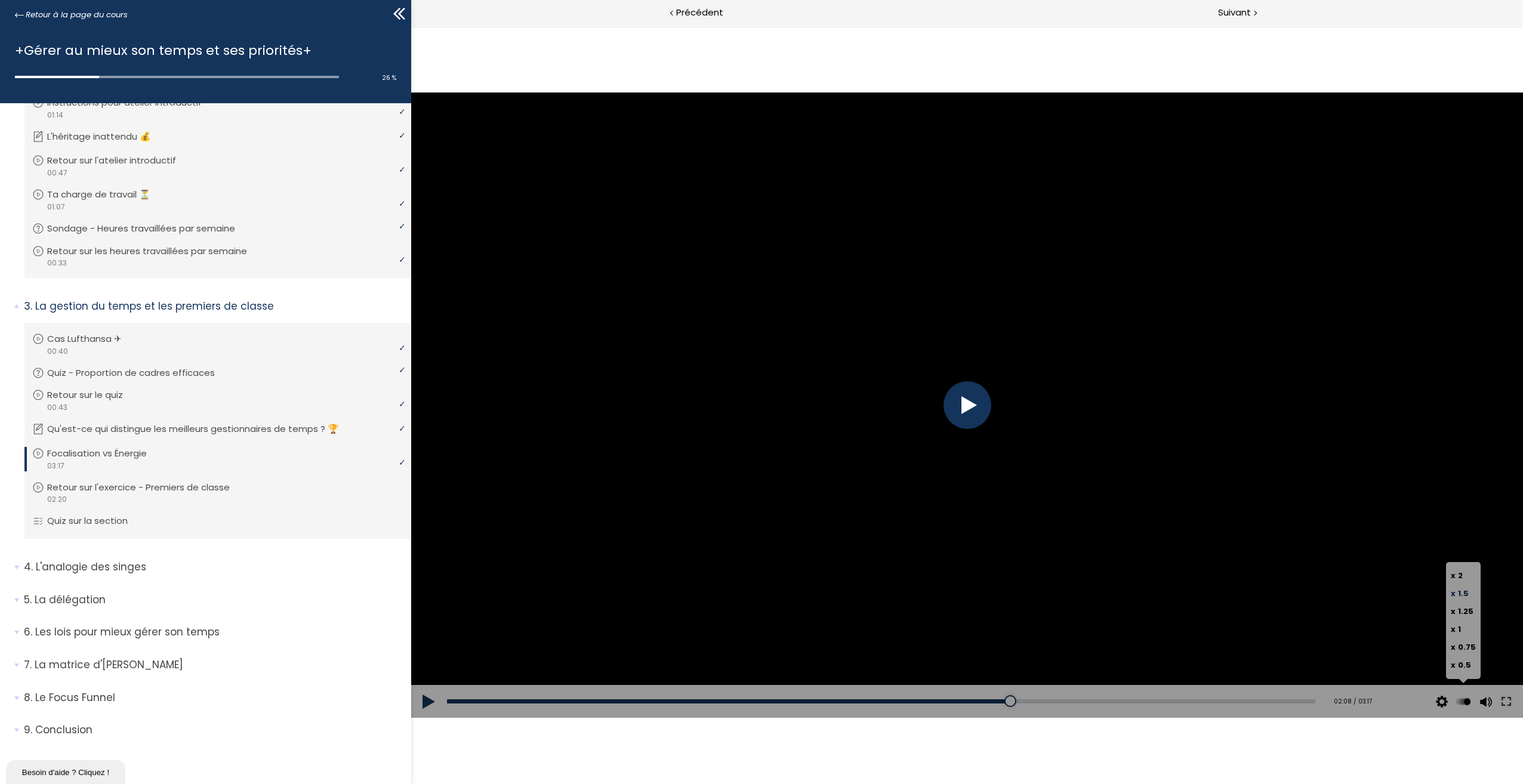
click at [1461, 593] on span "1.5" at bounding box center [1463, 593] width 10 height 11
click at [411, 26] on input "x 1.5" at bounding box center [411, 26] width 0 height 0
click at [1149, 488] on div at bounding box center [967, 405] width 1112 height 625
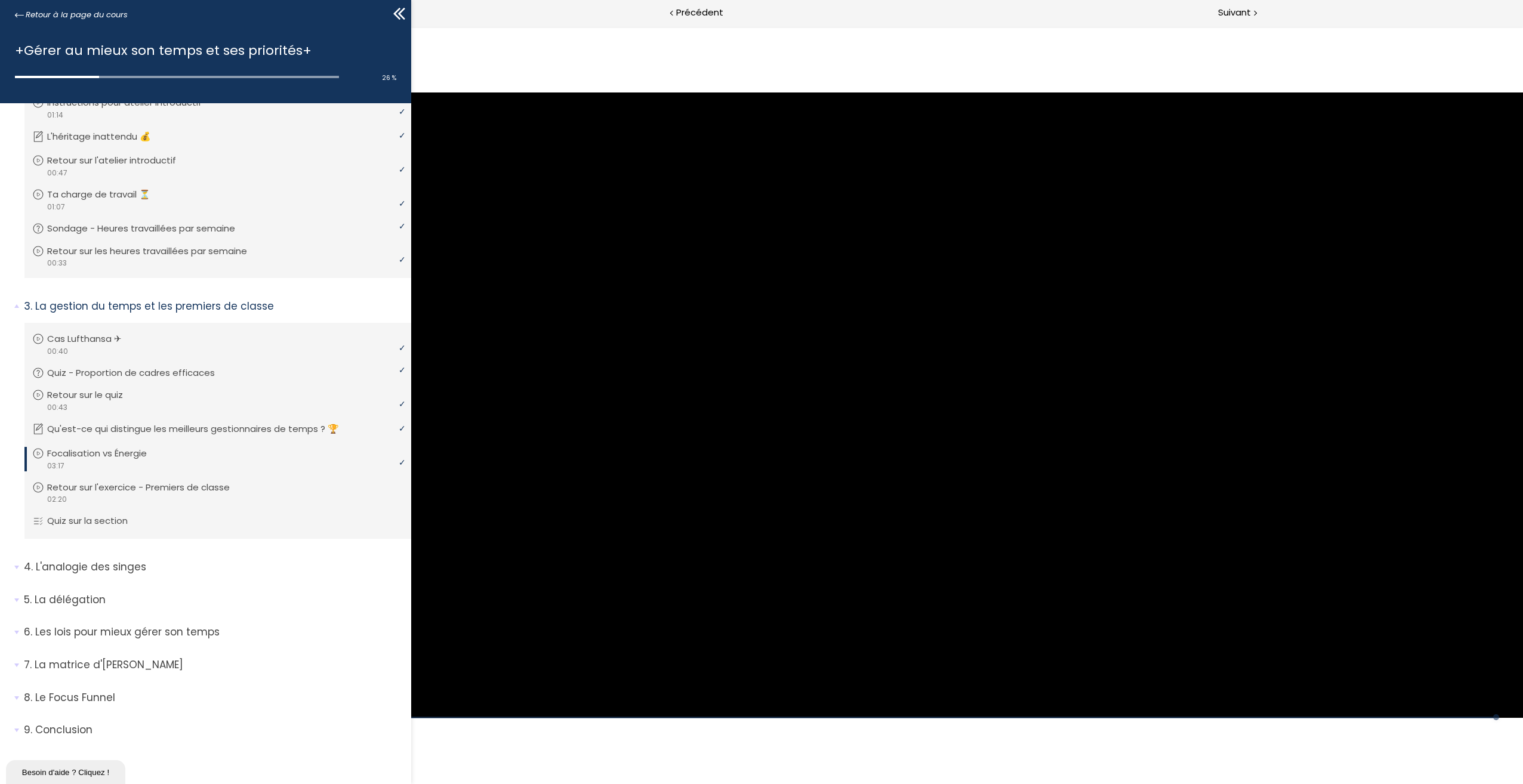
click at [947, 402] on div at bounding box center [967, 405] width 1112 height 625
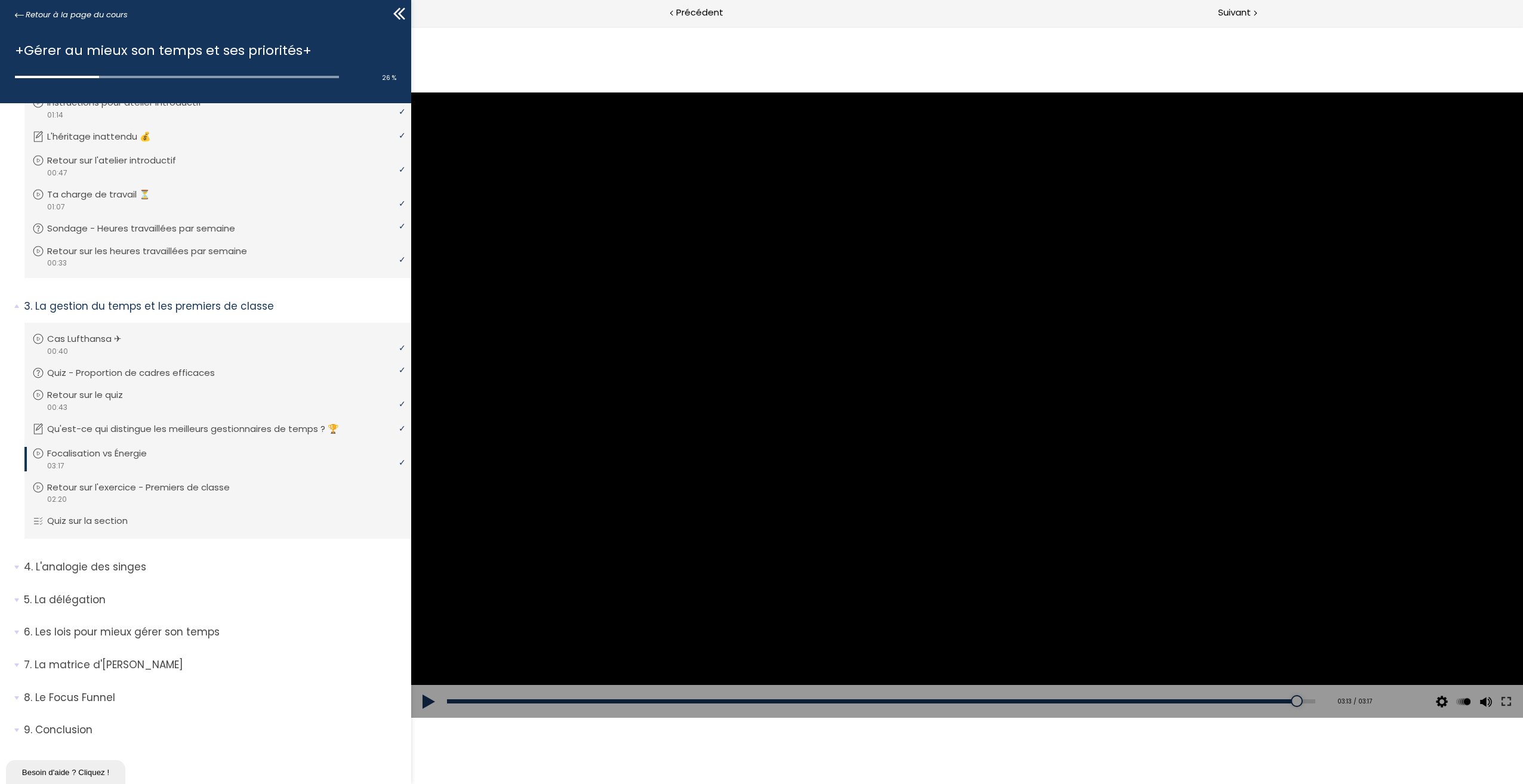
click at [972, 406] on div at bounding box center [967, 405] width 1112 height 625
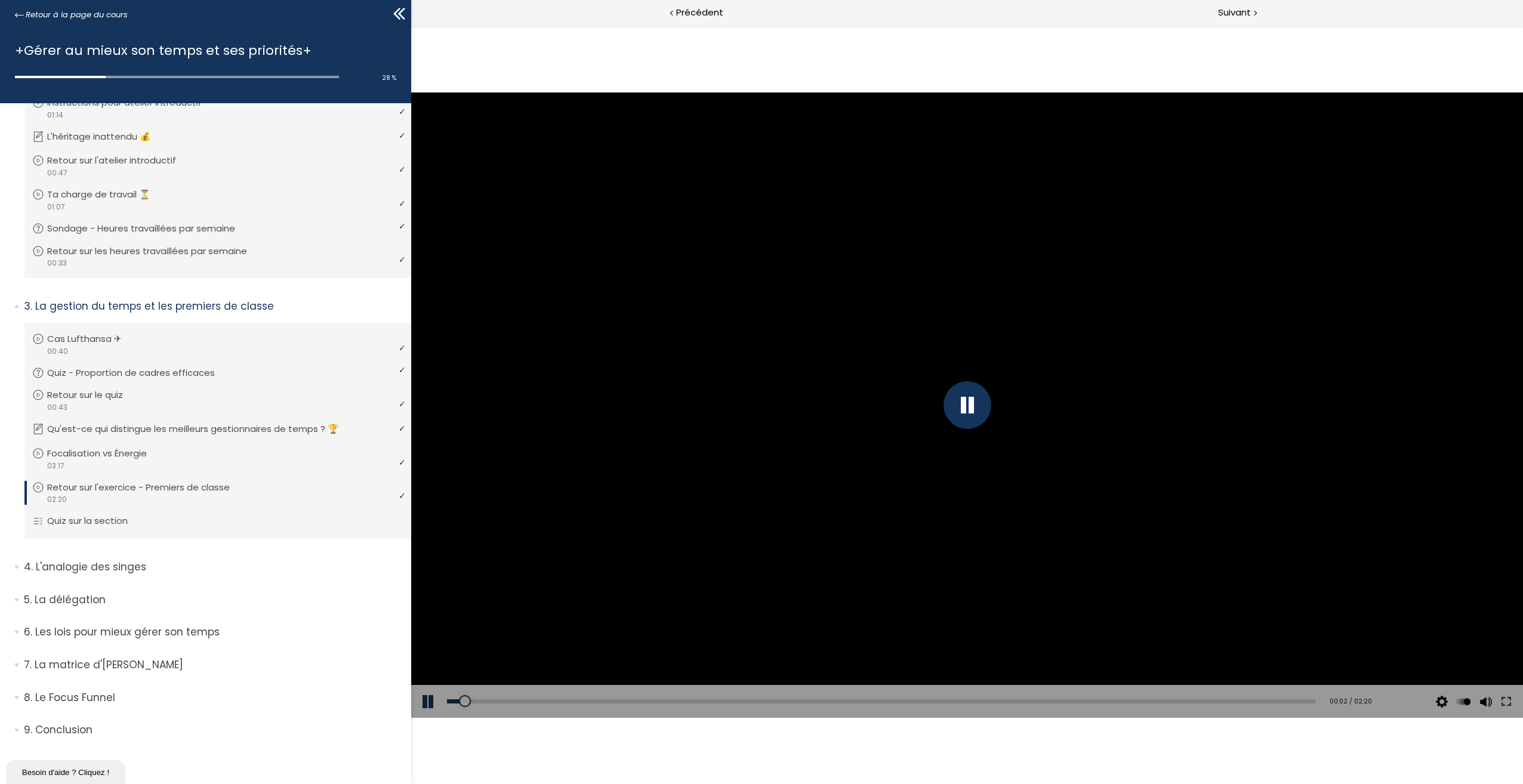
click at [972, 406] on div at bounding box center [967, 405] width 48 height 48
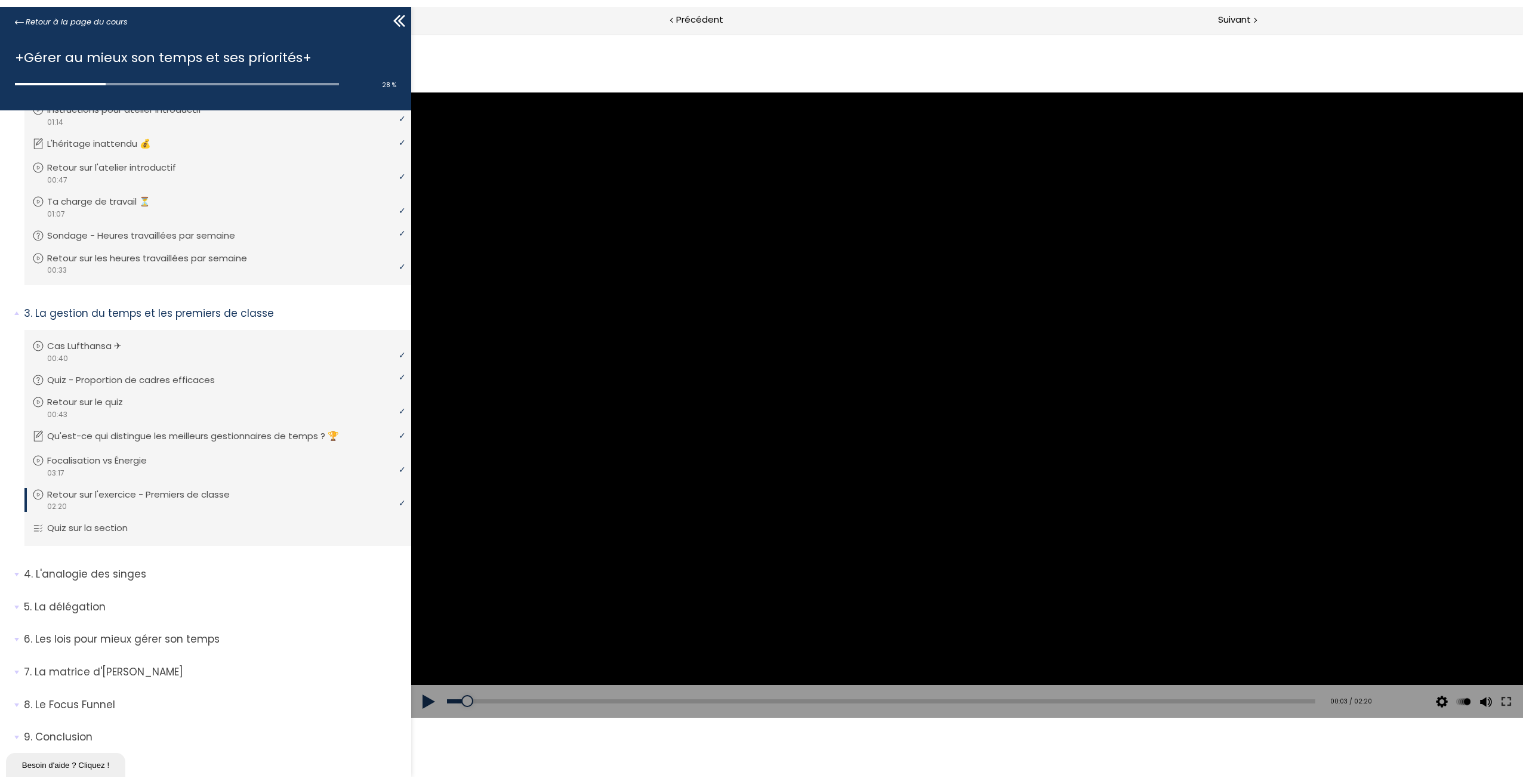
scroll to position [189, 0]
